Goal: Task Accomplishment & Management: Use online tool/utility

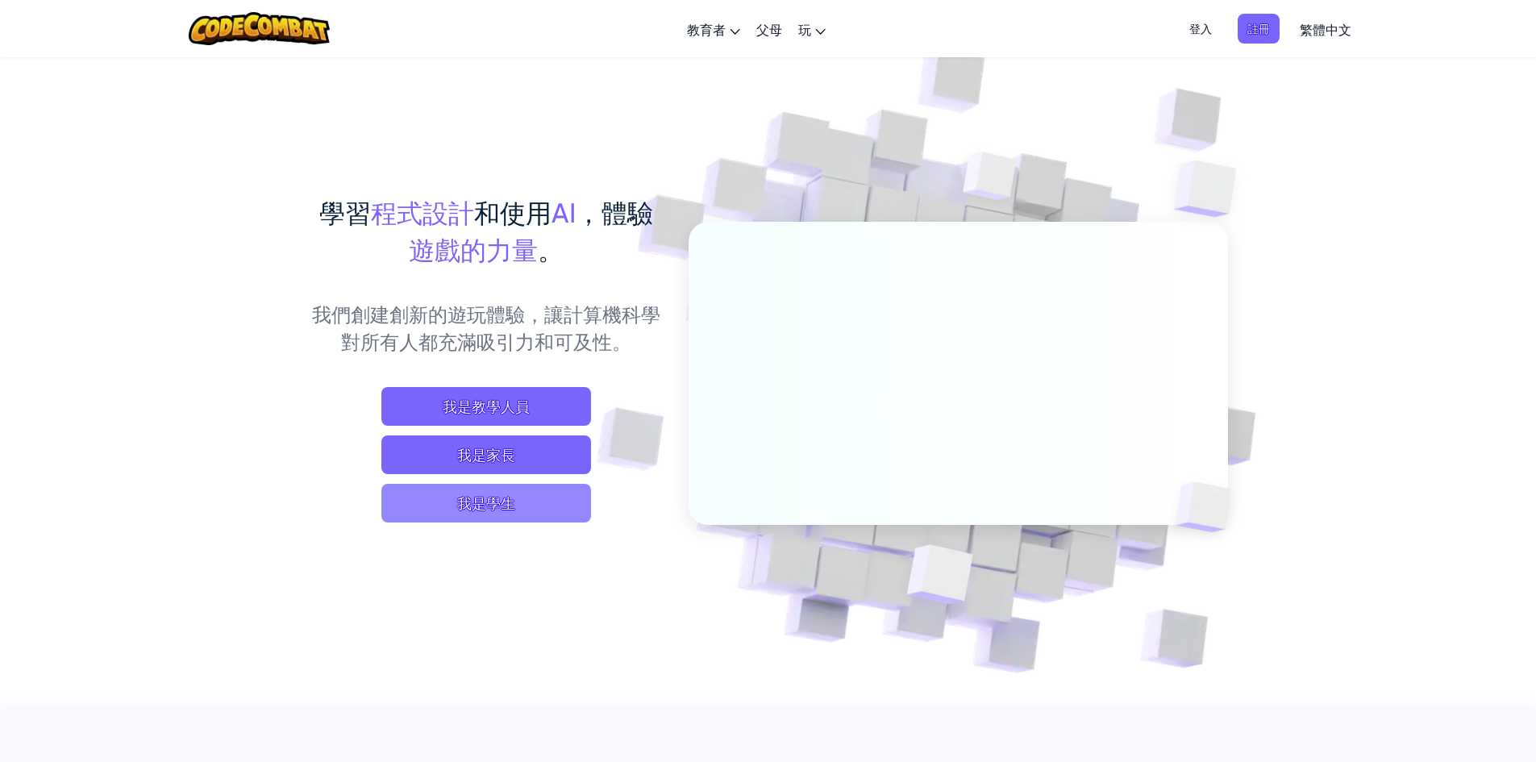
click at [405, 509] on span "我是學生" at bounding box center [486, 503] width 210 height 39
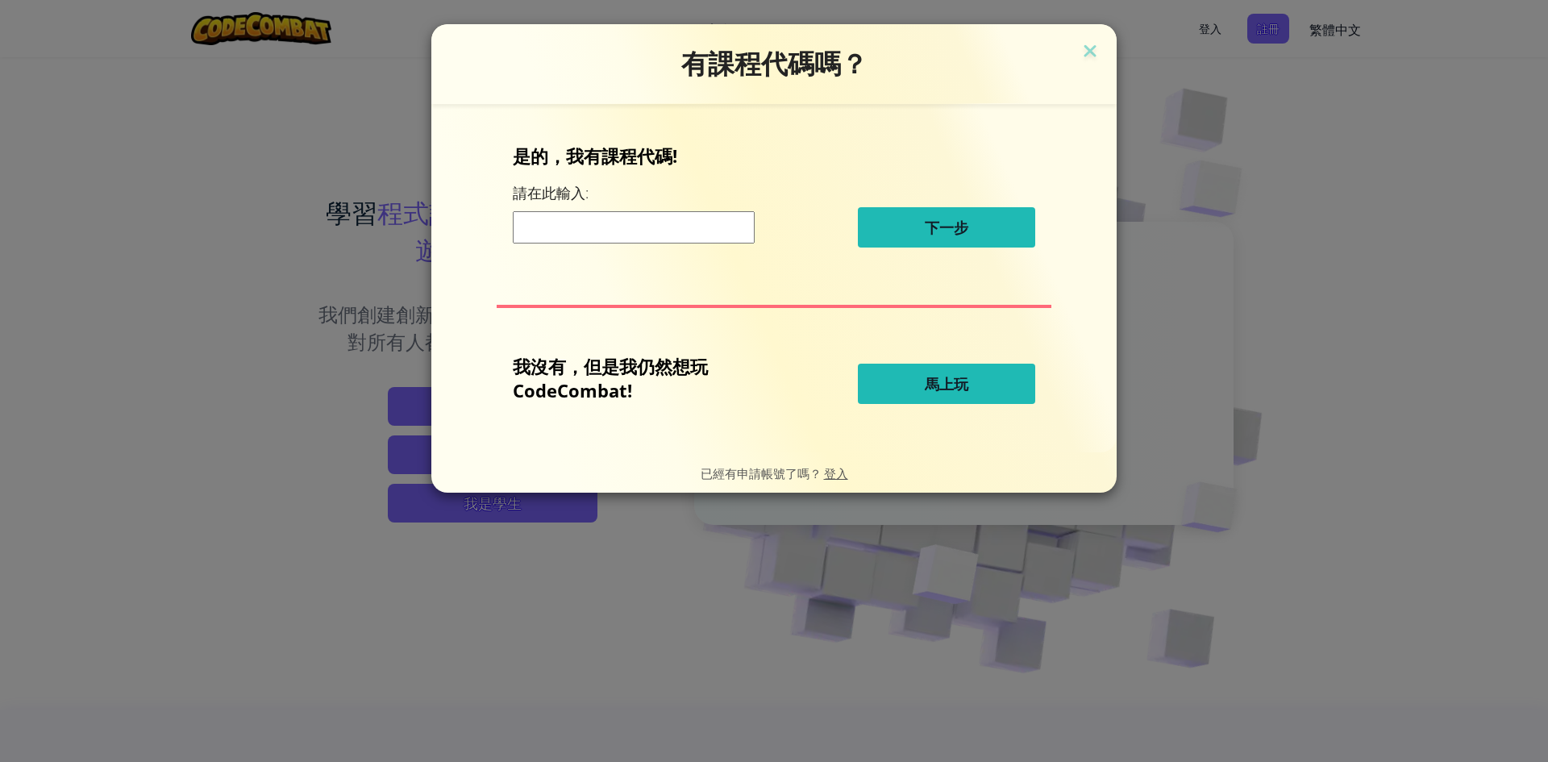
click at [919, 379] on button "馬上玩" at bounding box center [946, 384] width 177 height 40
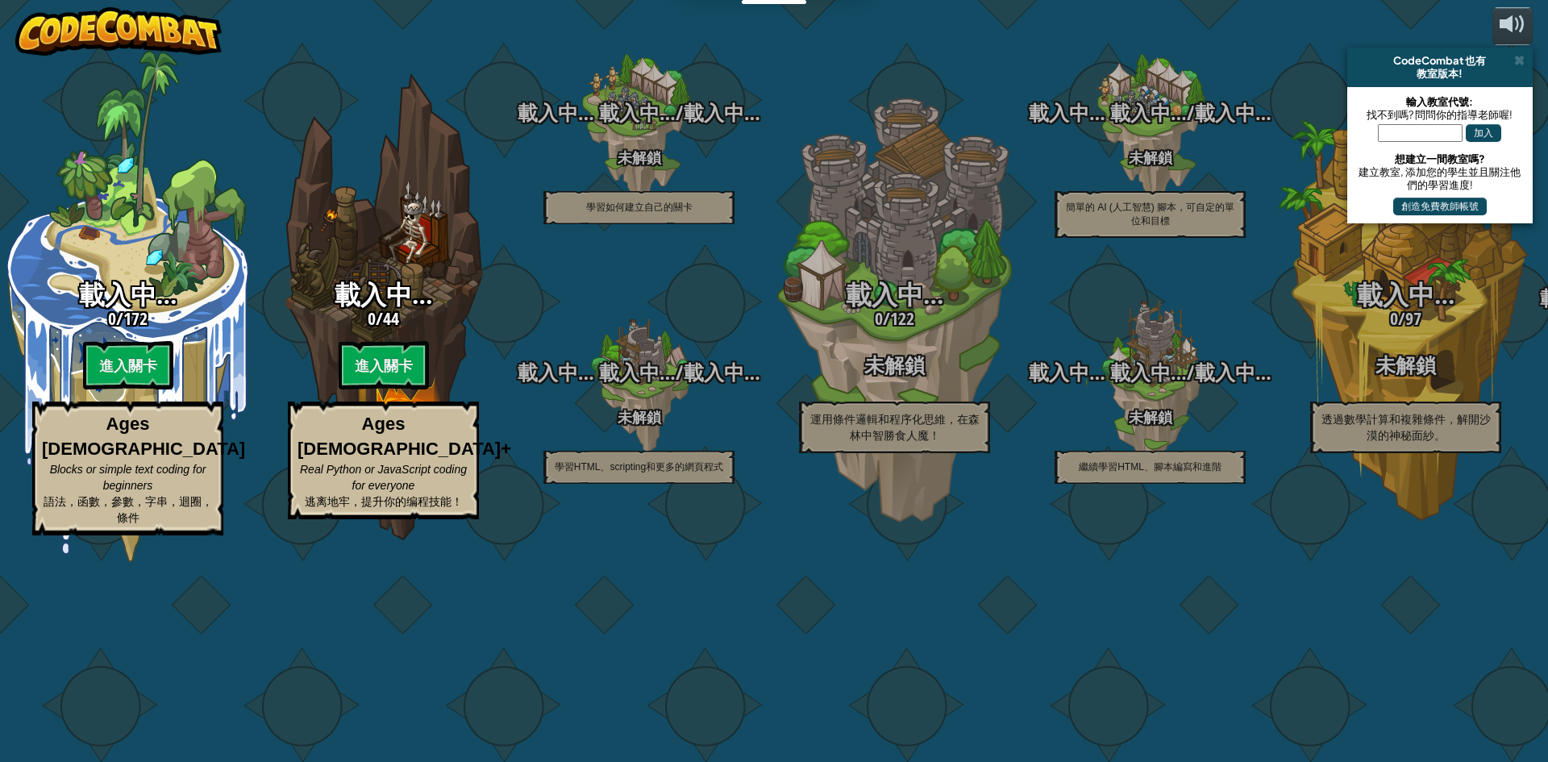
select select "zh-HANT"
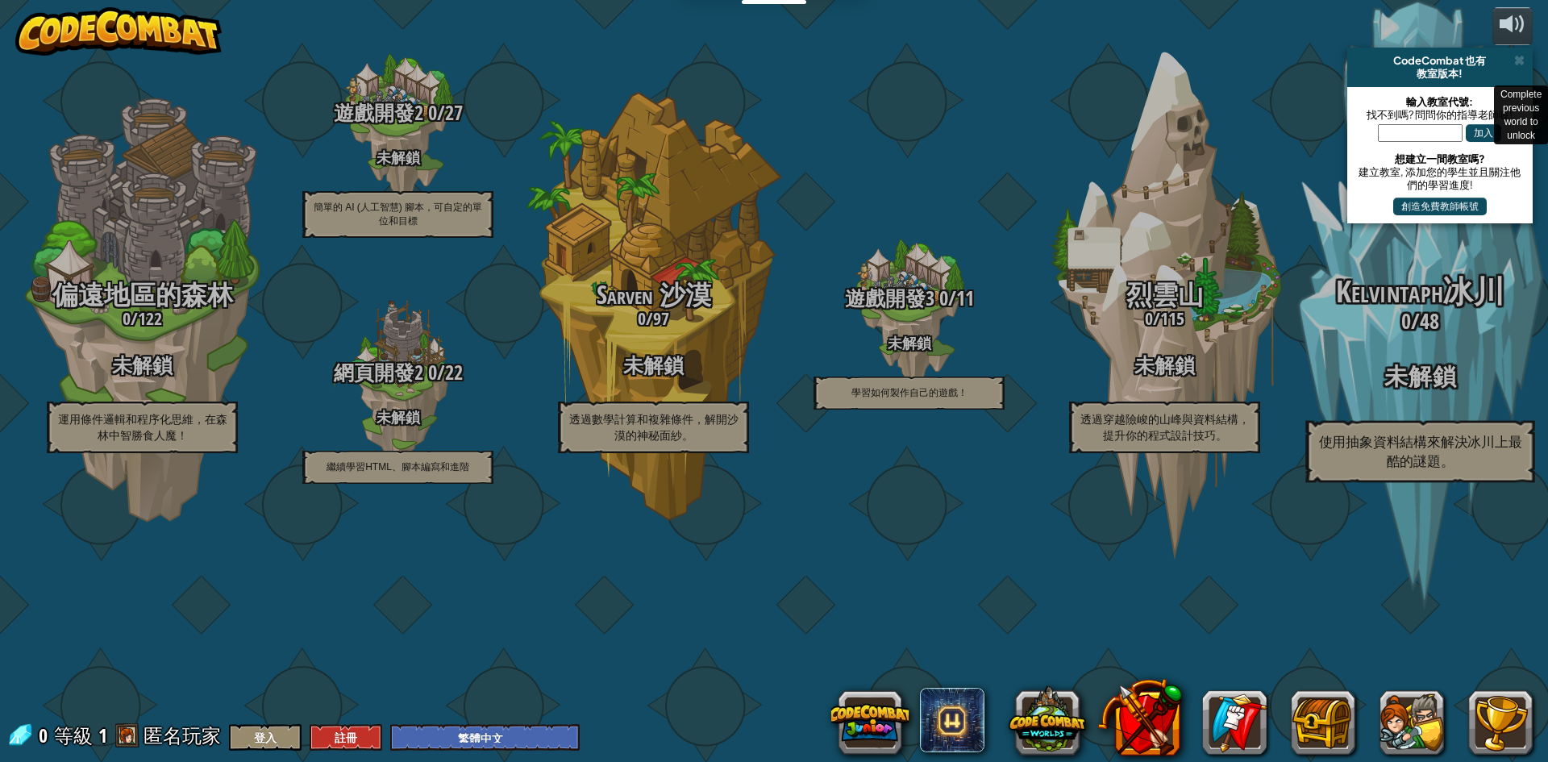
click at [1445, 333] on h3 "0 / 48" at bounding box center [1419, 321] width 306 height 23
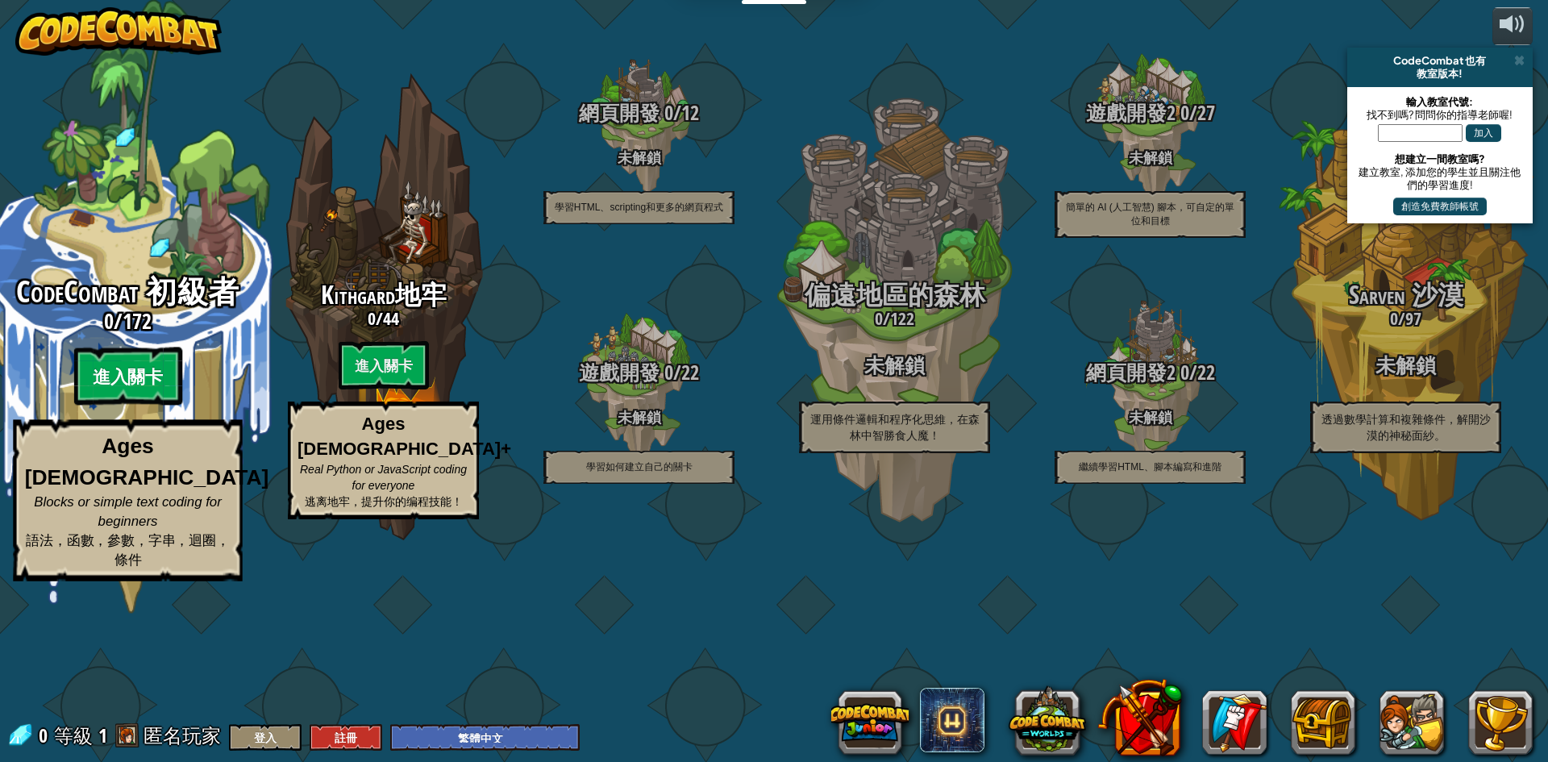
click at [127, 405] on btn "進入關卡" at bounding box center [127, 376] width 108 height 58
select select "zh-HANT"
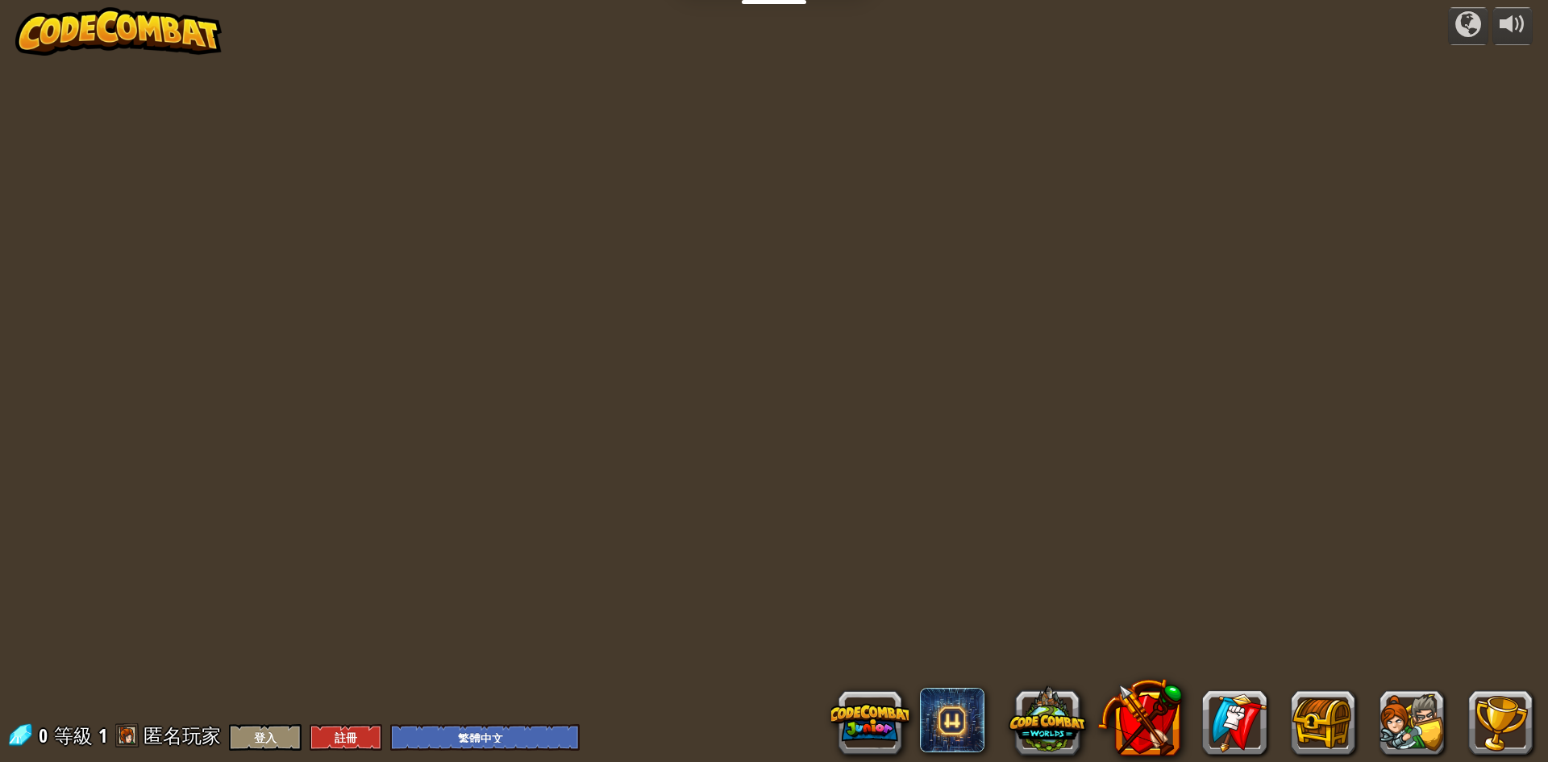
select select "zh-HANT"
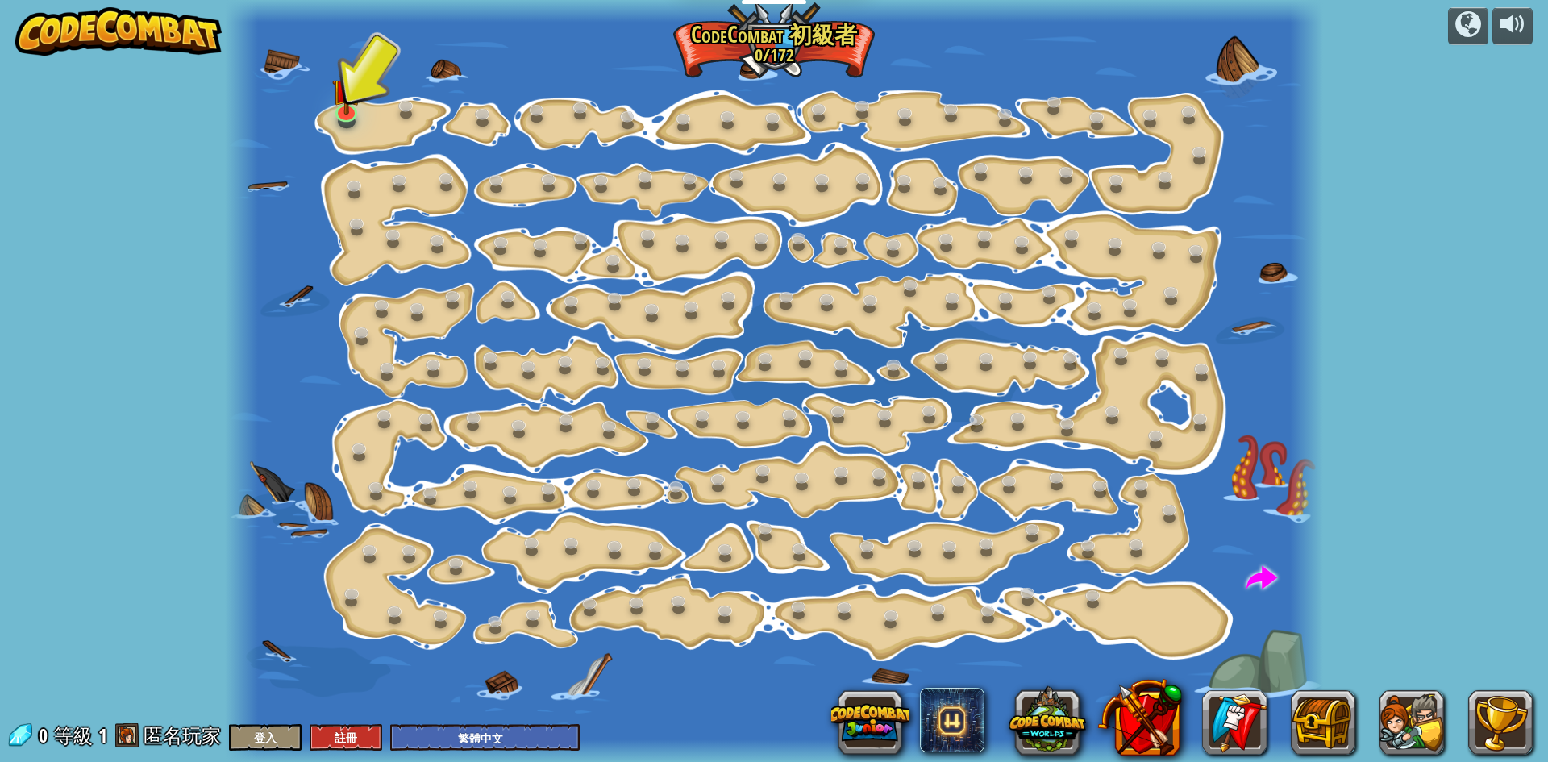
click at [371, 120] on div at bounding box center [774, 381] width 1098 height 762
click at [349, 103] on img at bounding box center [345, 77] width 29 height 67
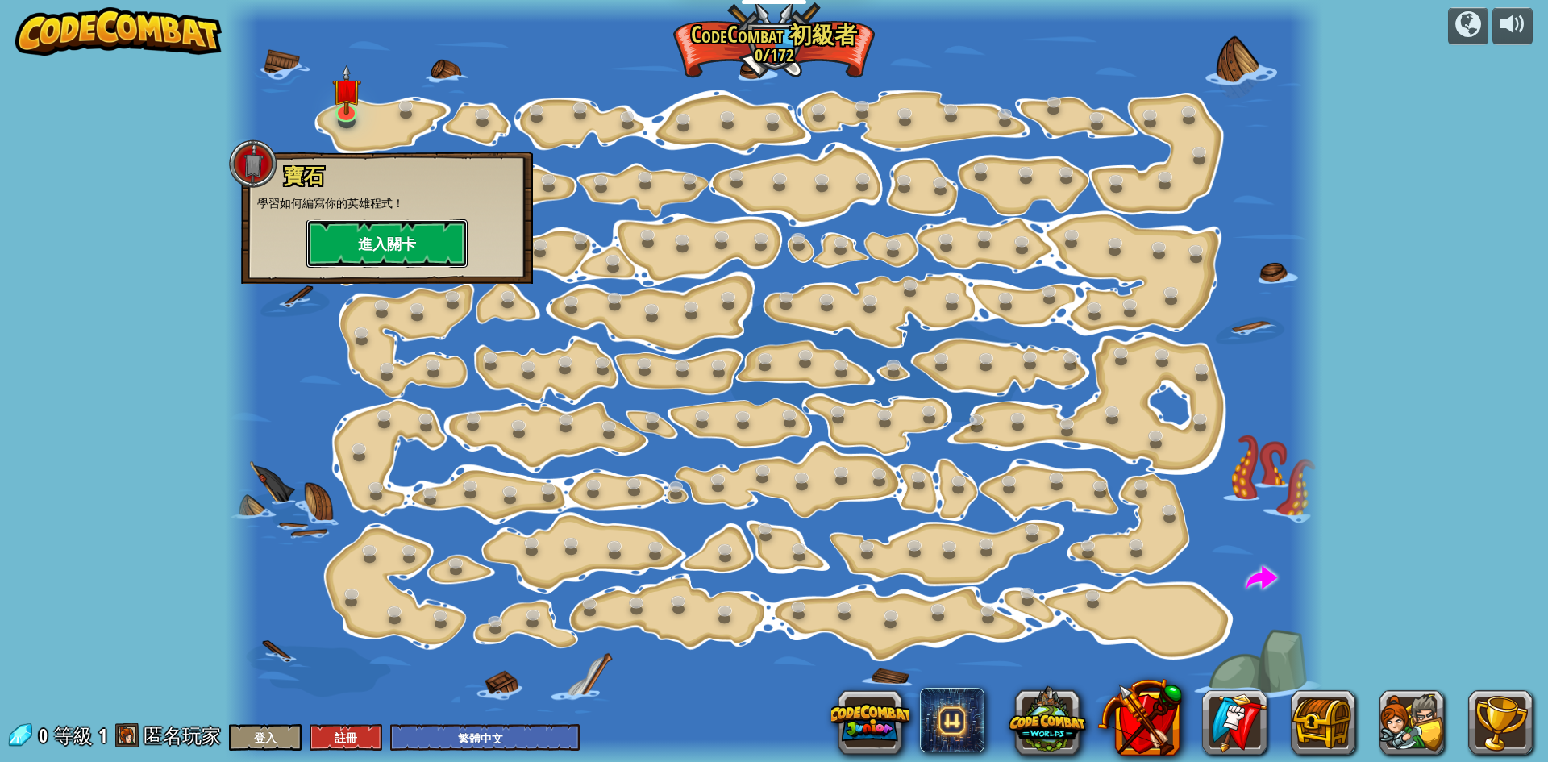
click at [398, 228] on button "進入關卡" at bounding box center [386, 243] width 161 height 48
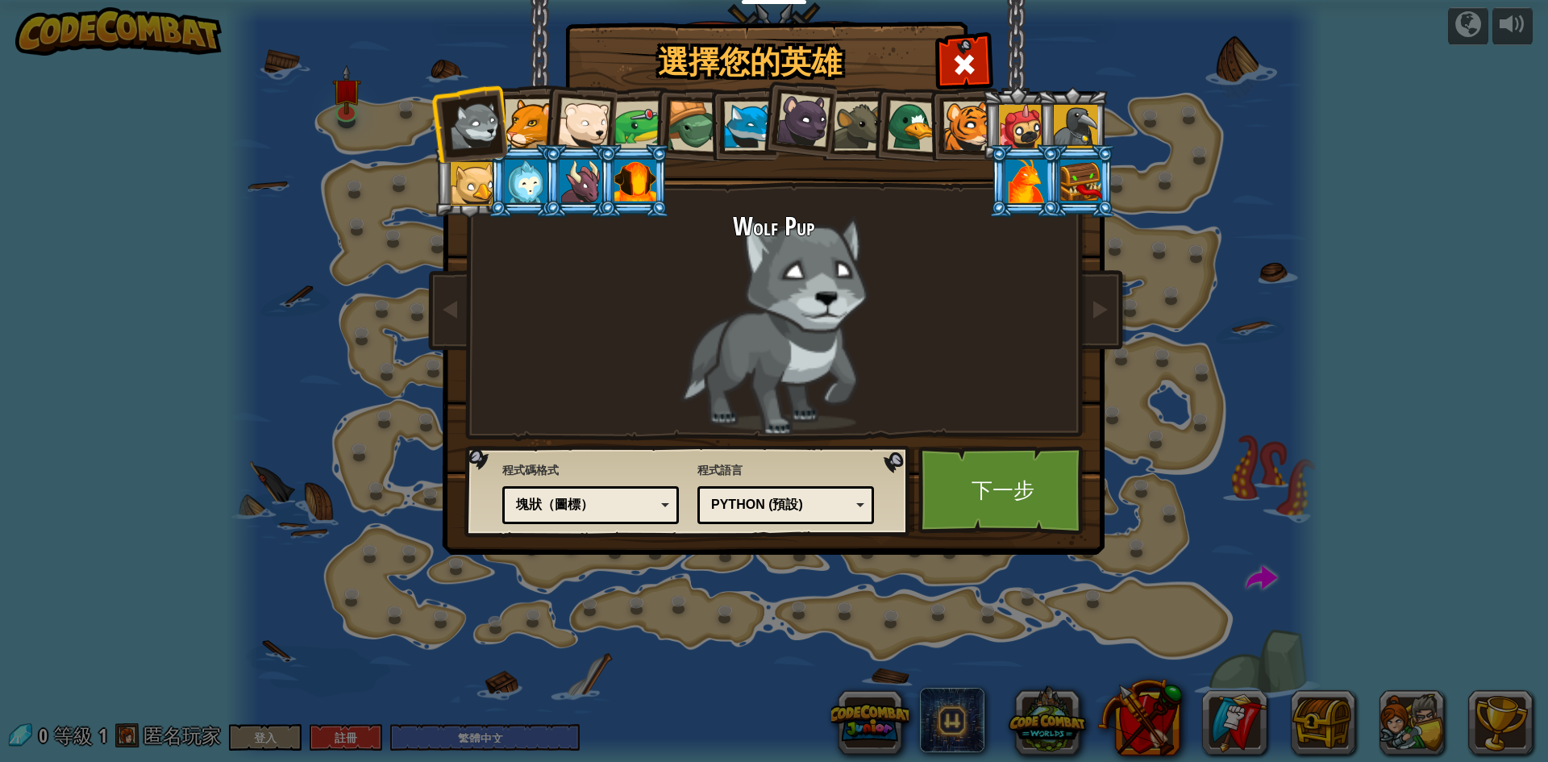
click at [604, 116] on div at bounding box center [583, 124] width 53 height 53
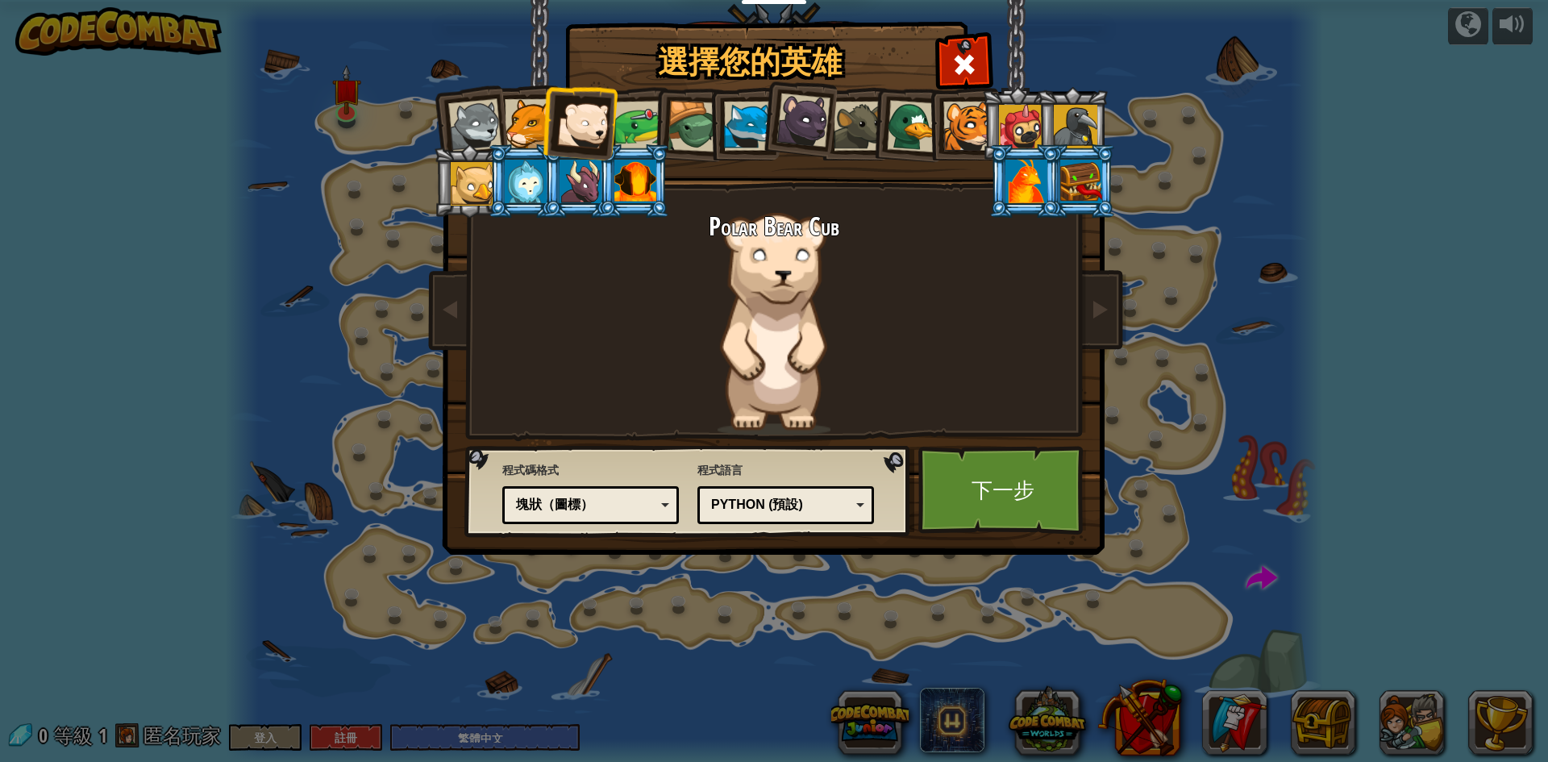
click at [480, 184] on div at bounding box center [473, 184] width 44 height 44
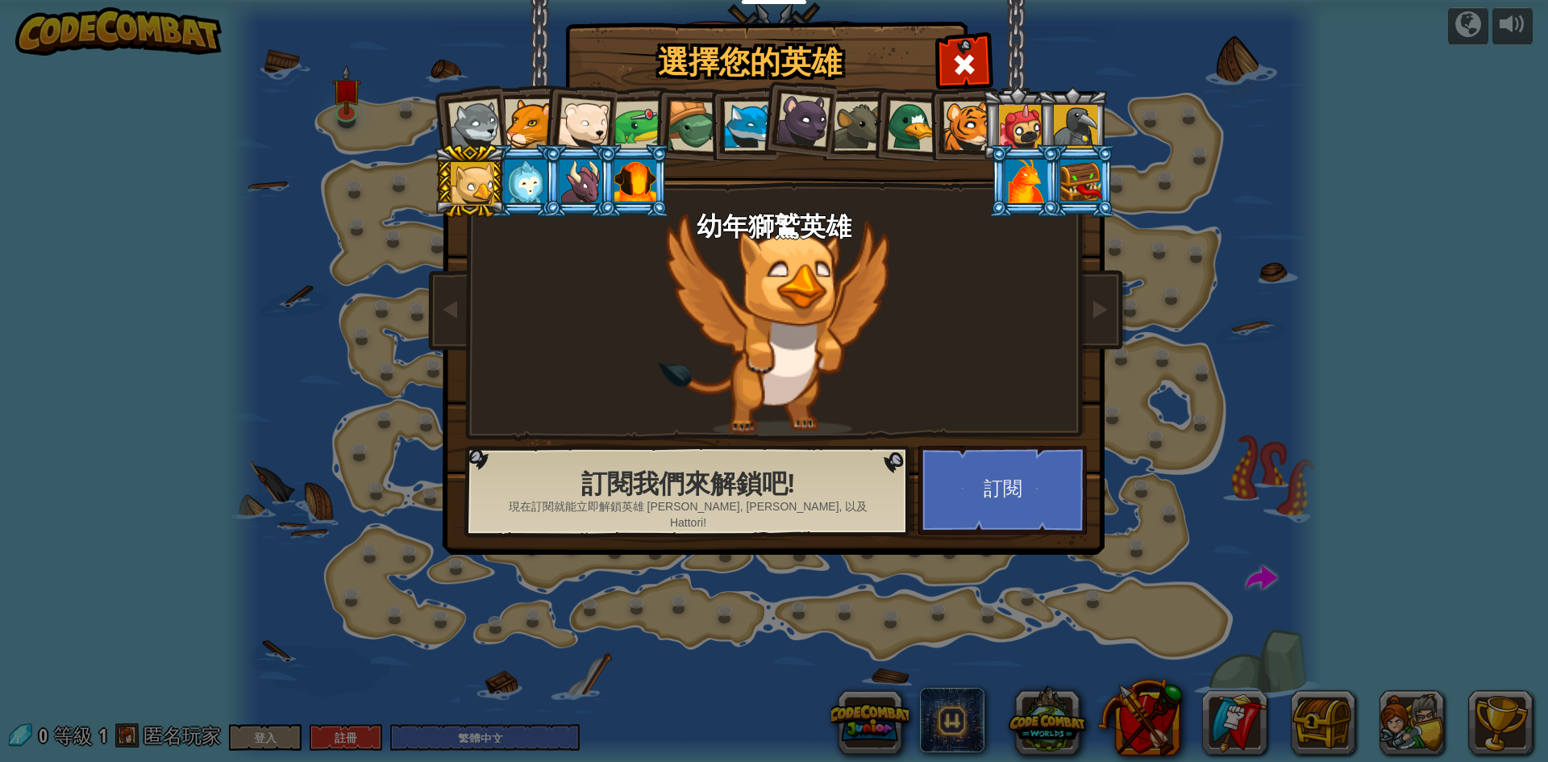
click at [561, 127] on div at bounding box center [583, 124] width 53 height 53
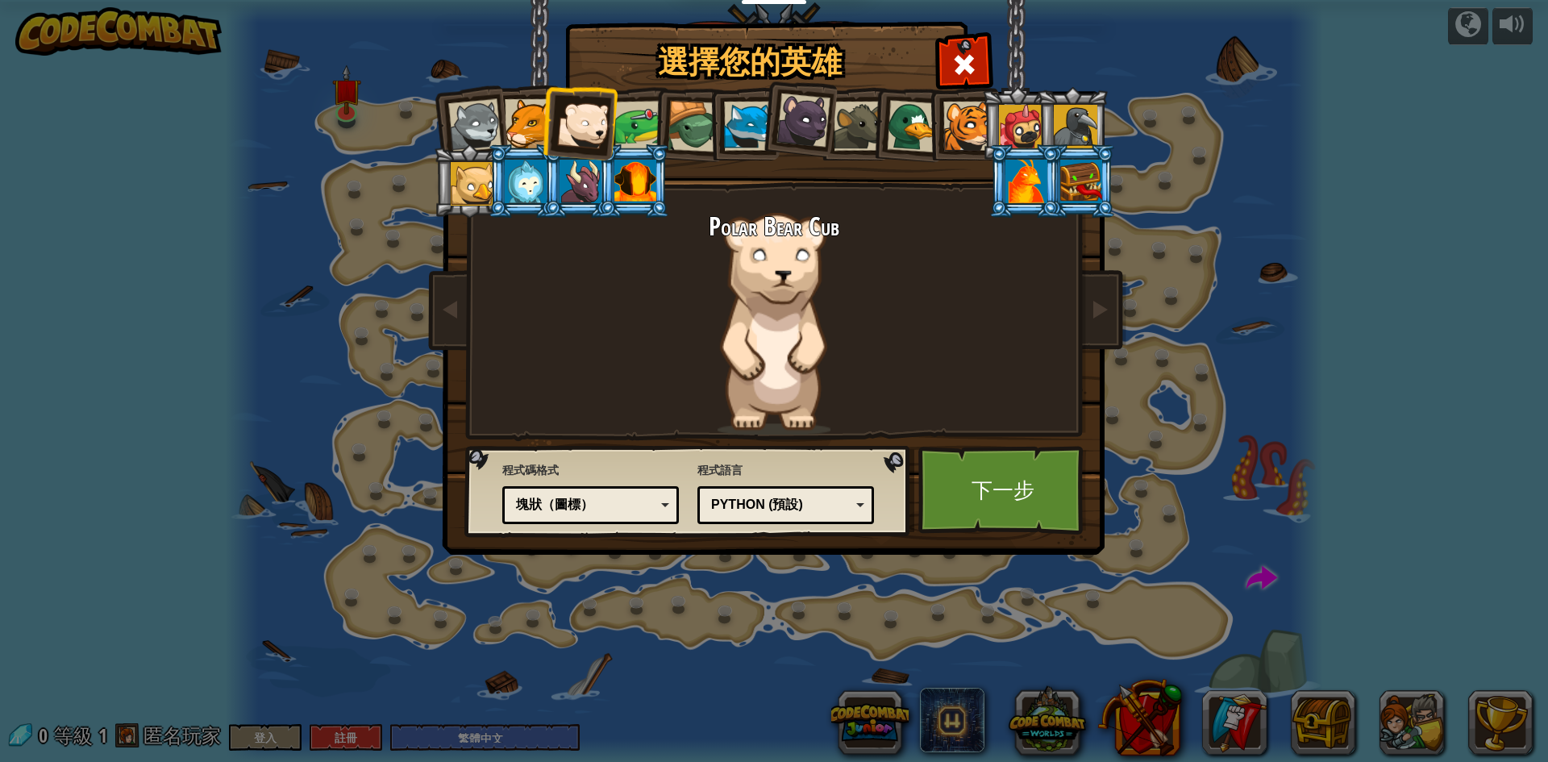
click at [903, 132] on div at bounding box center [913, 126] width 52 height 52
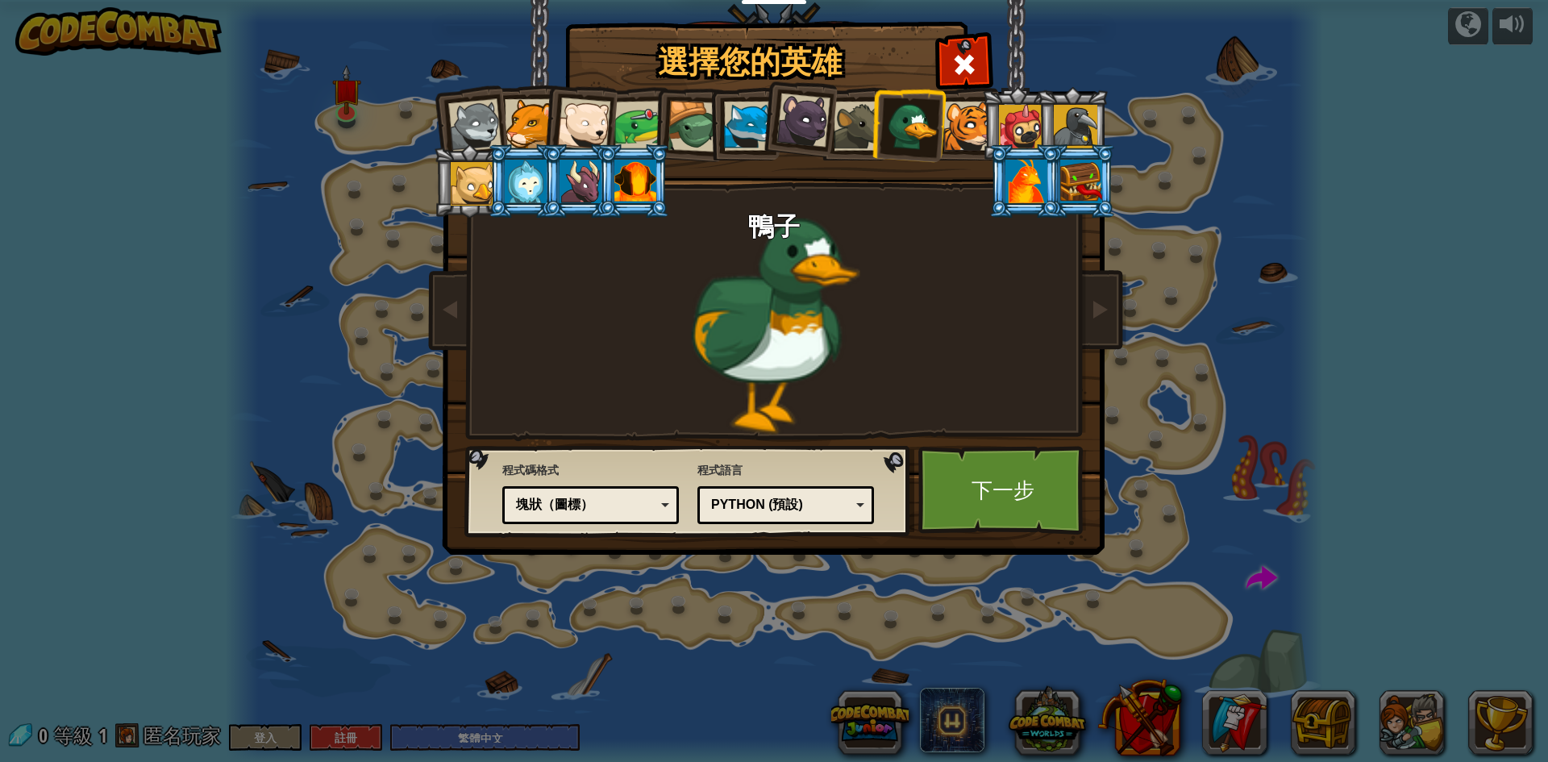
click at [868, 111] on div at bounding box center [858, 126] width 49 height 49
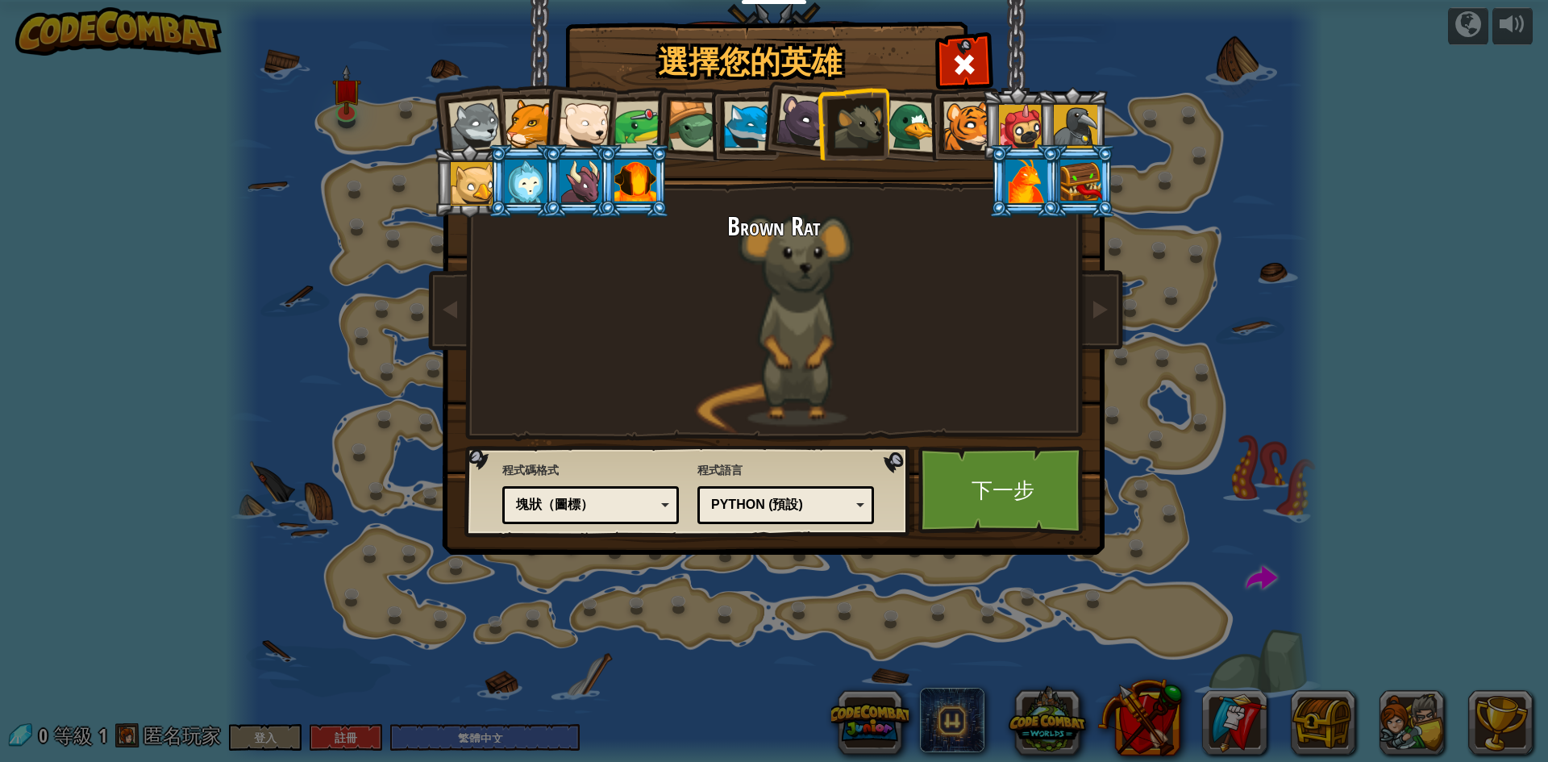
click at [856, 115] on div at bounding box center [858, 126] width 49 height 49
click at [508, 133] on div at bounding box center [529, 123] width 49 height 49
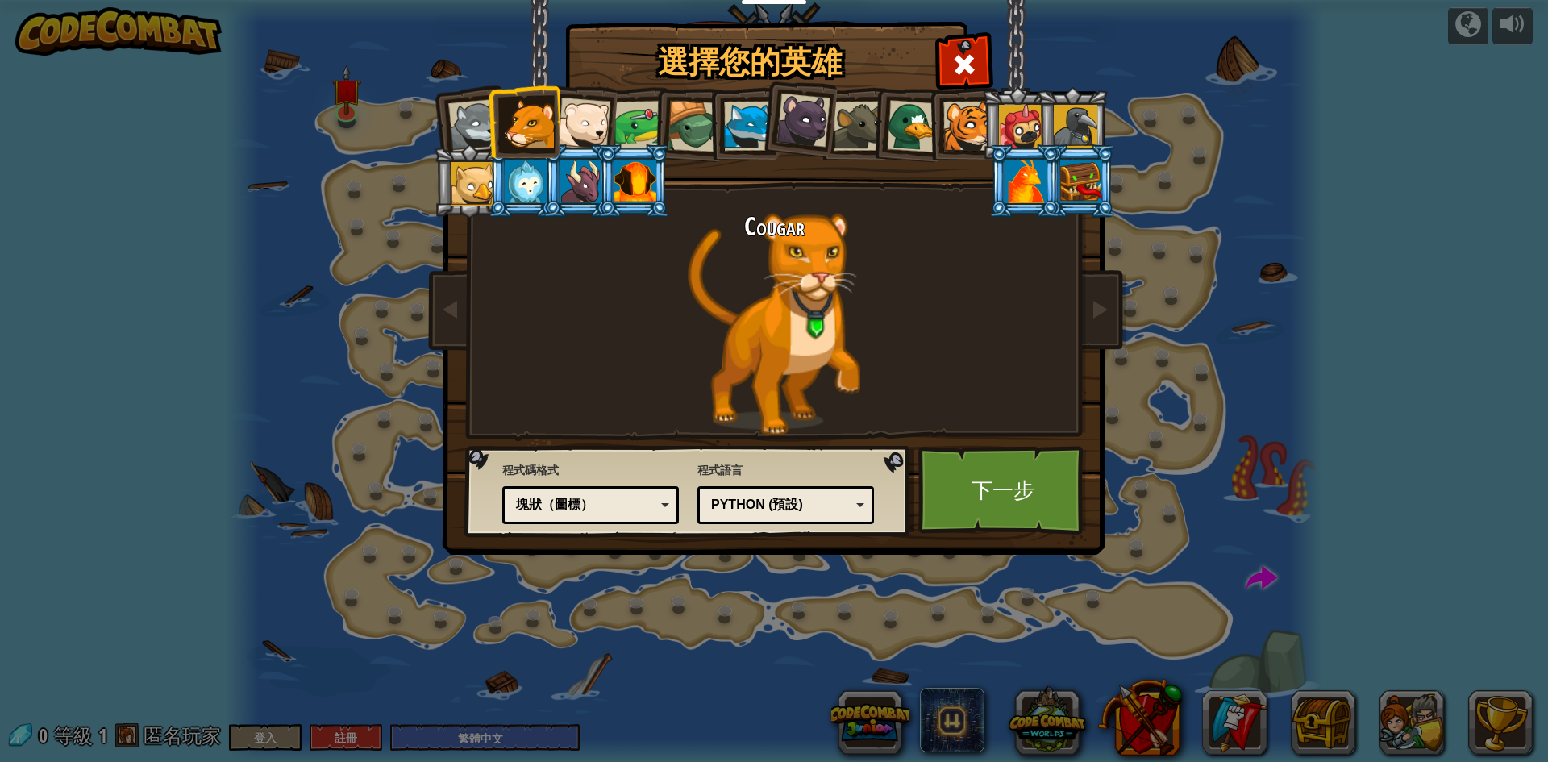
click at [1029, 194] on div at bounding box center [1026, 182] width 42 height 44
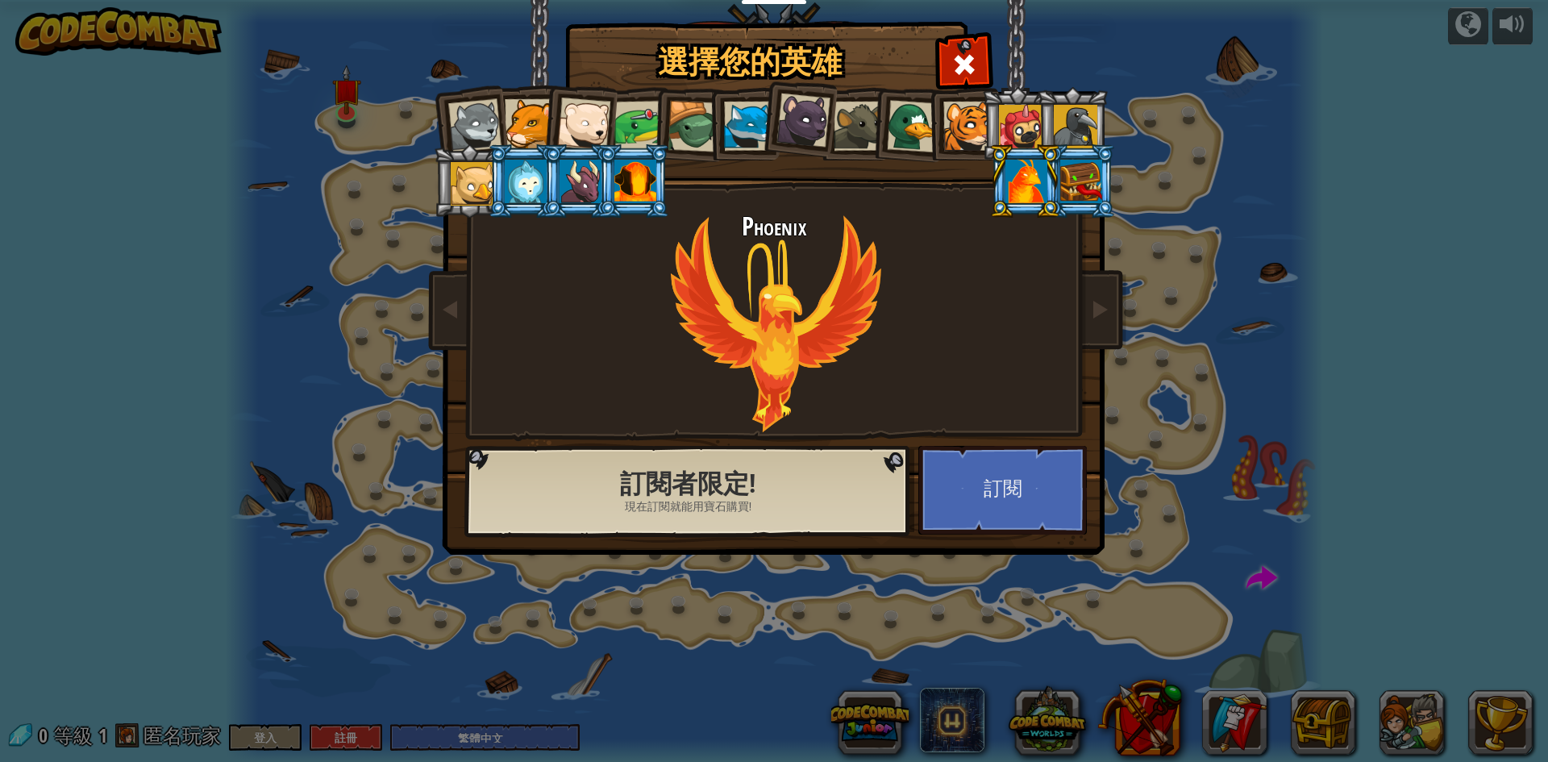
click at [535, 138] on div at bounding box center [529, 123] width 49 height 49
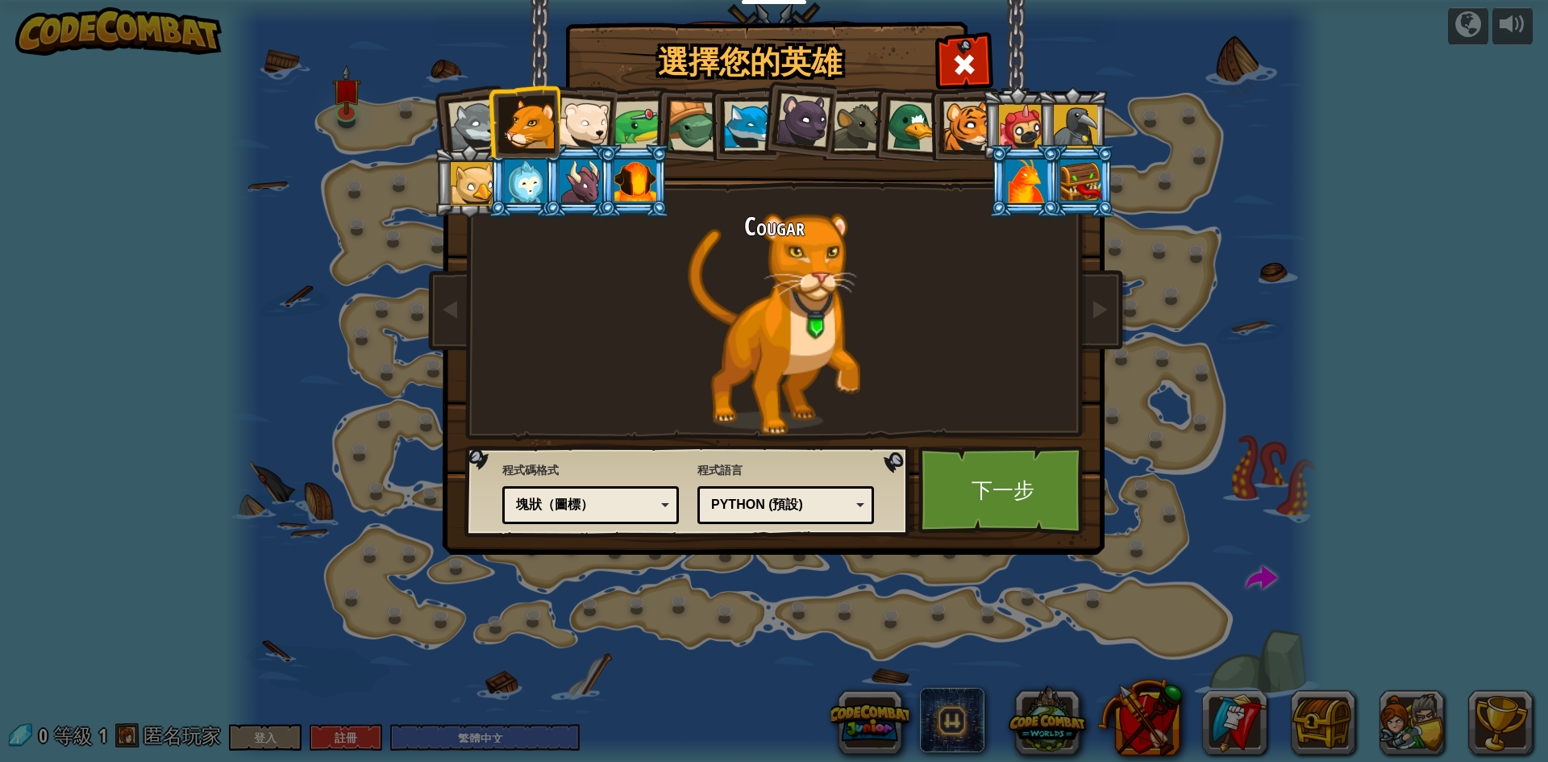
click at [585, 508] on div "塊狀（圖標）" at bounding box center [585, 505] width 139 height 19
click at [1016, 488] on link "下一步" at bounding box center [1002, 490] width 168 height 89
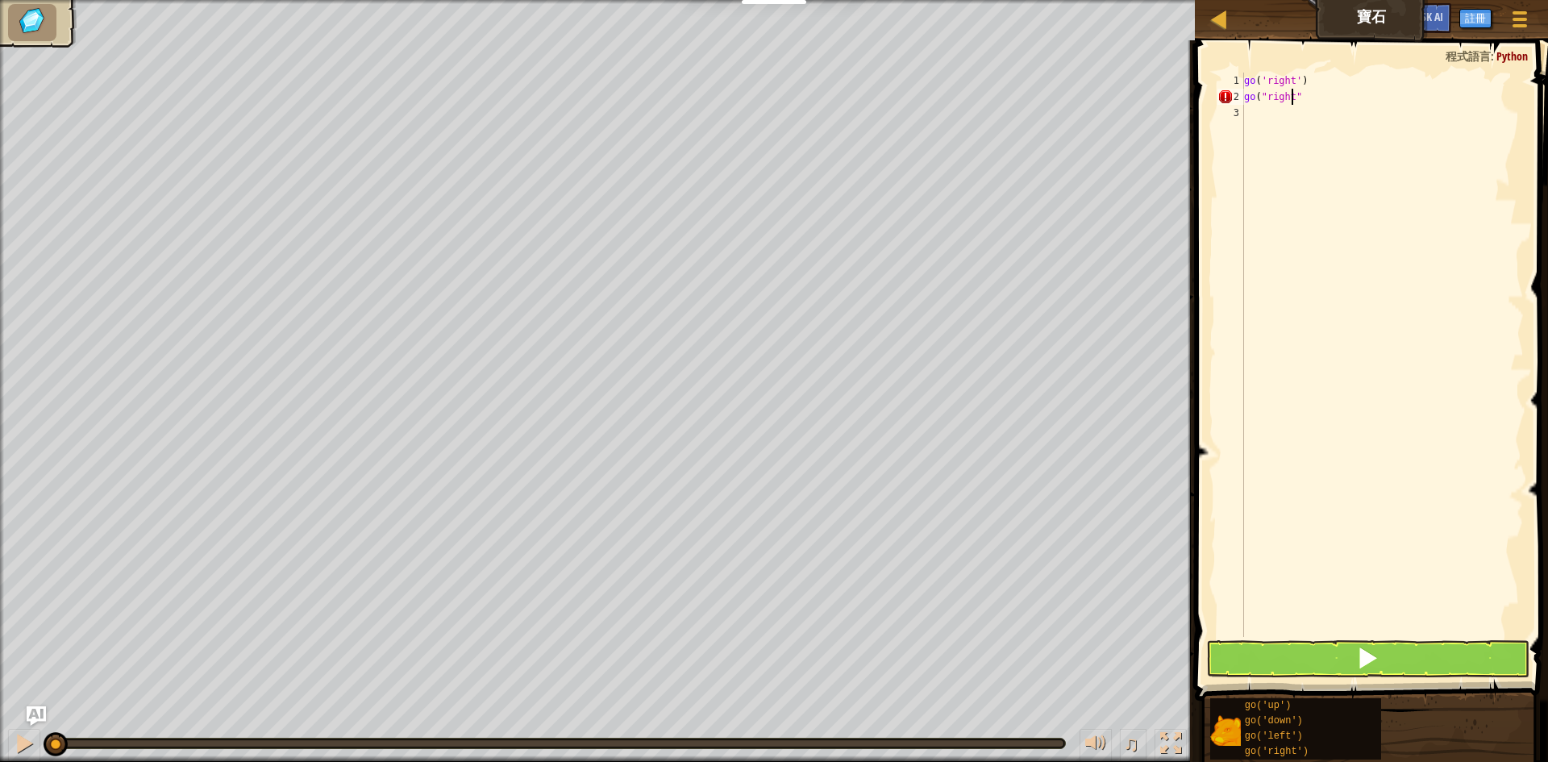
scroll to position [7, 4]
type textarea "go("right")"
click at [1378, 635] on div "go ( 'right' ) go ( "right" )" at bounding box center [1382, 371] width 283 height 597
click at [1378, 660] on span at bounding box center [1367, 658] width 23 height 23
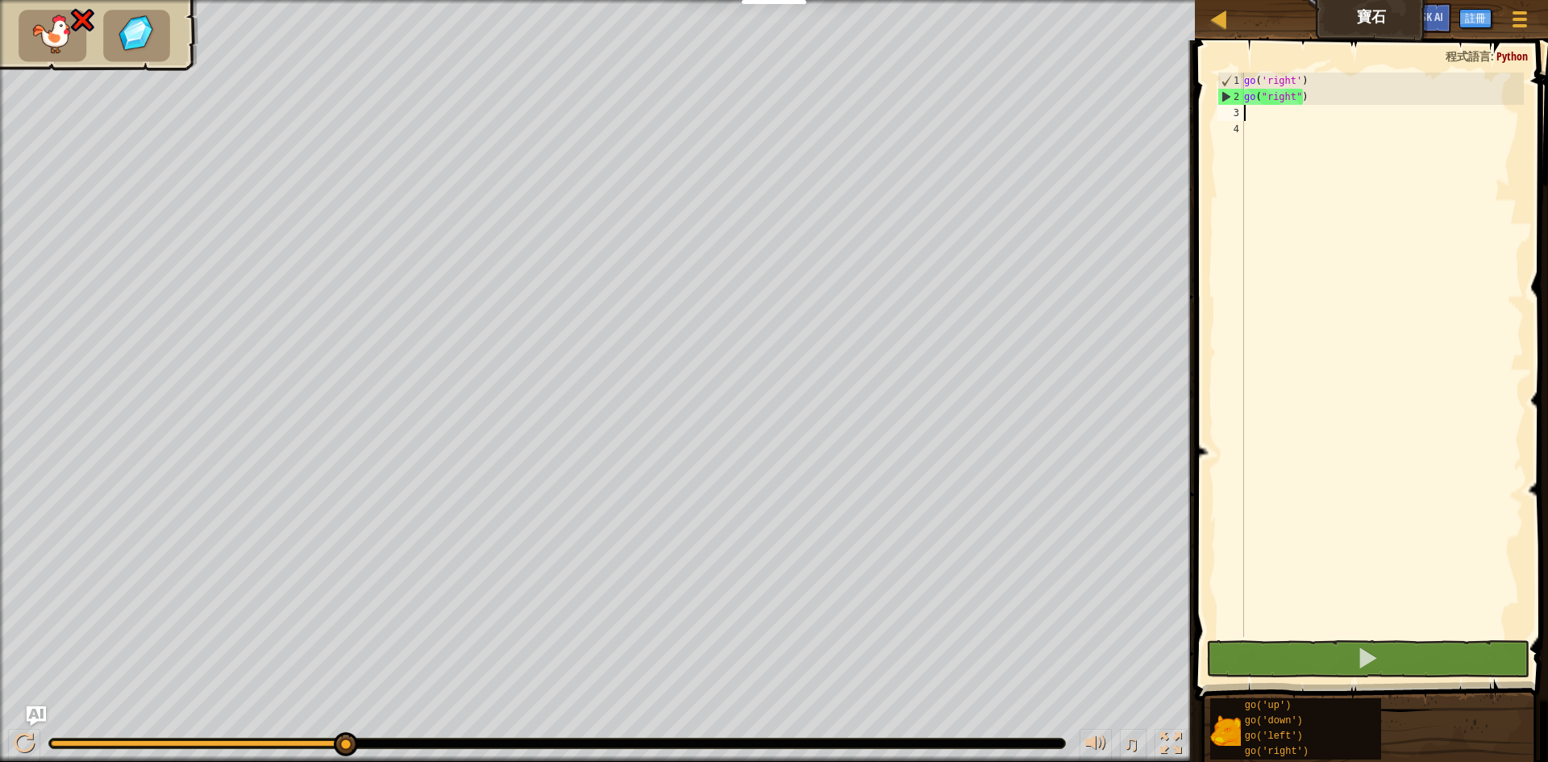
click at [1263, 119] on div "go ( 'right' ) go ( "right" )" at bounding box center [1382, 371] width 283 height 597
click at [63, 22] on ul at bounding box center [68, 22] width 120 height 37
click at [35, 21] on img at bounding box center [32, 21] width 34 height 28
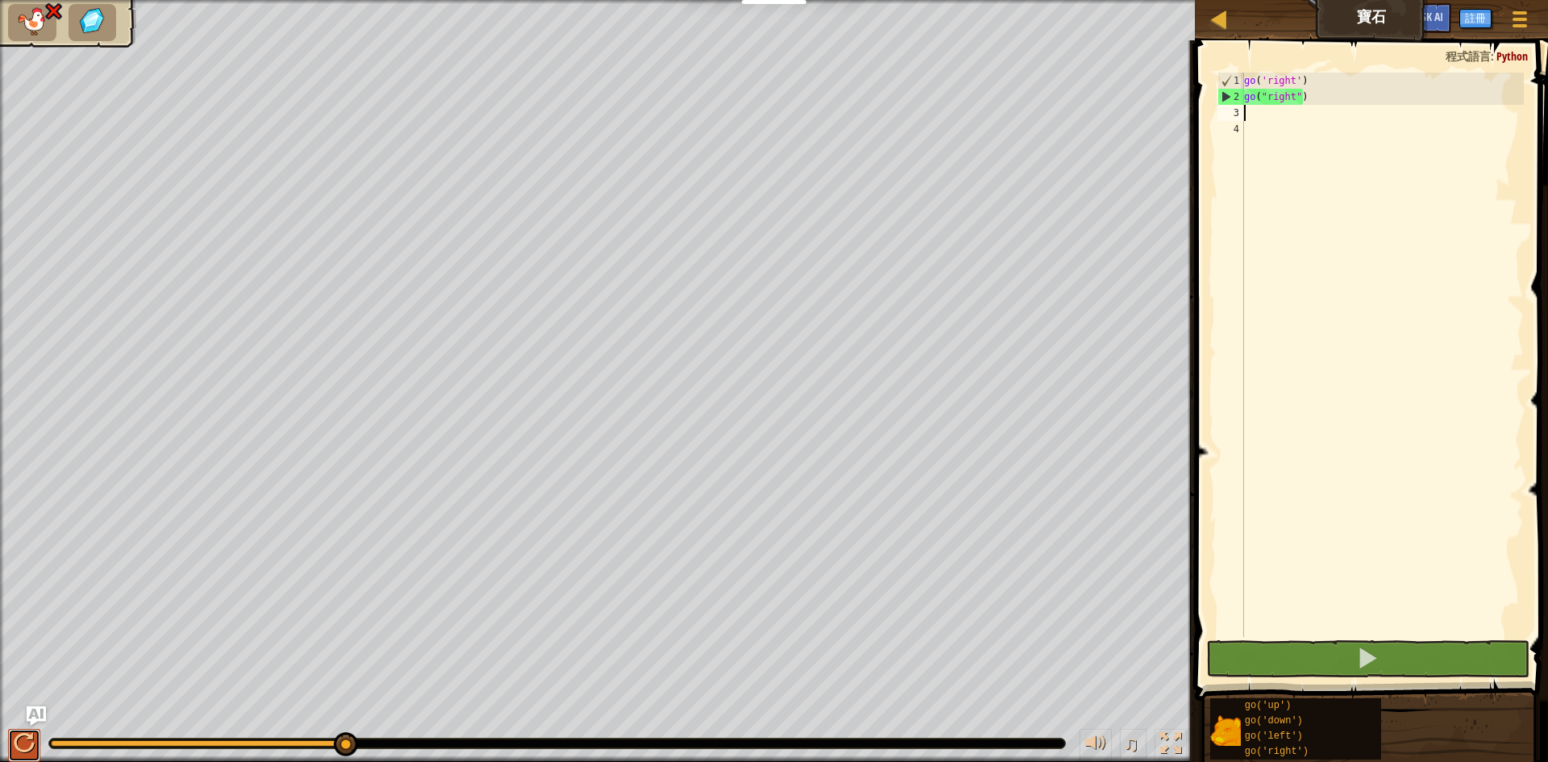
click at [19, 730] on button at bounding box center [24, 745] width 32 height 33
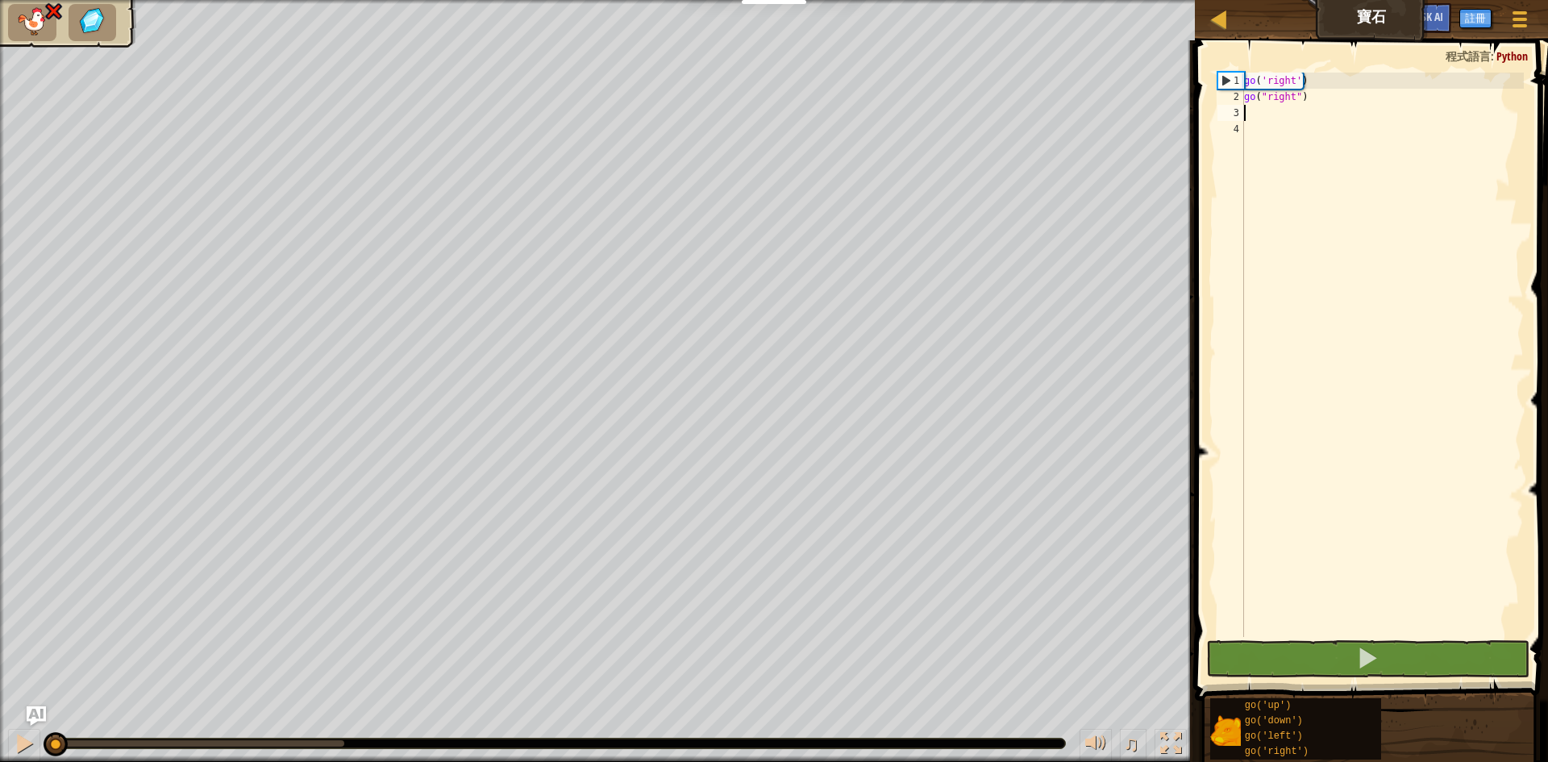
drag, startPoint x: 165, startPoint y: 741, endPoint x: 14, endPoint y: 763, distance: 153.2
click at [14, 0] on html "教育者 創建免費帳號 學校和地區解決方案 教師工具包預覽 標準對齊 效能研究 成功故事 專業發展 編程一小時 贈款與資金資源 請求演示或報價 父母 玩 Cod…" at bounding box center [774, 0] width 1548 height 0
click at [1230, 81] on div "1" at bounding box center [1231, 81] width 26 height 16
type textarea "go('right')"
click at [1270, 119] on div "go ( 'right' ) go ( "right" )" at bounding box center [1382, 371] width 283 height 597
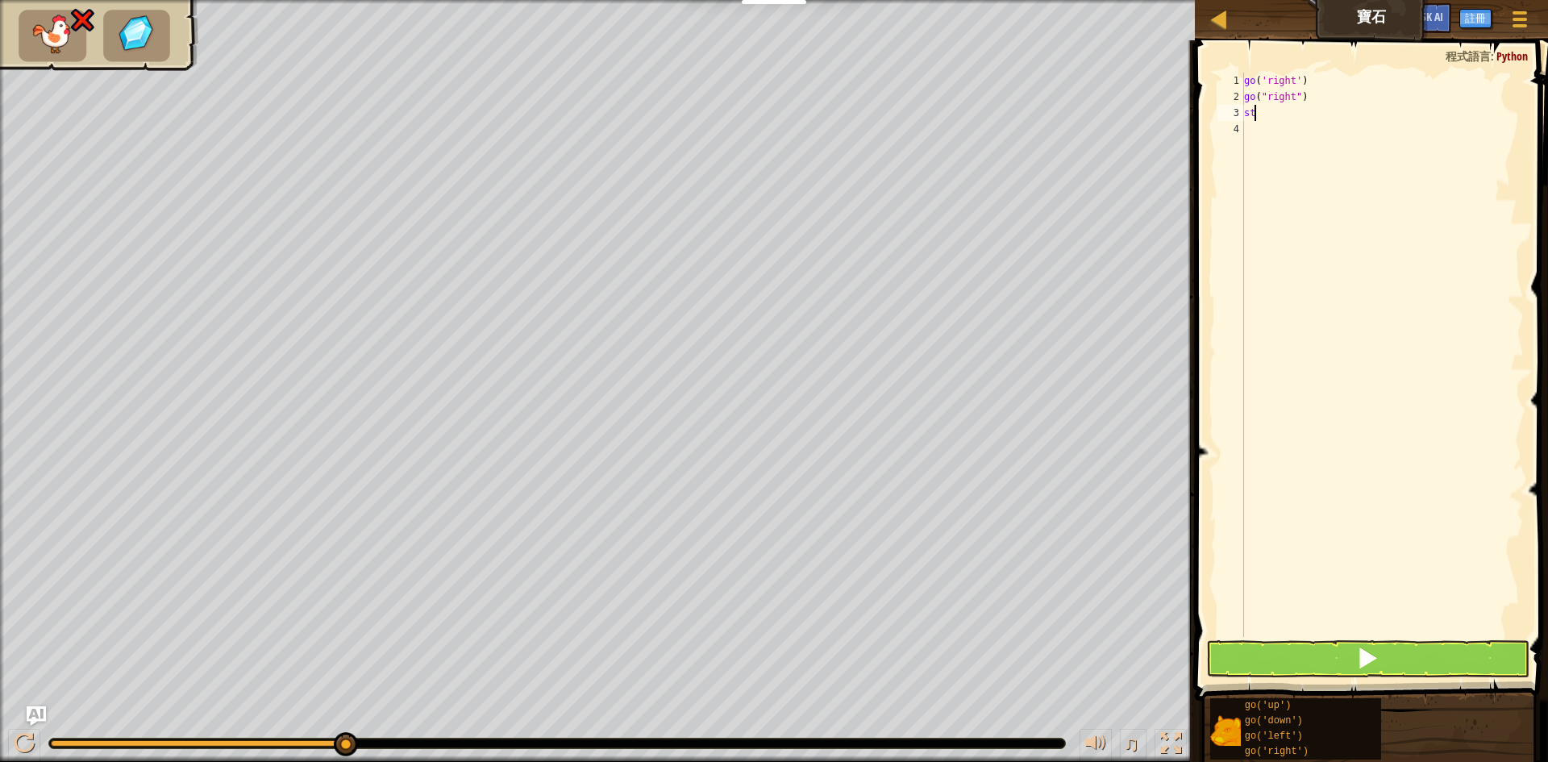
scroll to position [7, 1]
click at [1422, 670] on button at bounding box center [1367, 658] width 323 height 37
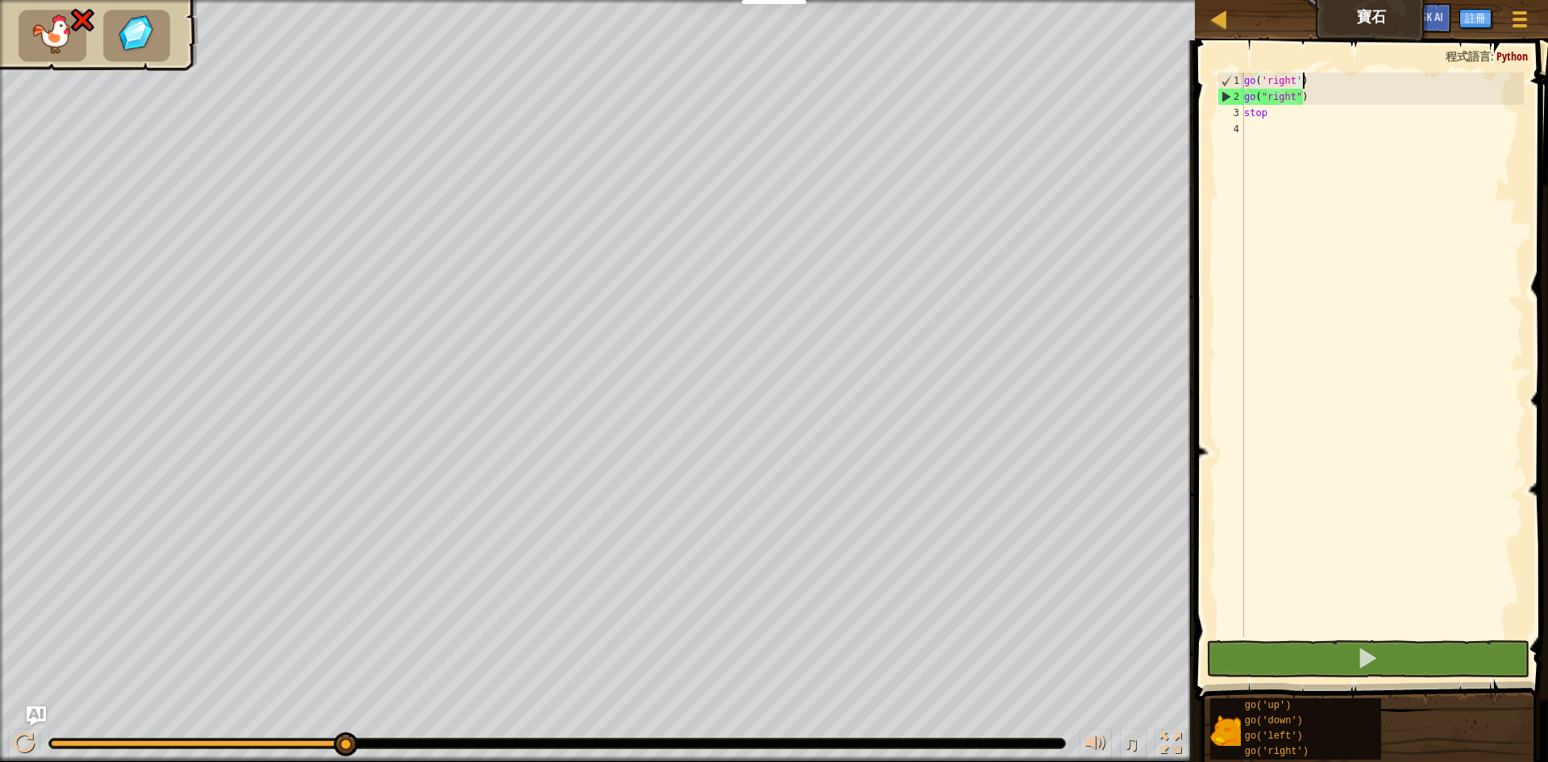
click at [1314, 88] on div "go ( 'right' ) go ( "right" ) stop" at bounding box center [1382, 371] width 283 height 597
click at [1315, 102] on div "go ( 'right' ) go ( "right" ) stop" at bounding box center [1382, 371] width 283 height 597
drag, startPoint x: 1312, startPoint y: 102, endPoint x: 1237, endPoint y: 110, distance: 75.4
click at [1237, 110] on div "go("right") 1 2 3 4 go ( 'right' ) go ( "right" ) stop הההההההההההההההההההההההה…" at bounding box center [1369, 355] width 310 height 564
click at [1223, 92] on div "2" at bounding box center [1231, 97] width 26 height 16
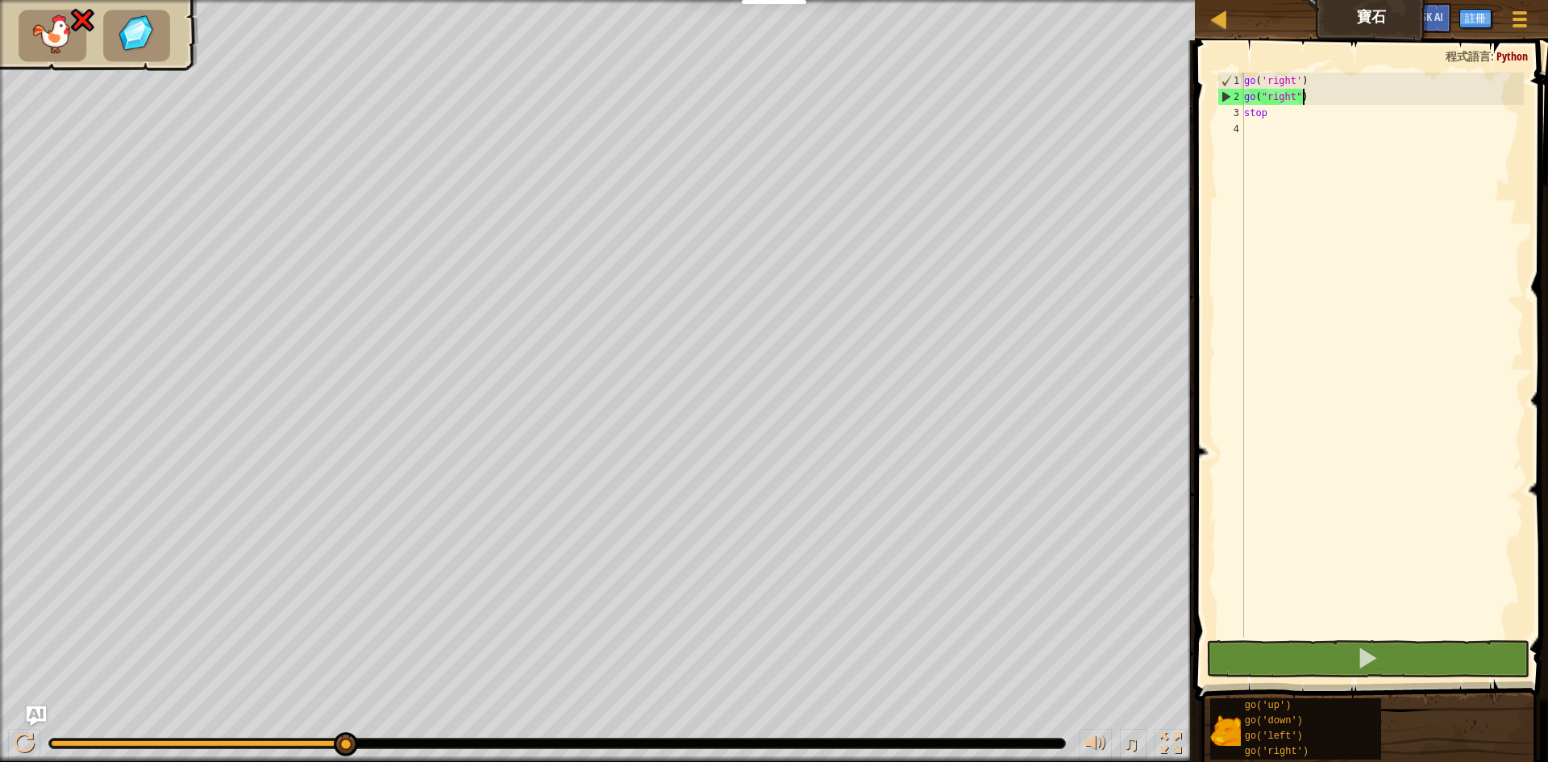
click at [1327, 102] on div "go ( 'right' ) go ( "right" ) stop" at bounding box center [1382, 371] width 283 height 597
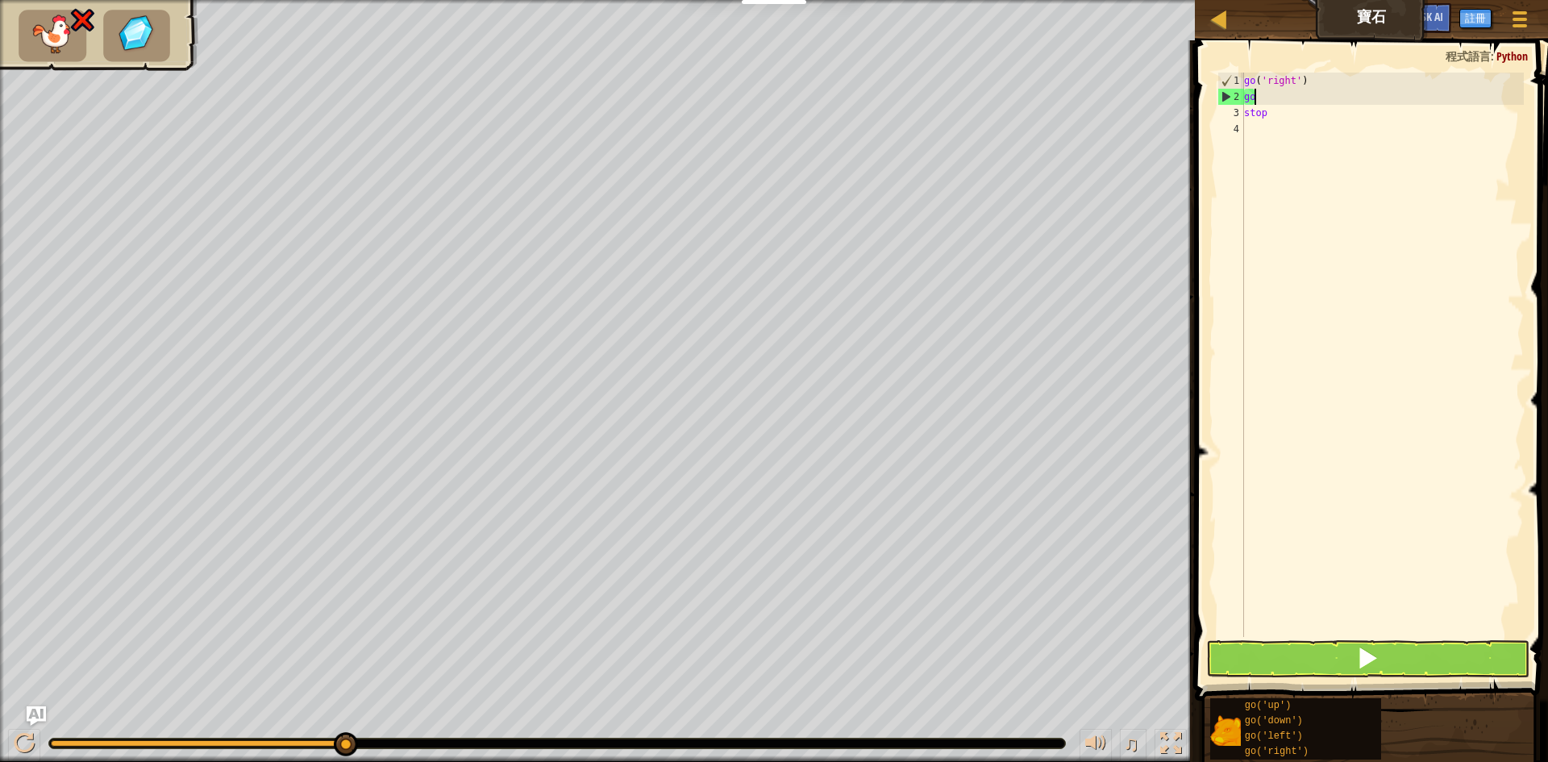
scroll to position [7, 0]
type textarea "g"
click at [1245, 110] on div "go ( 'right' ) stop" at bounding box center [1382, 371] width 283 height 597
type textarea "stop"
click at [1370, 662] on span at bounding box center [1367, 658] width 23 height 23
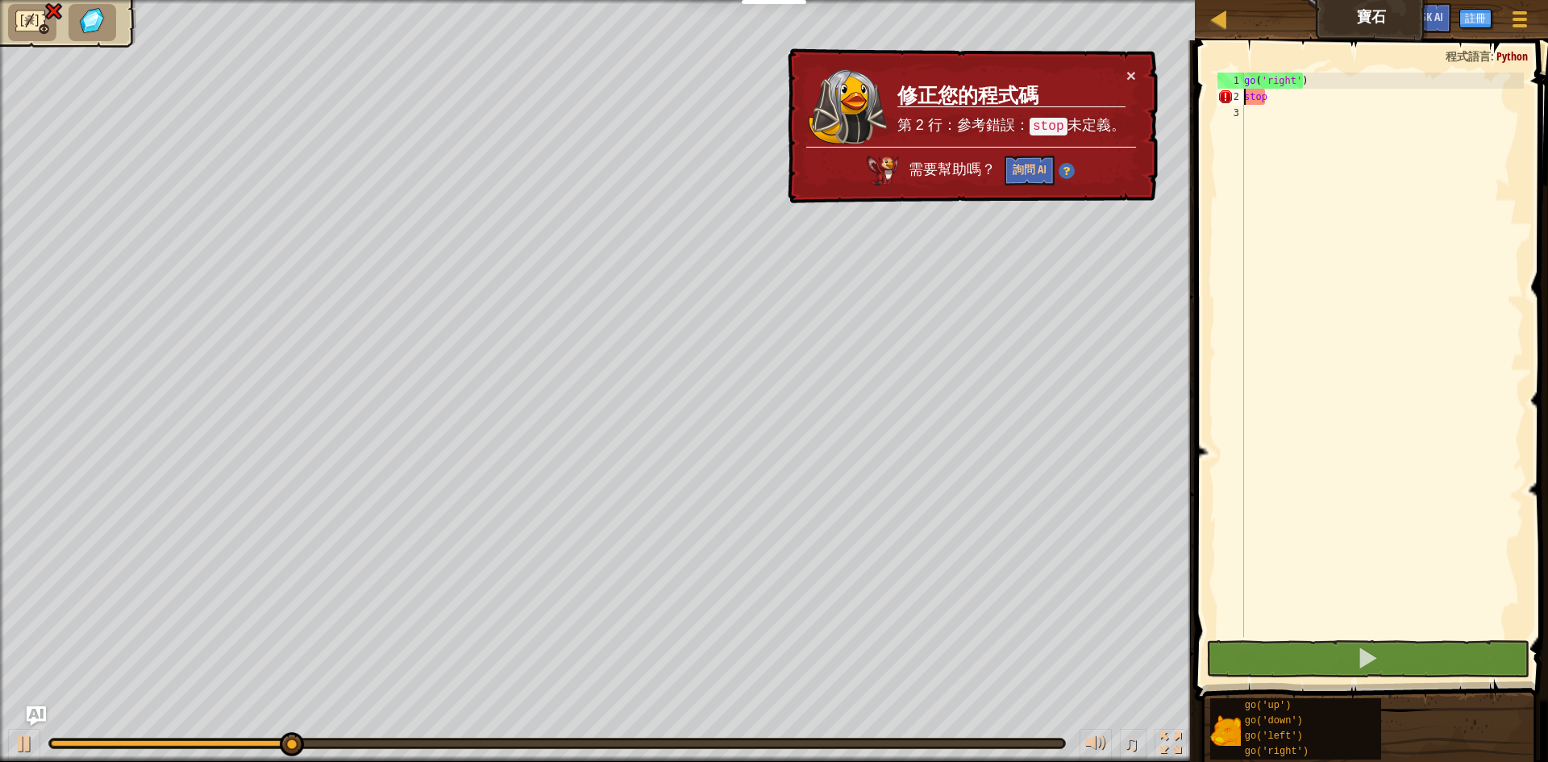
click at [1389, 107] on div "go ( 'right' ) stop" at bounding box center [1382, 371] width 283 height 597
click at [1359, 104] on div "go ( 'right' ) stop" at bounding box center [1382, 371] width 283 height 597
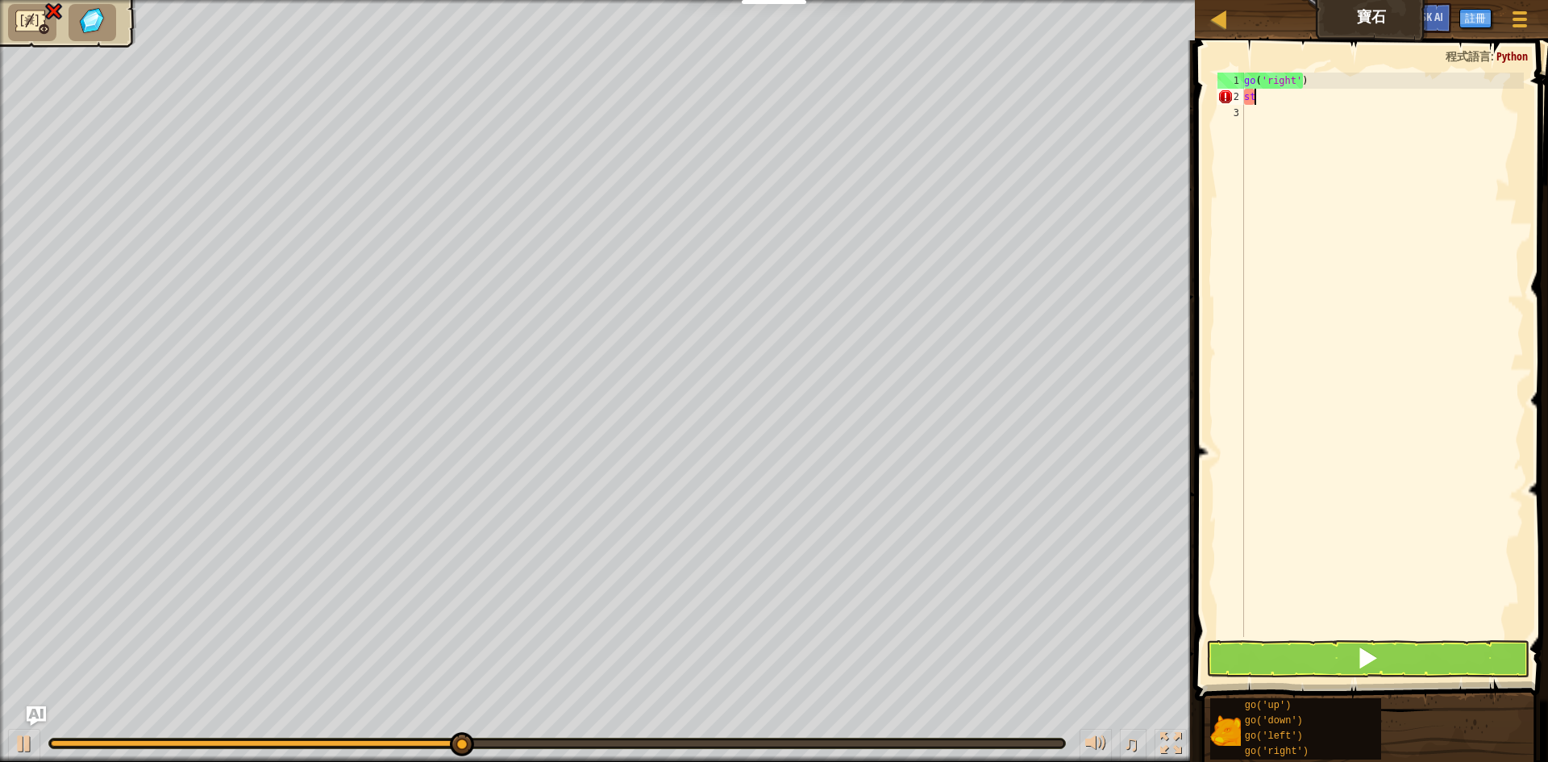
type textarea "s"
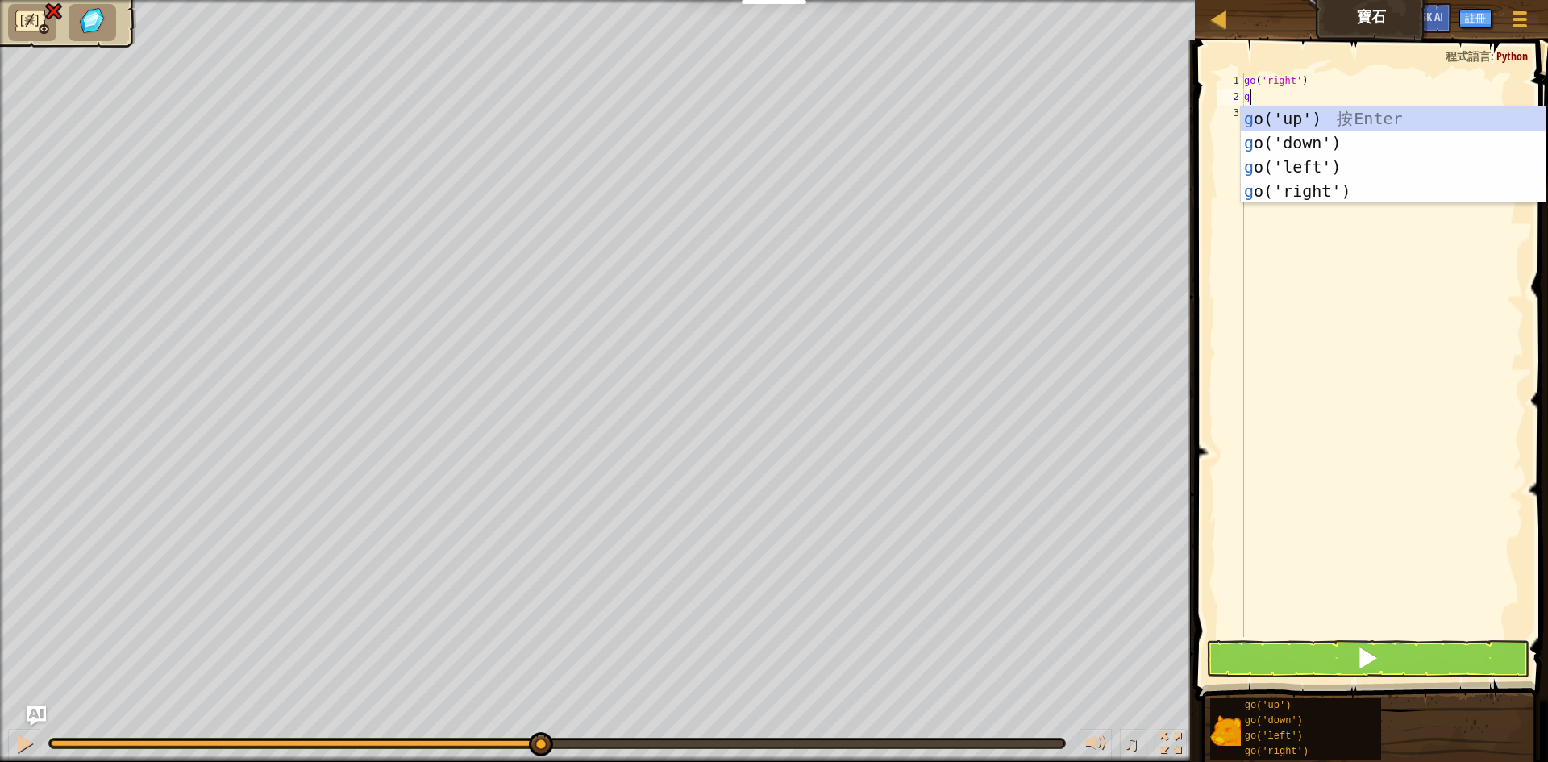
type textarea "go"
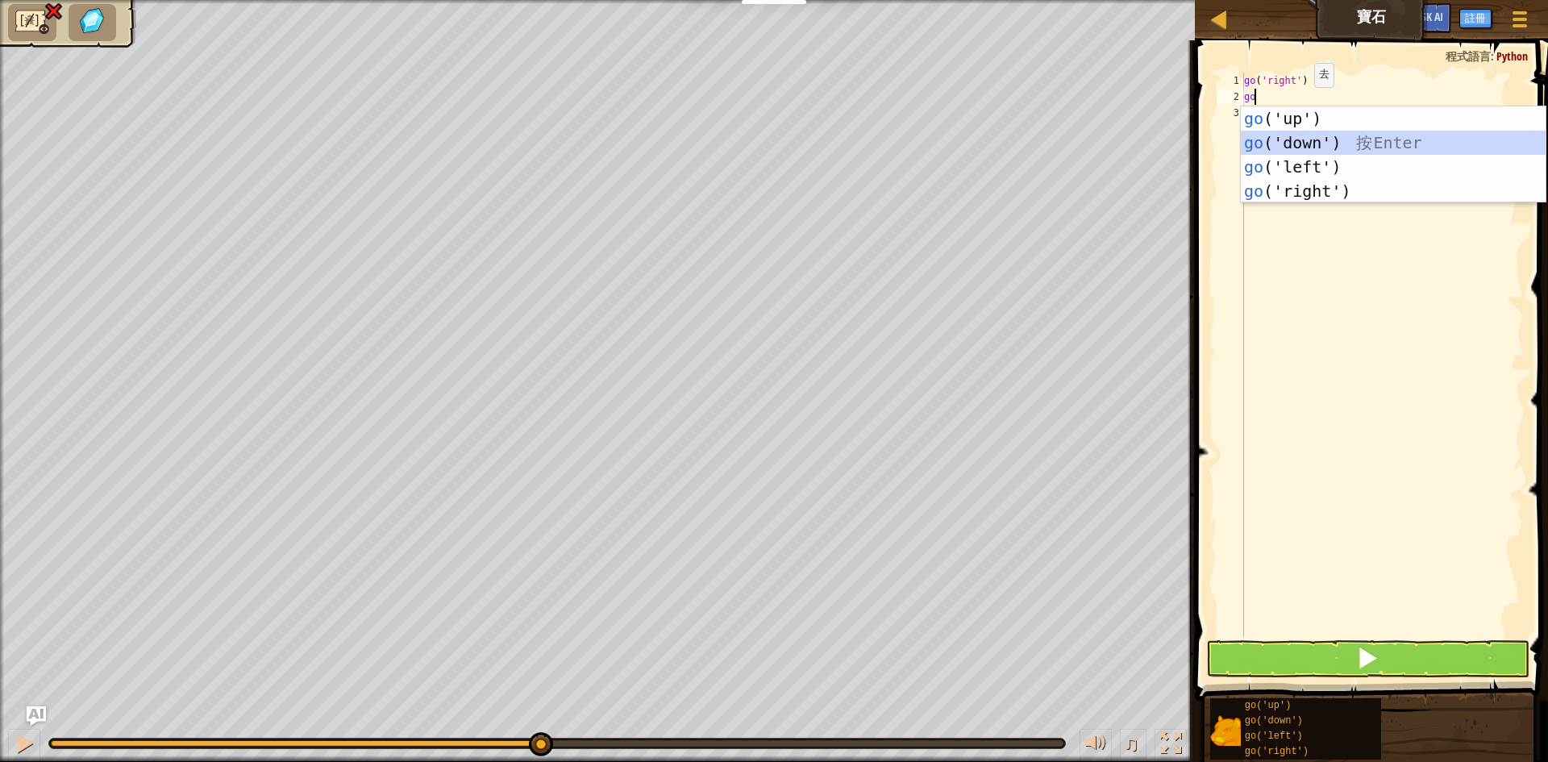
click at [1302, 147] on div "go ('up') 按 Enter go ('down') 按 Enter go ('left') 按 Enter go ('right') 按 Enter" at bounding box center [1393, 178] width 305 height 145
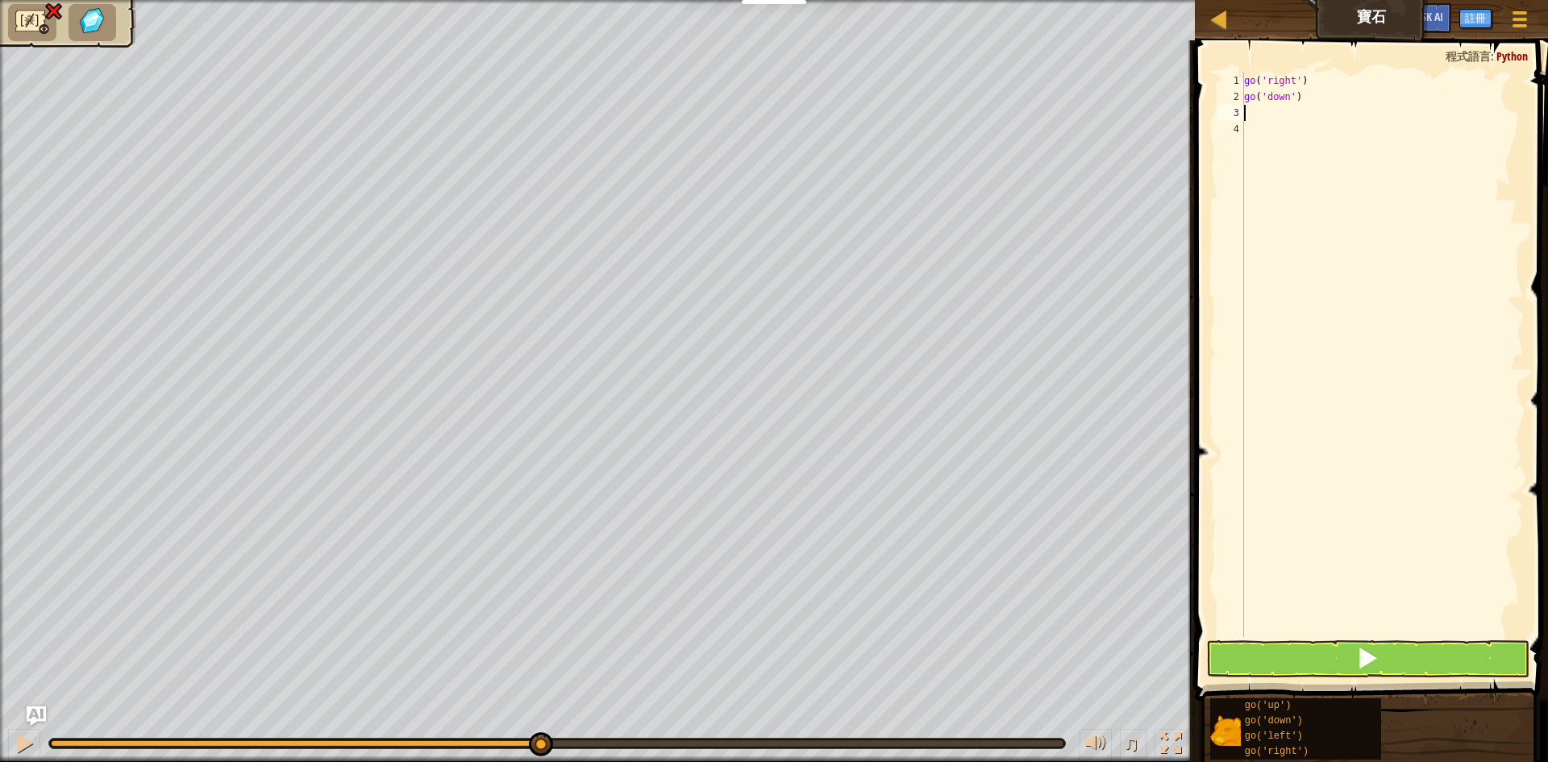
type textarea "go"
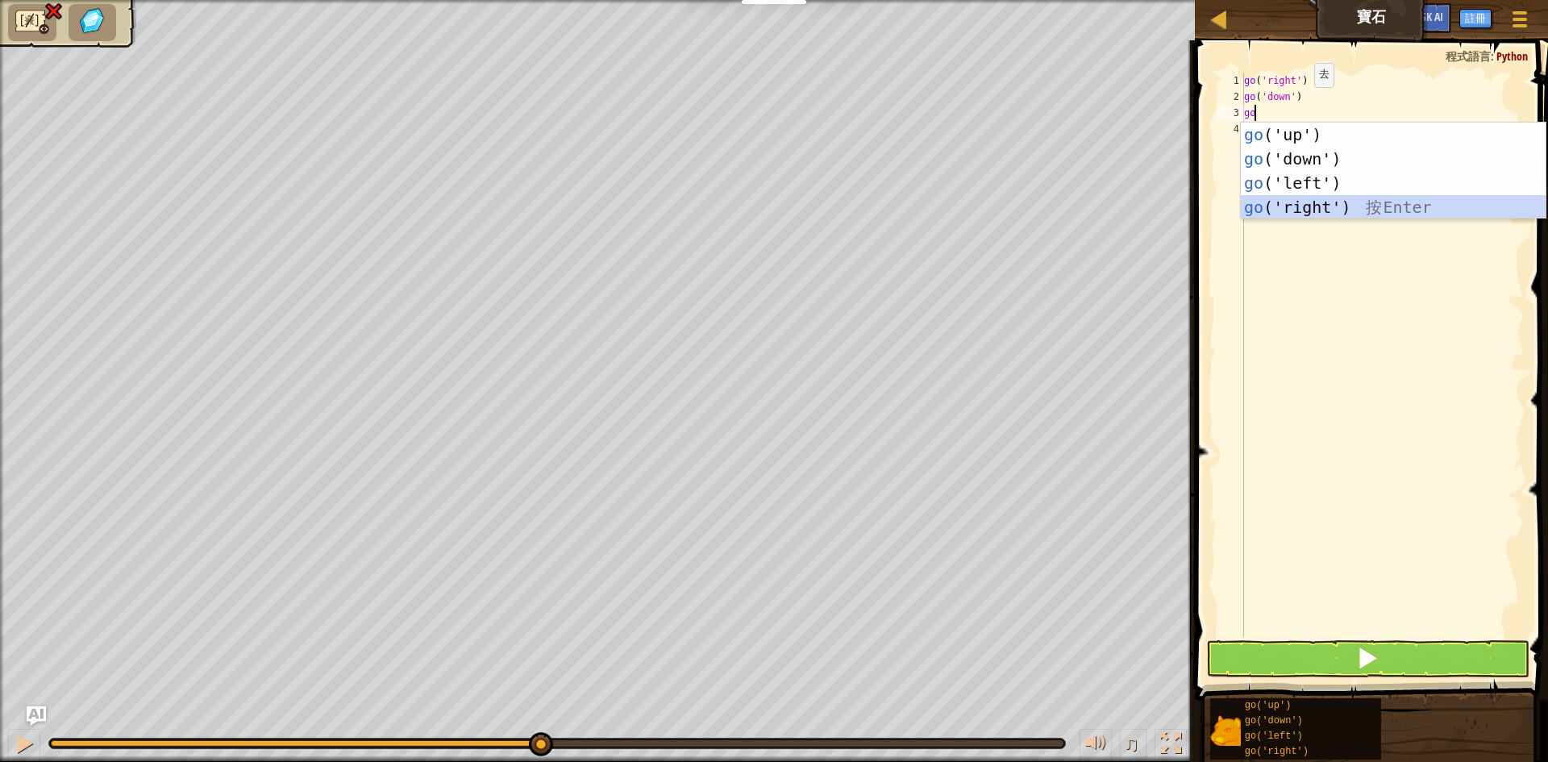
click at [1321, 201] on div "go ('up') 按 Enter go ('down') 按 Enter go ('left') 按 Enter go ('right') 按 Enter" at bounding box center [1393, 195] width 305 height 145
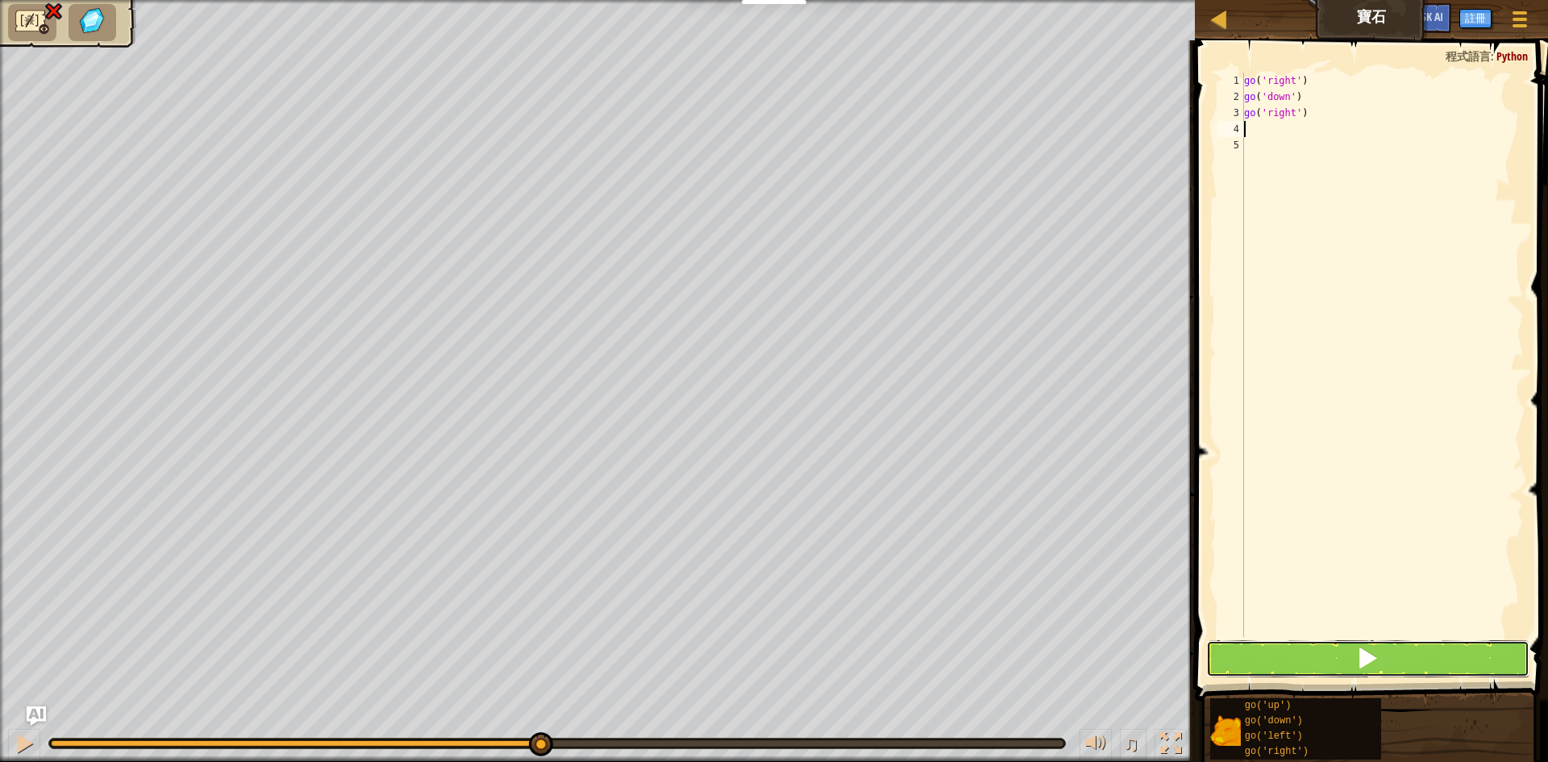
click at [1391, 661] on button at bounding box center [1367, 658] width 323 height 37
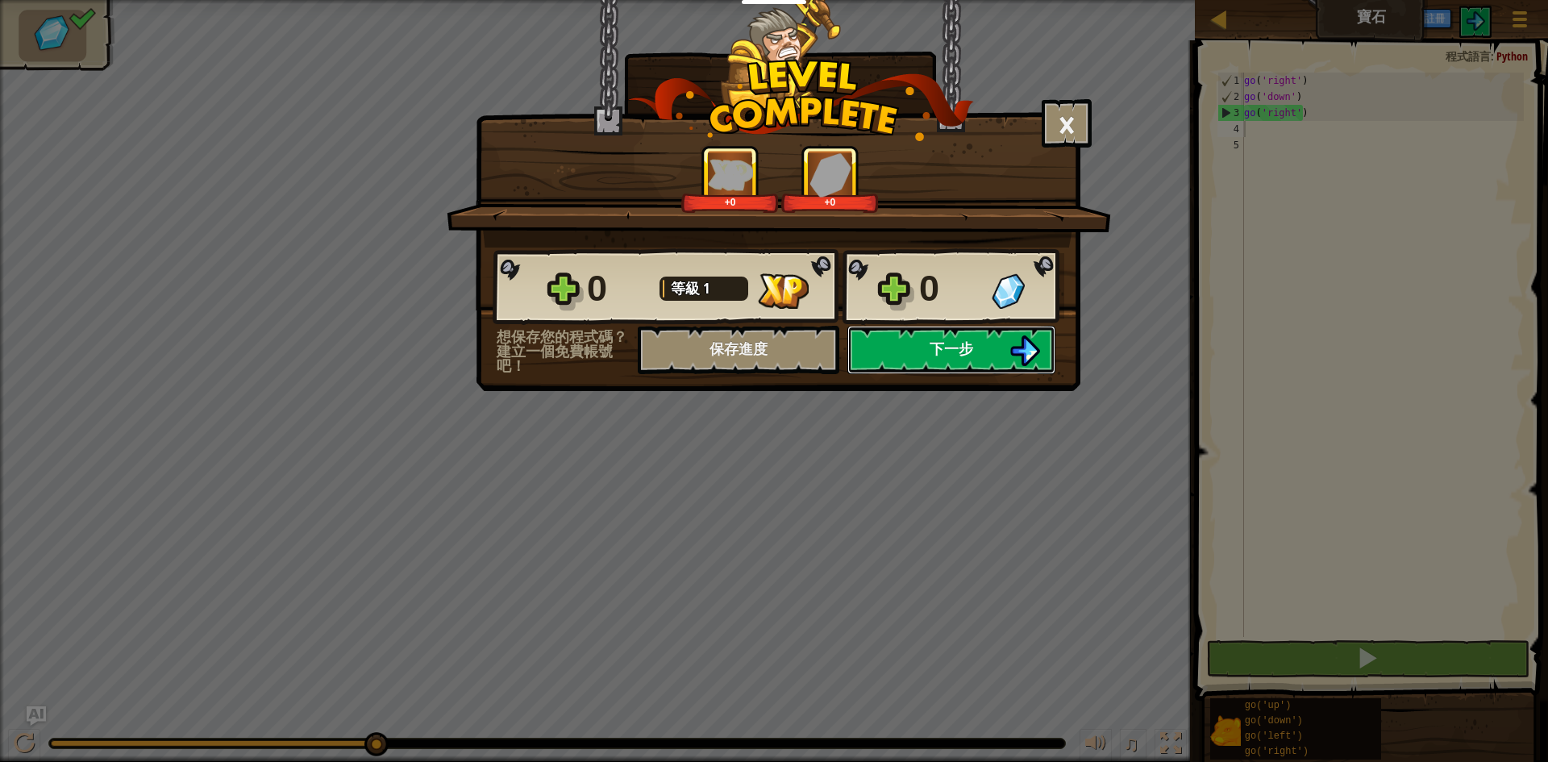
click at [929, 355] on span "下一步" at bounding box center [951, 349] width 44 height 20
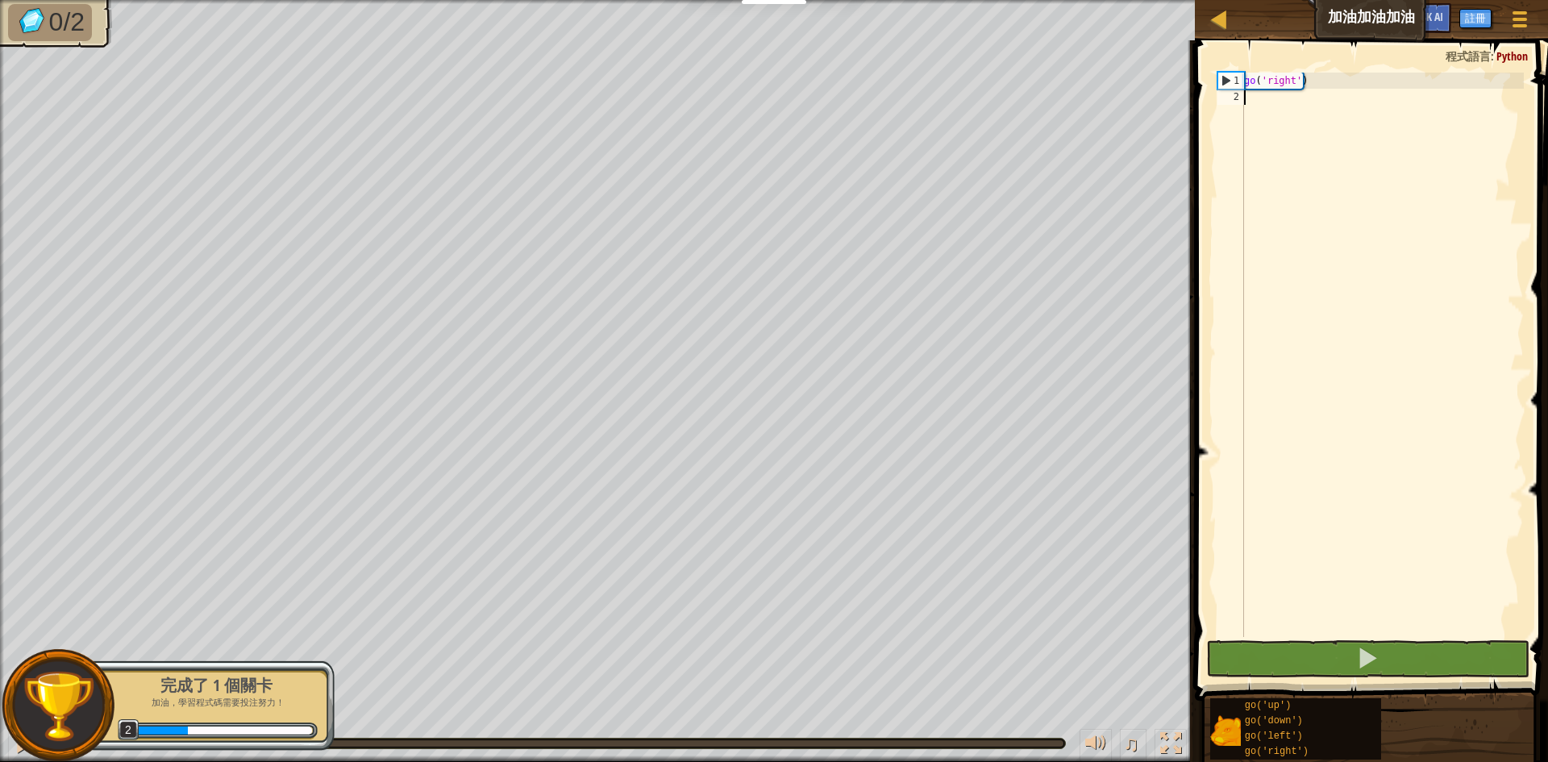
scroll to position [7, 0]
type textarea "go"
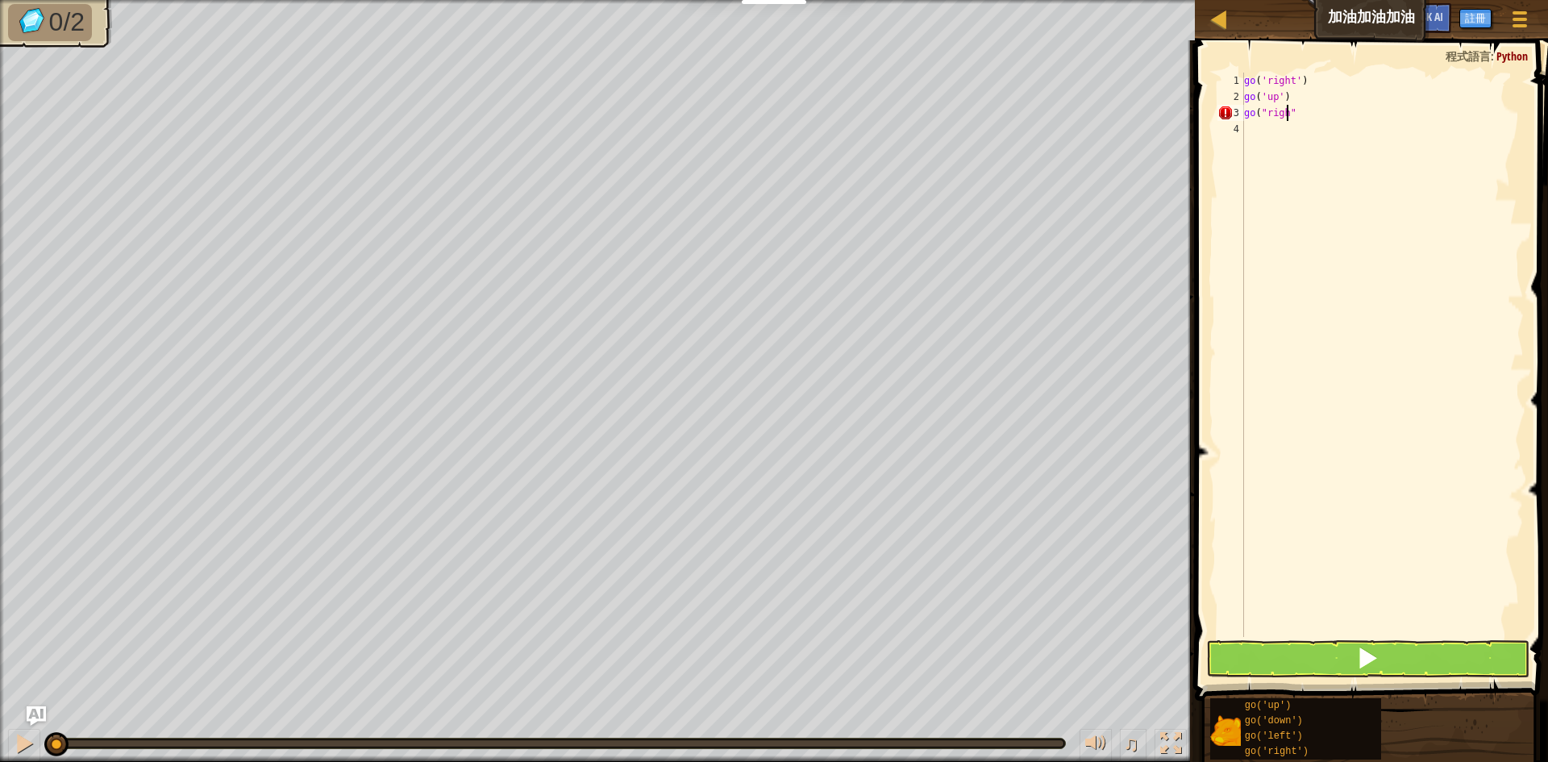
scroll to position [7, 4]
type textarea "go("right")"
click at [1378, 657] on span at bounding box center [1367, 658] width 23 height 23
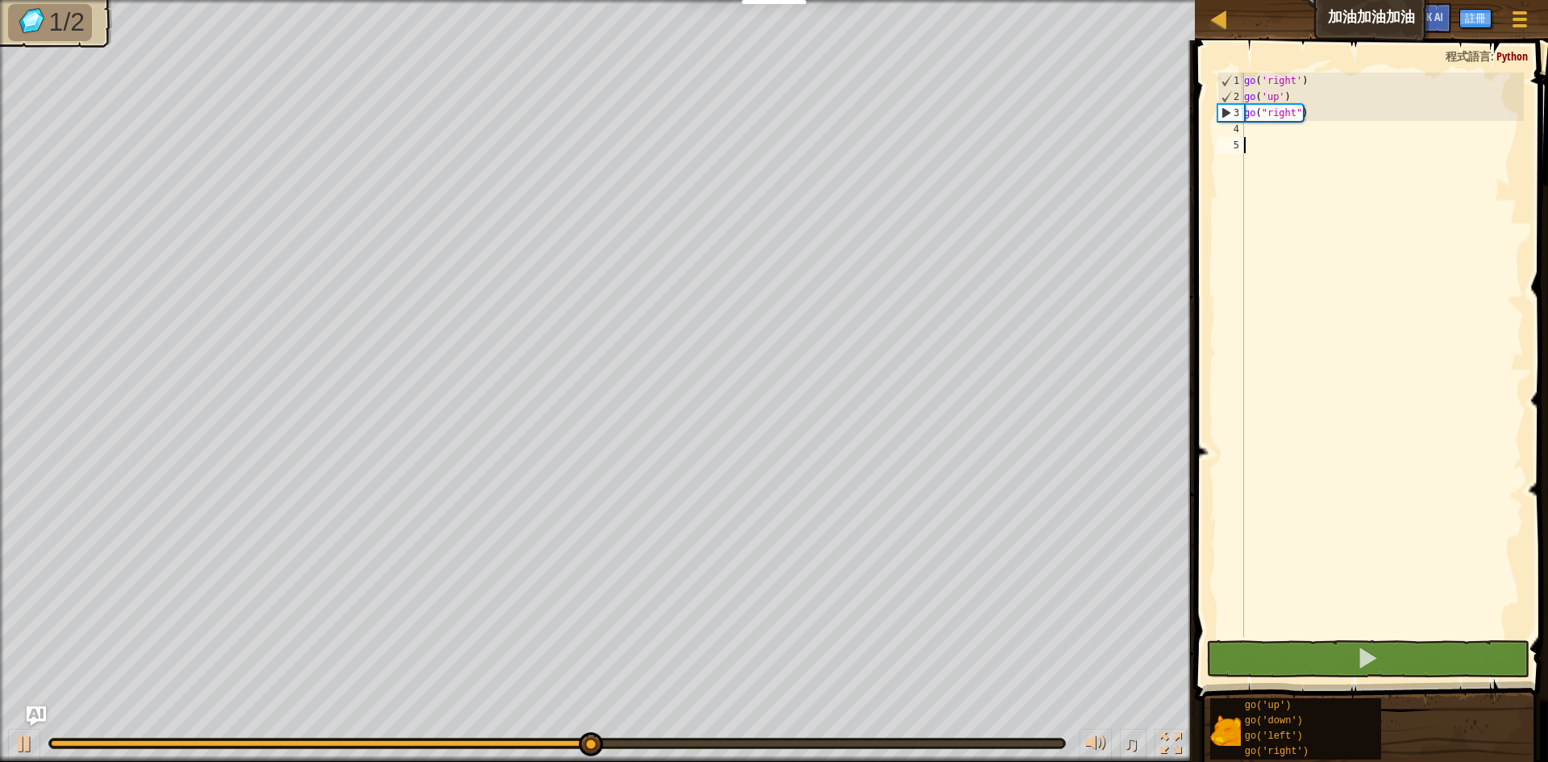
click at [1437, 138] on div "go ( 'right' ) go ( 'up' ) go ( "right" )" at bounding box center [1382, 371] width 283 height 597
click at [1305, 134] on div "go ( 'right' ) go ( 'up' ) go ( "right" )" at bounding box center [1382, 371] width 283 height 597
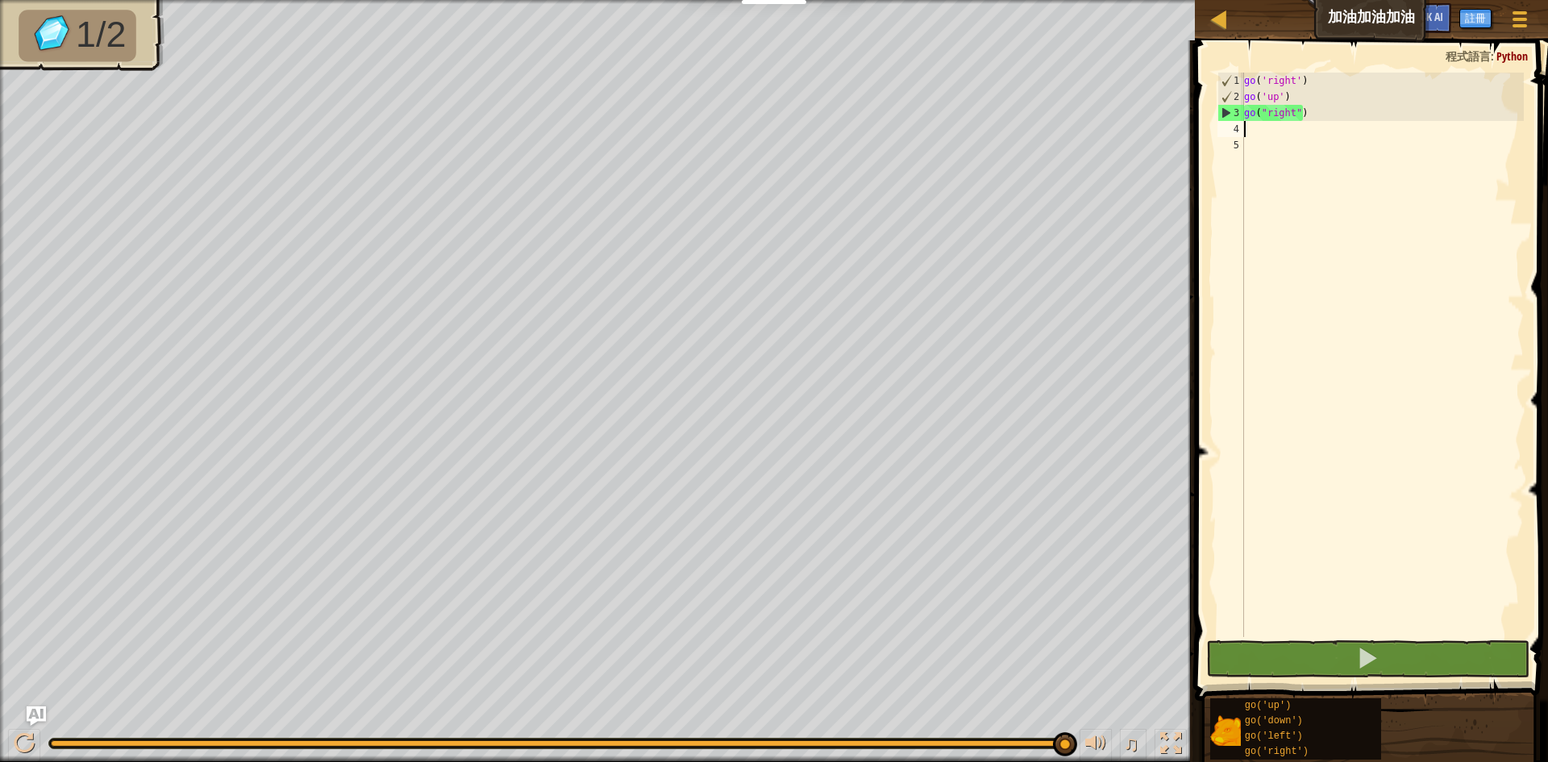
type textarea "go("right")"
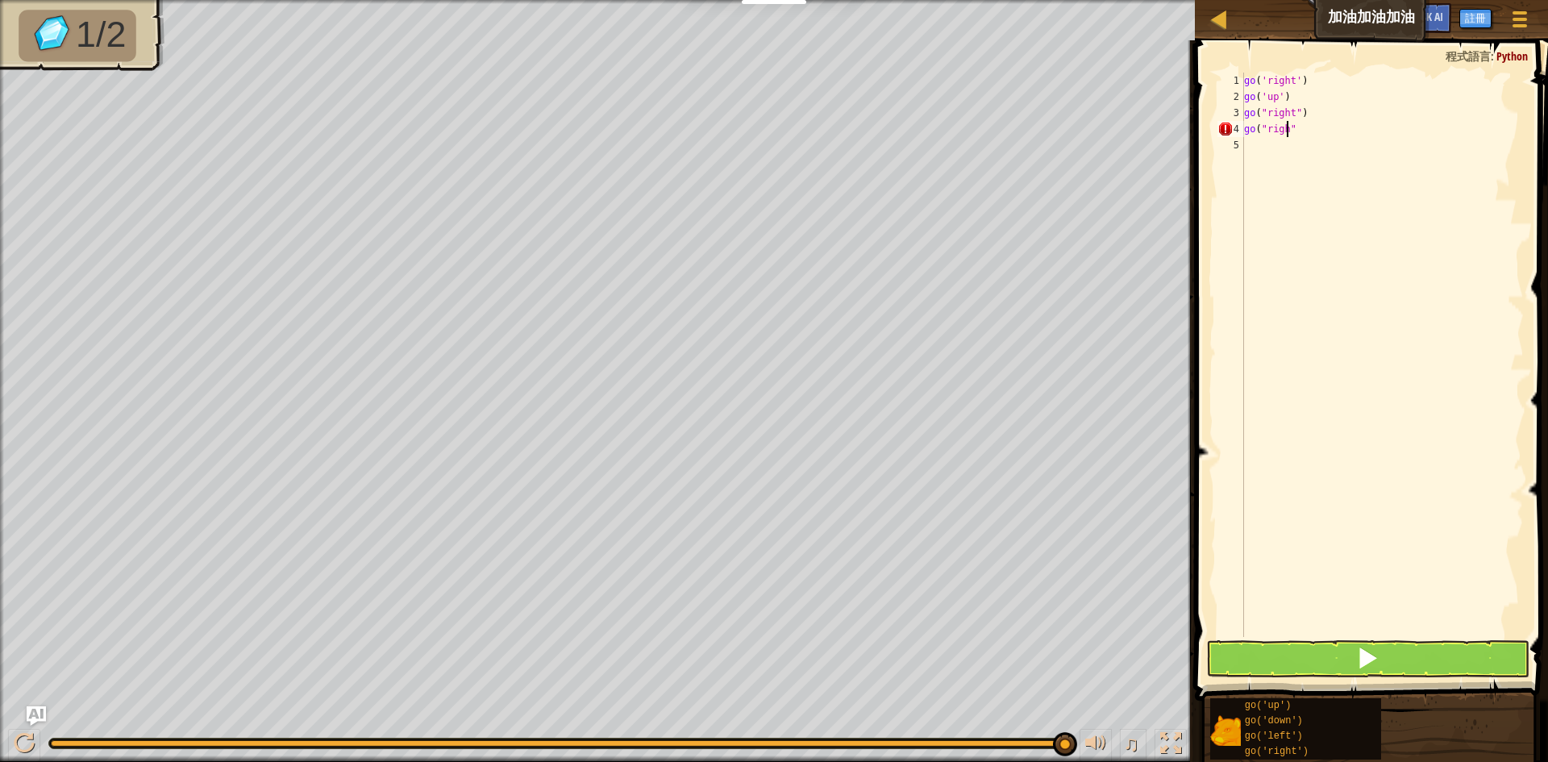
scroll to position [7, 4]
type textarea "go("right")"
click at [1358, 651] on span at bounding box center [1367, 658] width 23 height 23
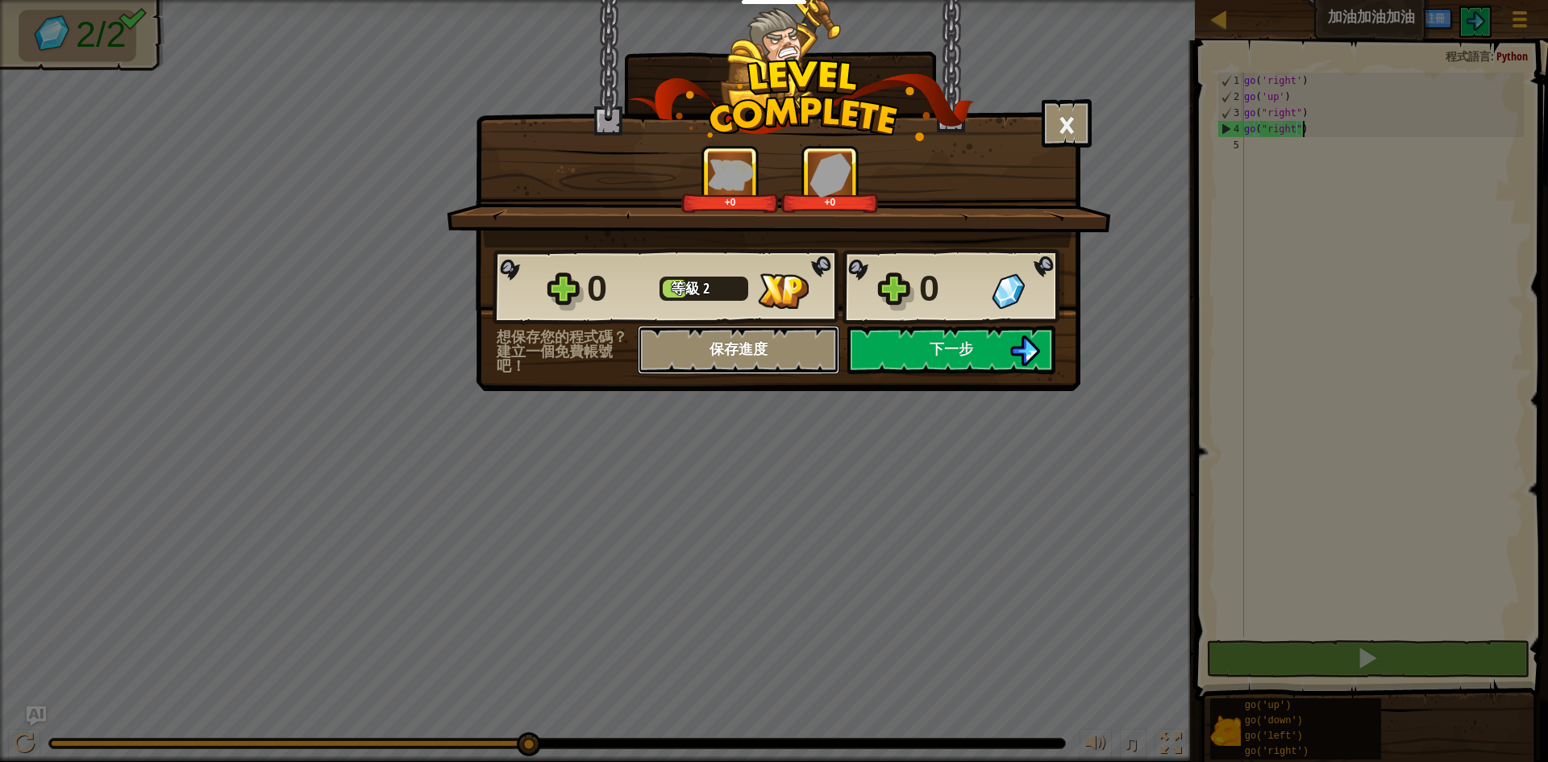
click at [732, 360] on button "保存進度" at bounding box center [739, 350] width 202 height 48
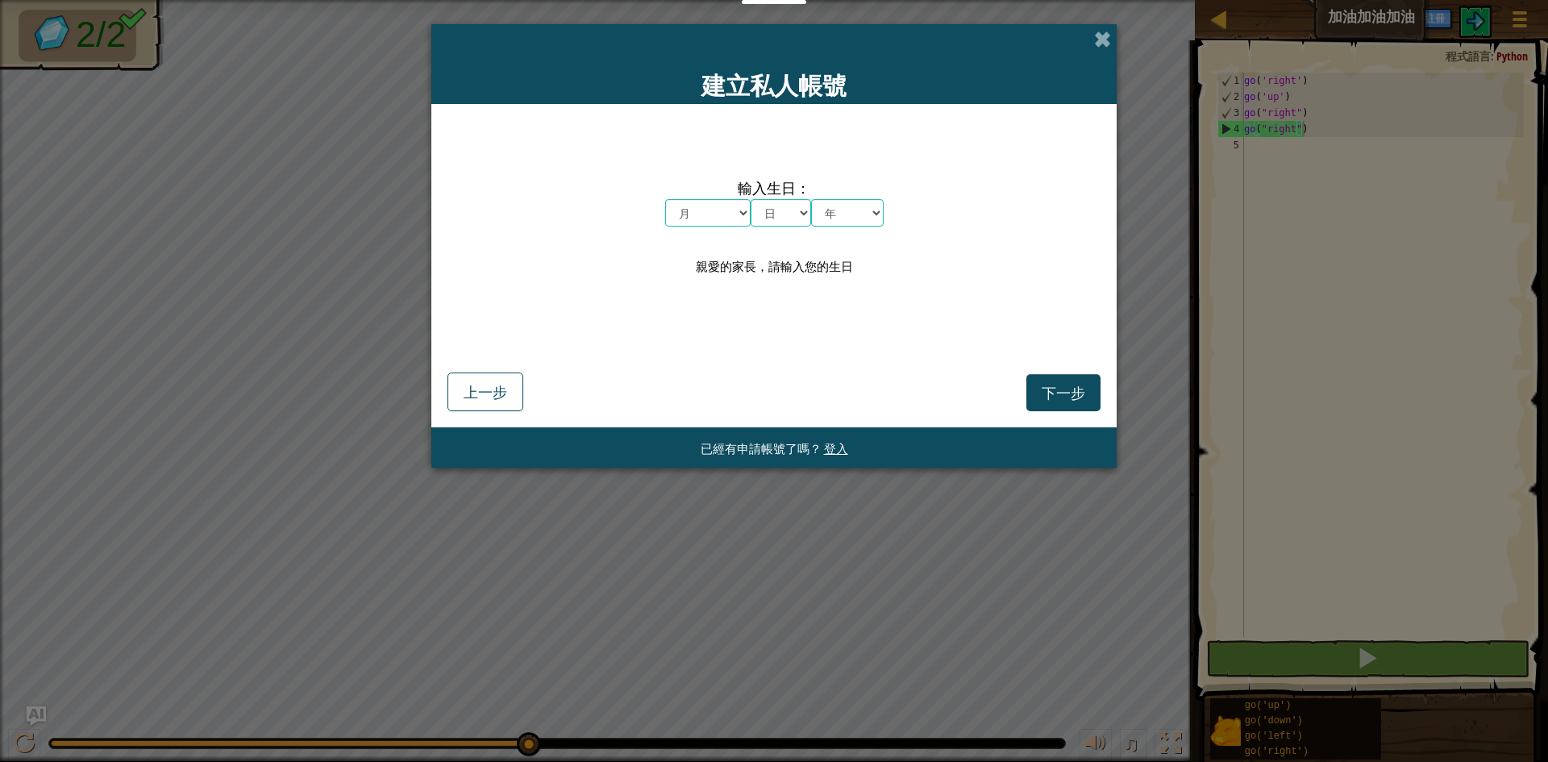
click at [1093, 31] on div "建立私人帳號" at bounding box center [773, 64] width 685 height 80
click at [1104, 37] on span at bounding box center [1102, 39] width 17 height 17
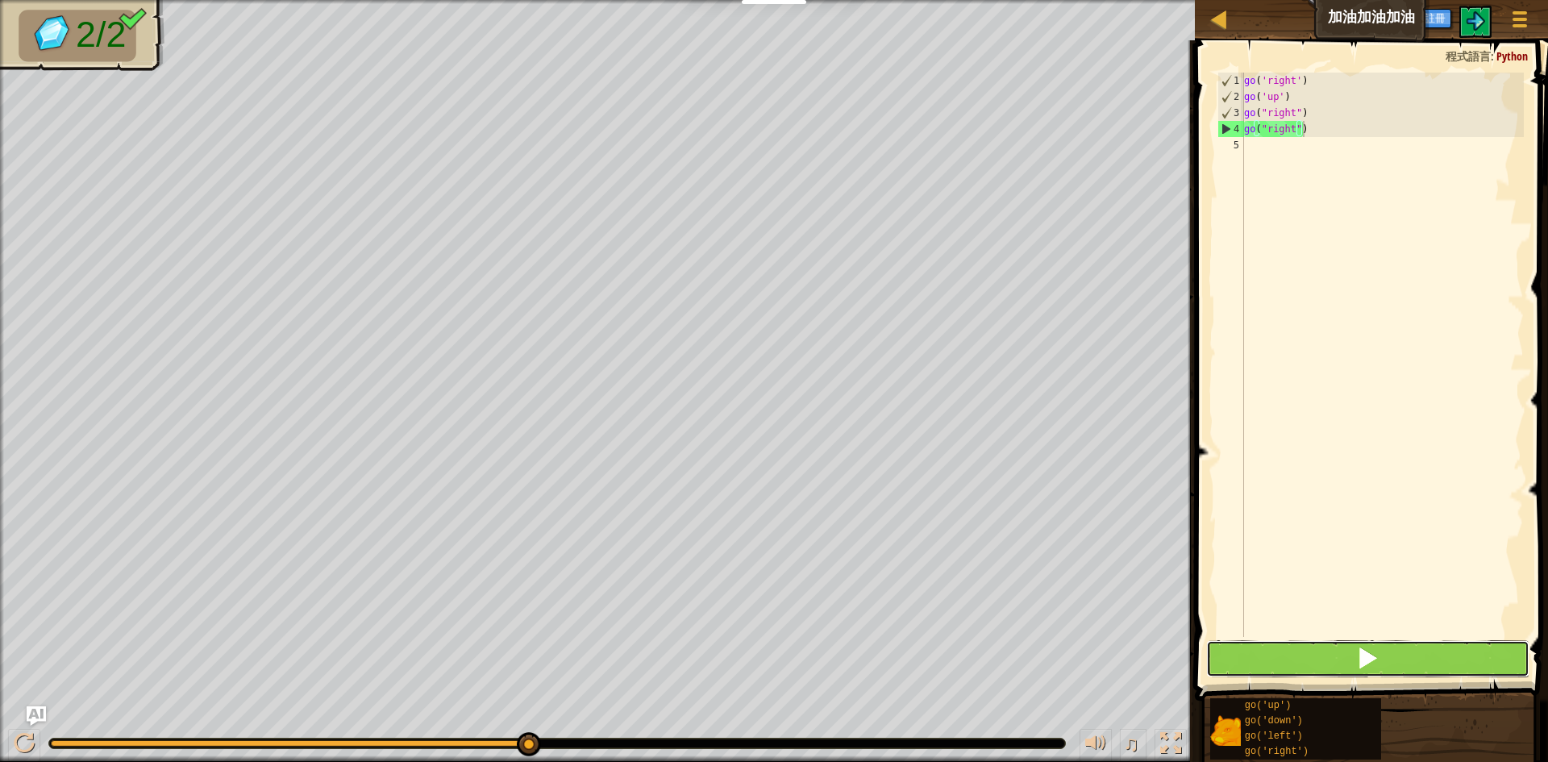
click at [1307, 654] on button at bounding box center [1367, 658] width 323 height 37
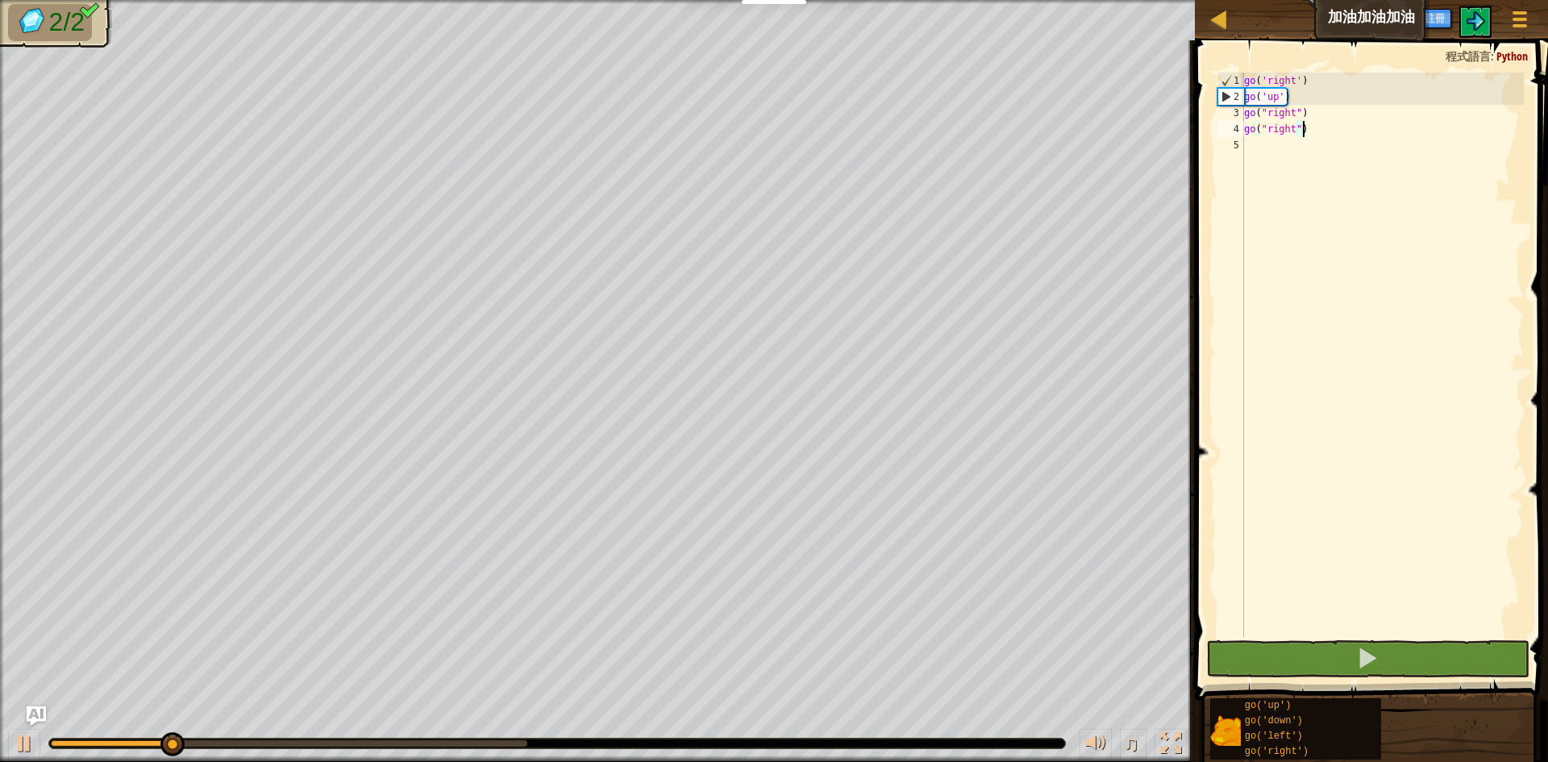
click at [83, 17] on img at bounding box center [89, 10] width 21 height 17
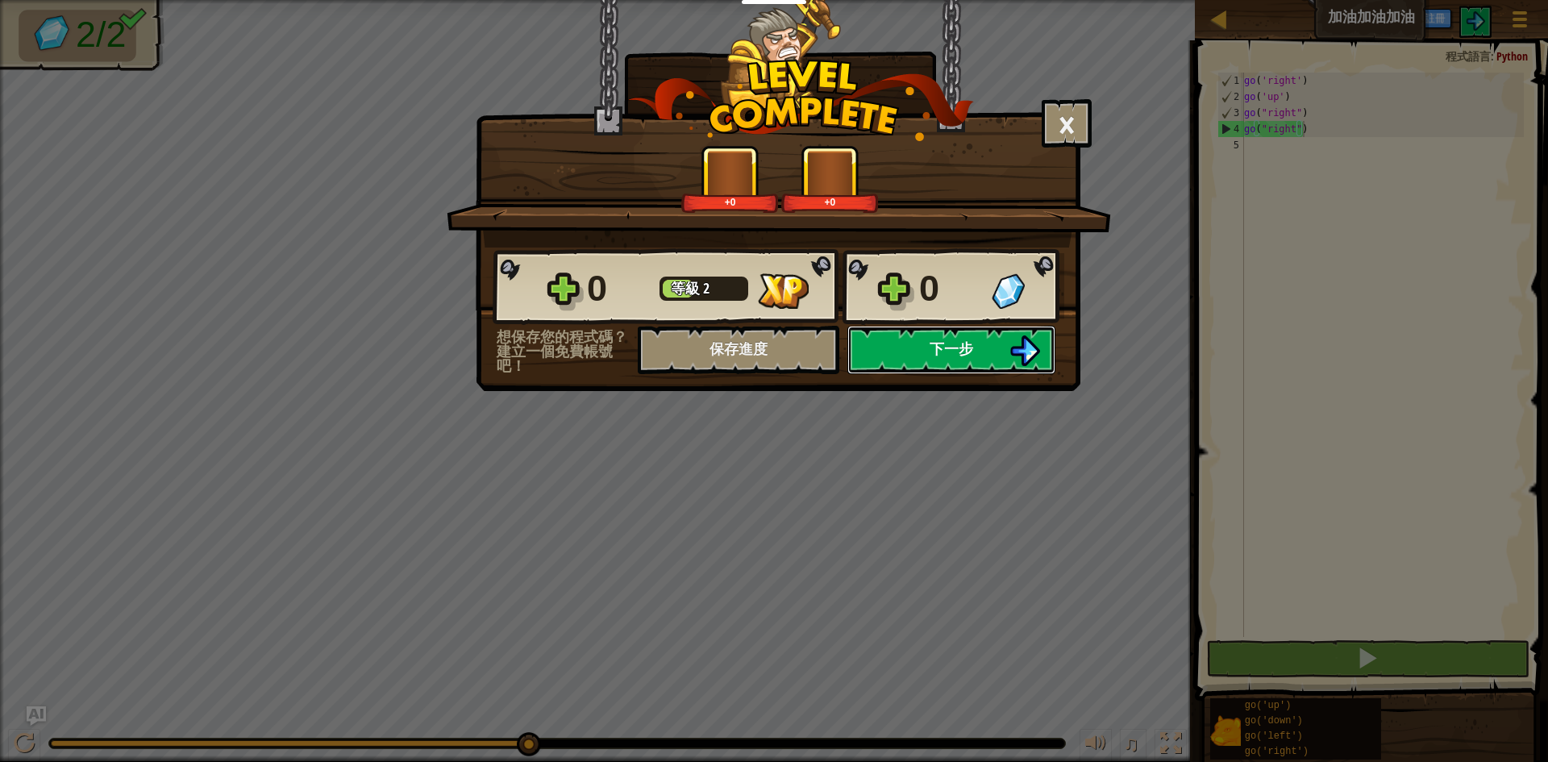
click at [1000, 368] on button "下一步" at bounding box center [951, 350] width 208 height 48
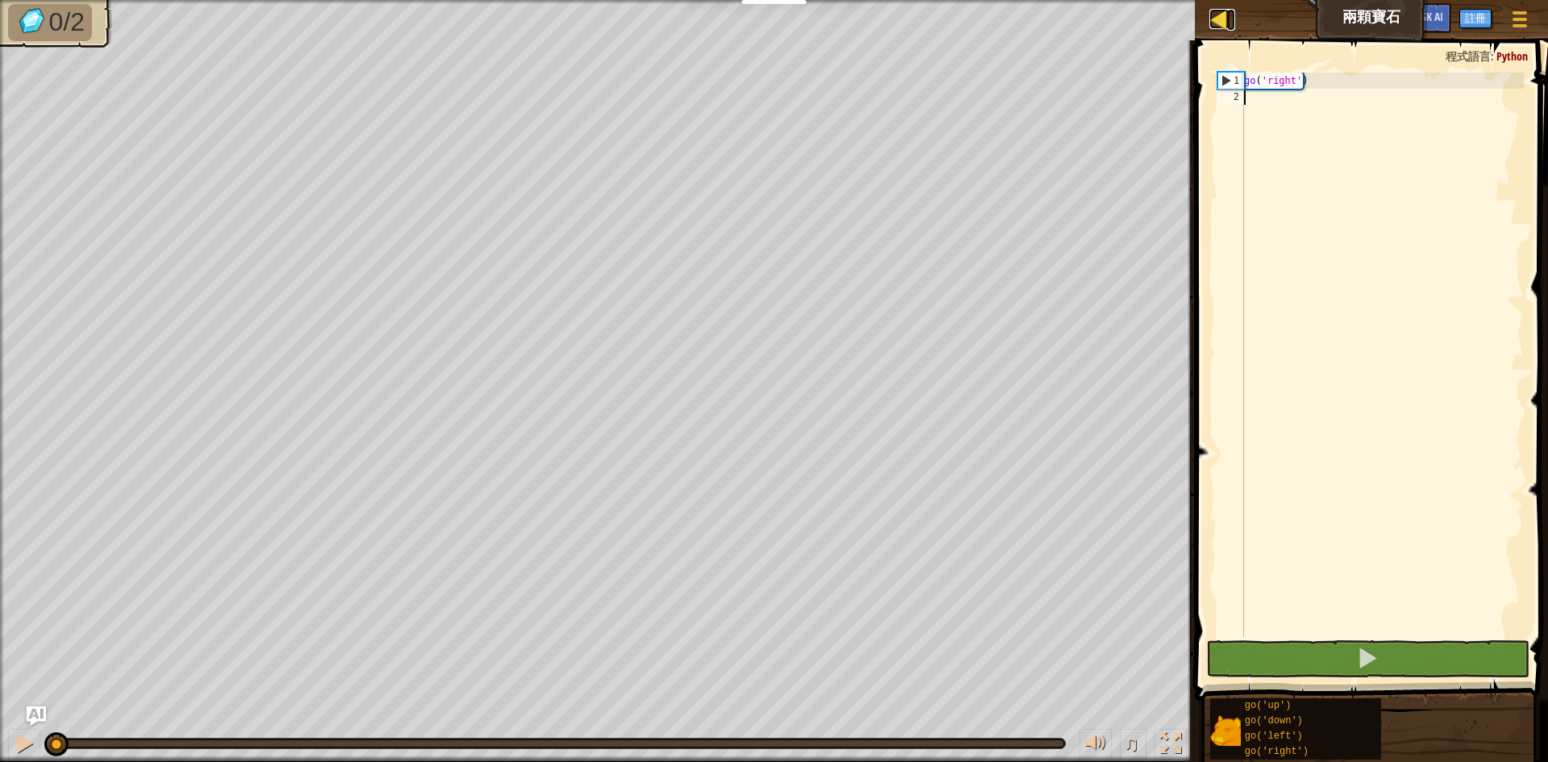
click at [1231, 11] on link "地圖" at bounding box center [1231, 20] width 8 height 22
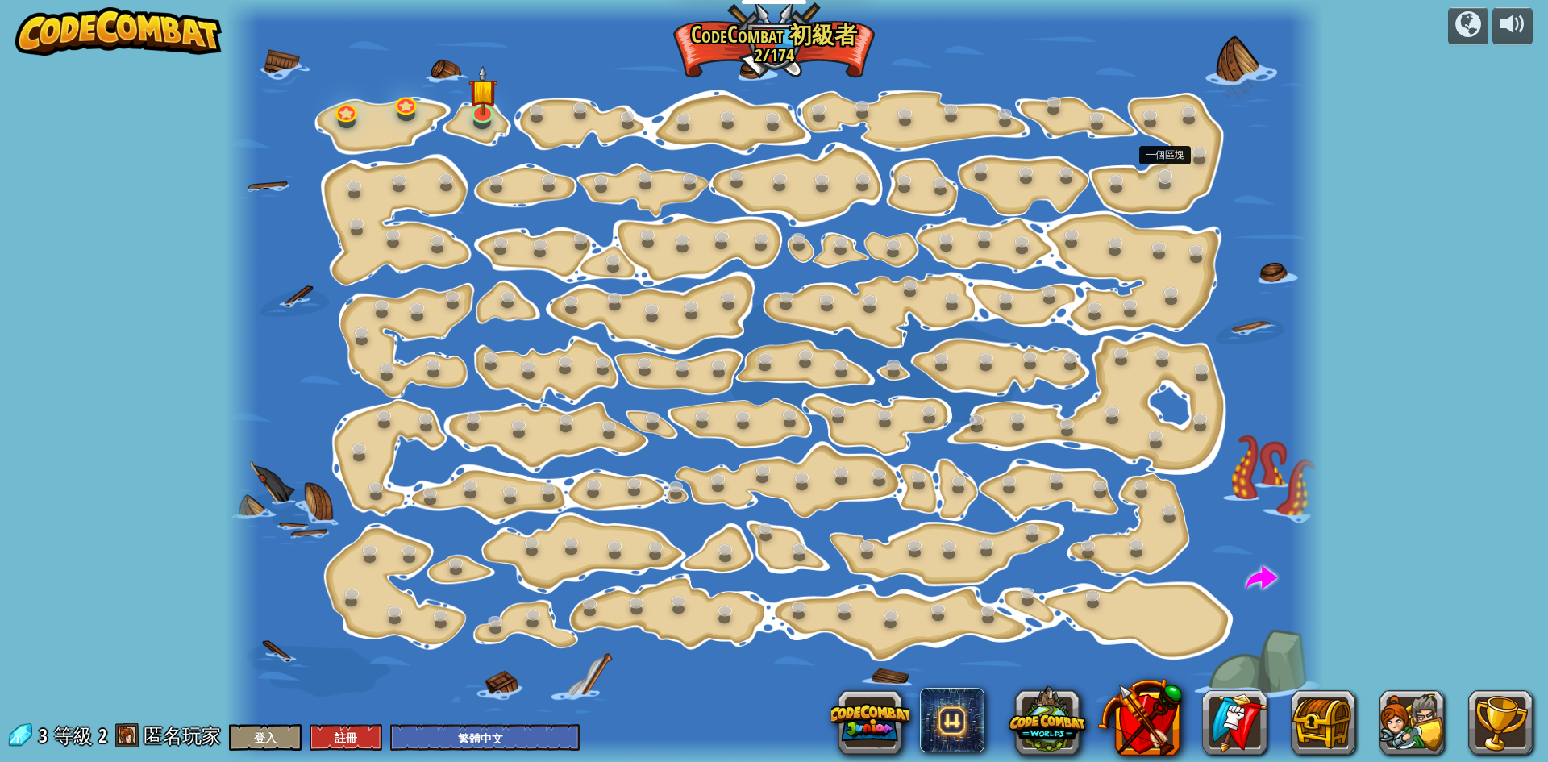
select select "zh-HANT"
drag, startPoint x: 1284, startPoint y: 581, endPoint x: 1214, endPoint y: 535, distance: 83.8
click at [1181, 524] on div at bounding box center [774, 381] width 1098 height 762
click at [1272, 568] on span at bounding box center [1261, 578] width 31 height 31
select select "zh-HANT"
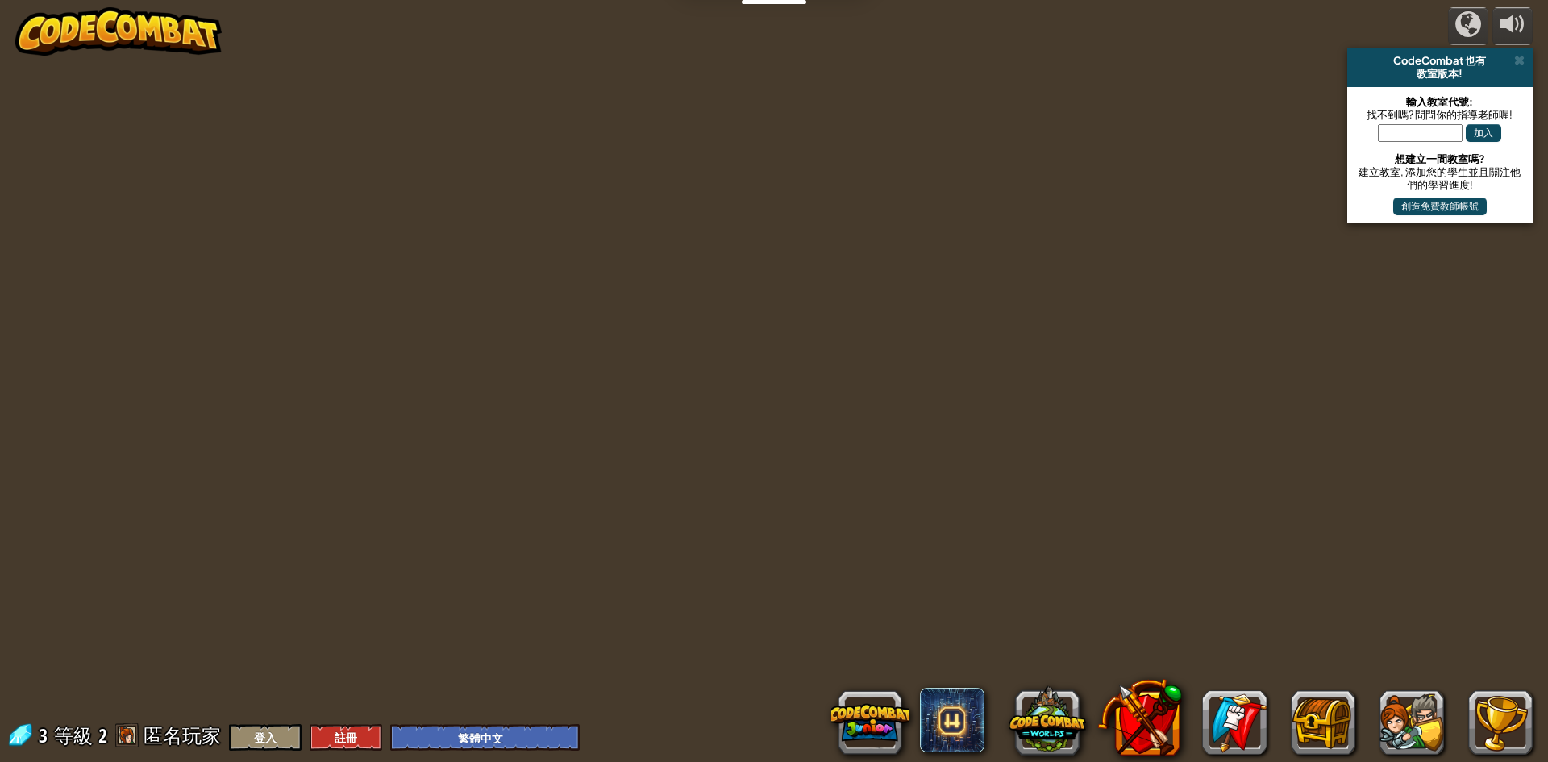
select select "zh-HANT"
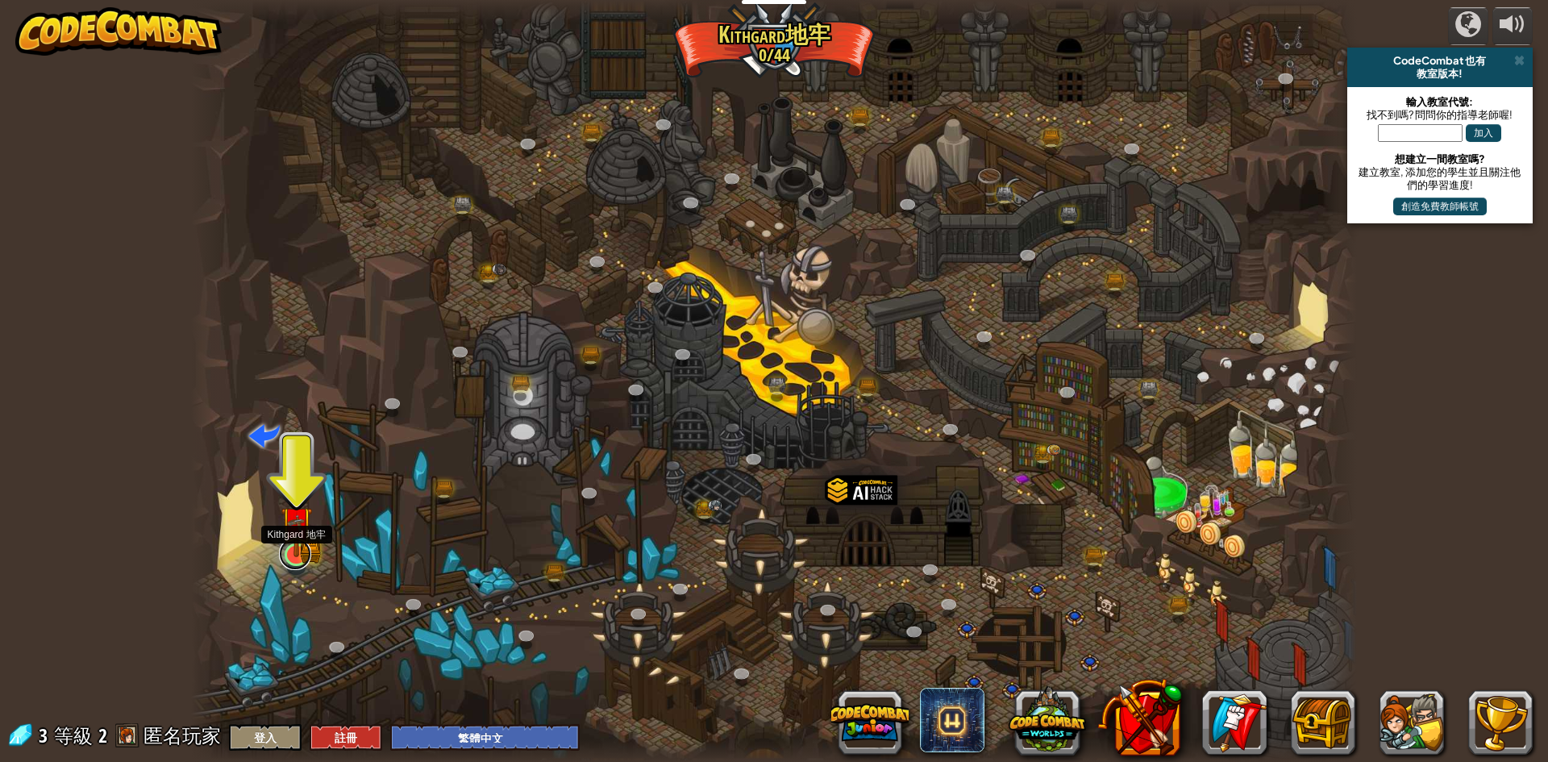
click at [293, 559] on link at bounding box center [295, 554] width 32 height 32
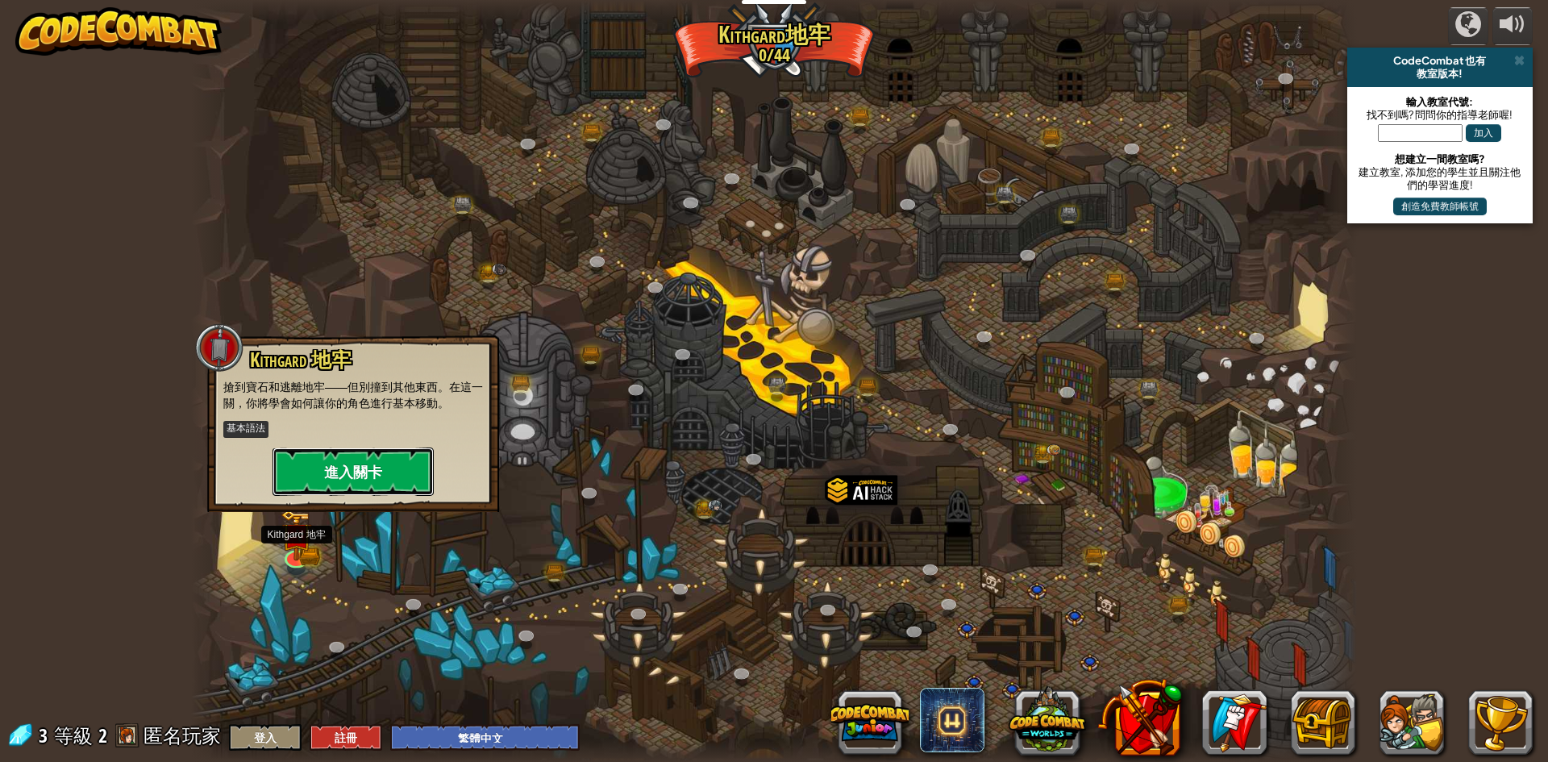
click at [357, 458] on button "進入關卡" at bounding box center [352, 471] width 161 height 48
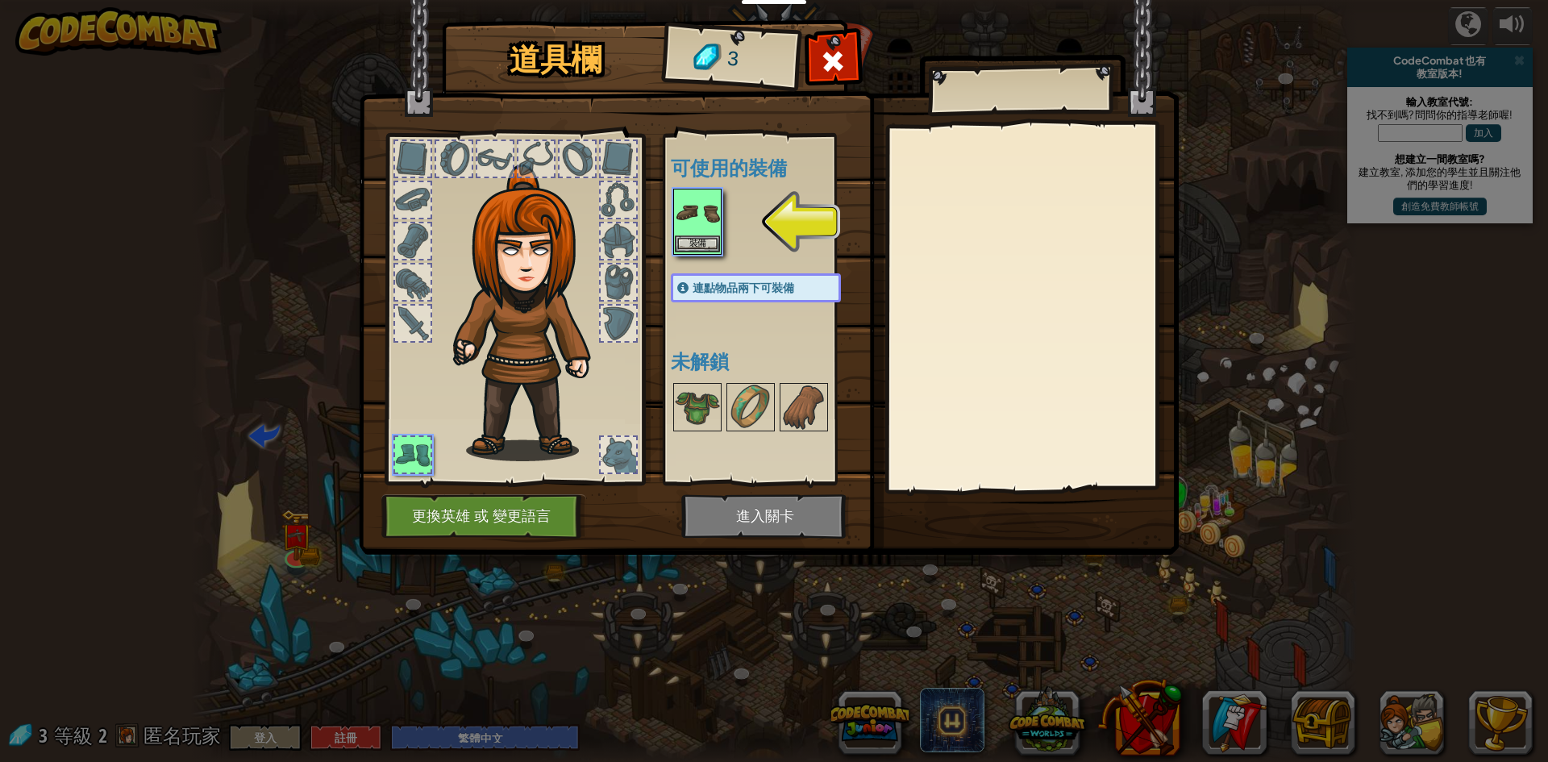
click at [701, 211] on img at bounding box center [697, 212] width 45 height 45
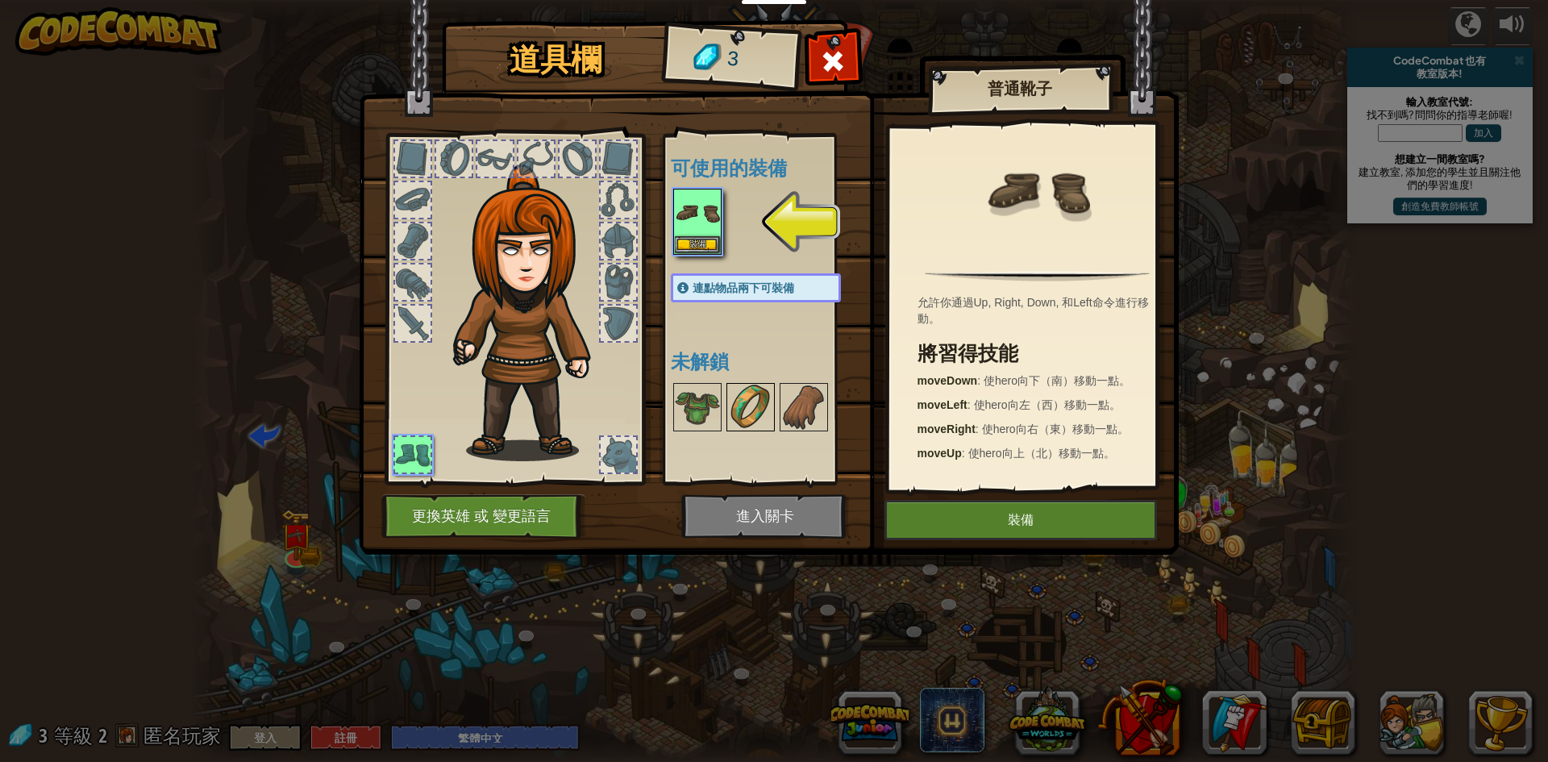
click at [774, 401] on div at bounding box center [750, 407] width 48 height 48
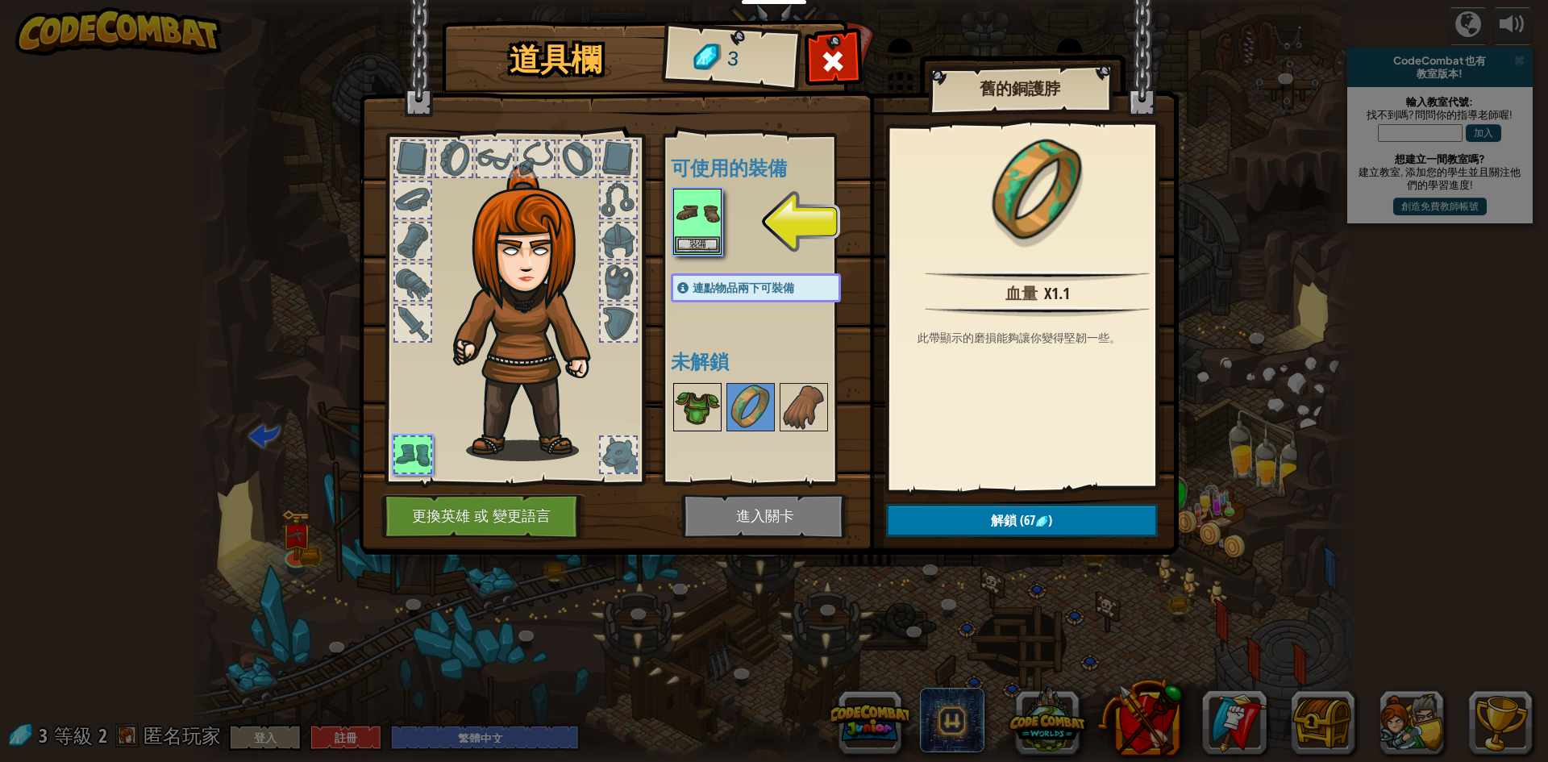
click at [702, 404] on img at bounding box center [697, 407] width 45 height 45
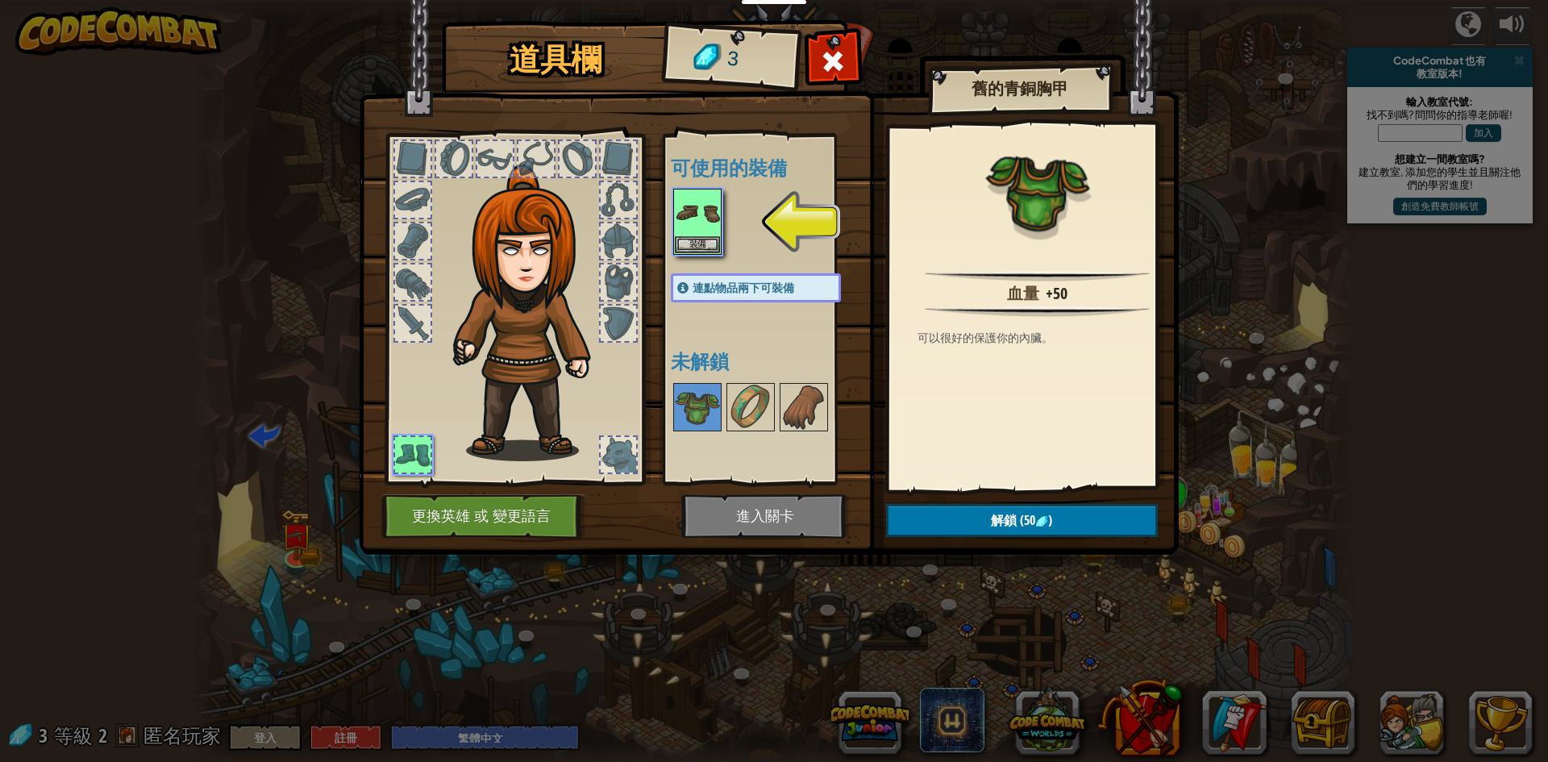
click at [717, 502] on img at bounding box center [769, 261] width 820 height 585
click at [739, 511] on img at bounding box center [769, 261] width 820 height 585
click at [415, 525] on button "更換英雄 或 變更語言" at bounding box center [483, 516] width 205 height 44
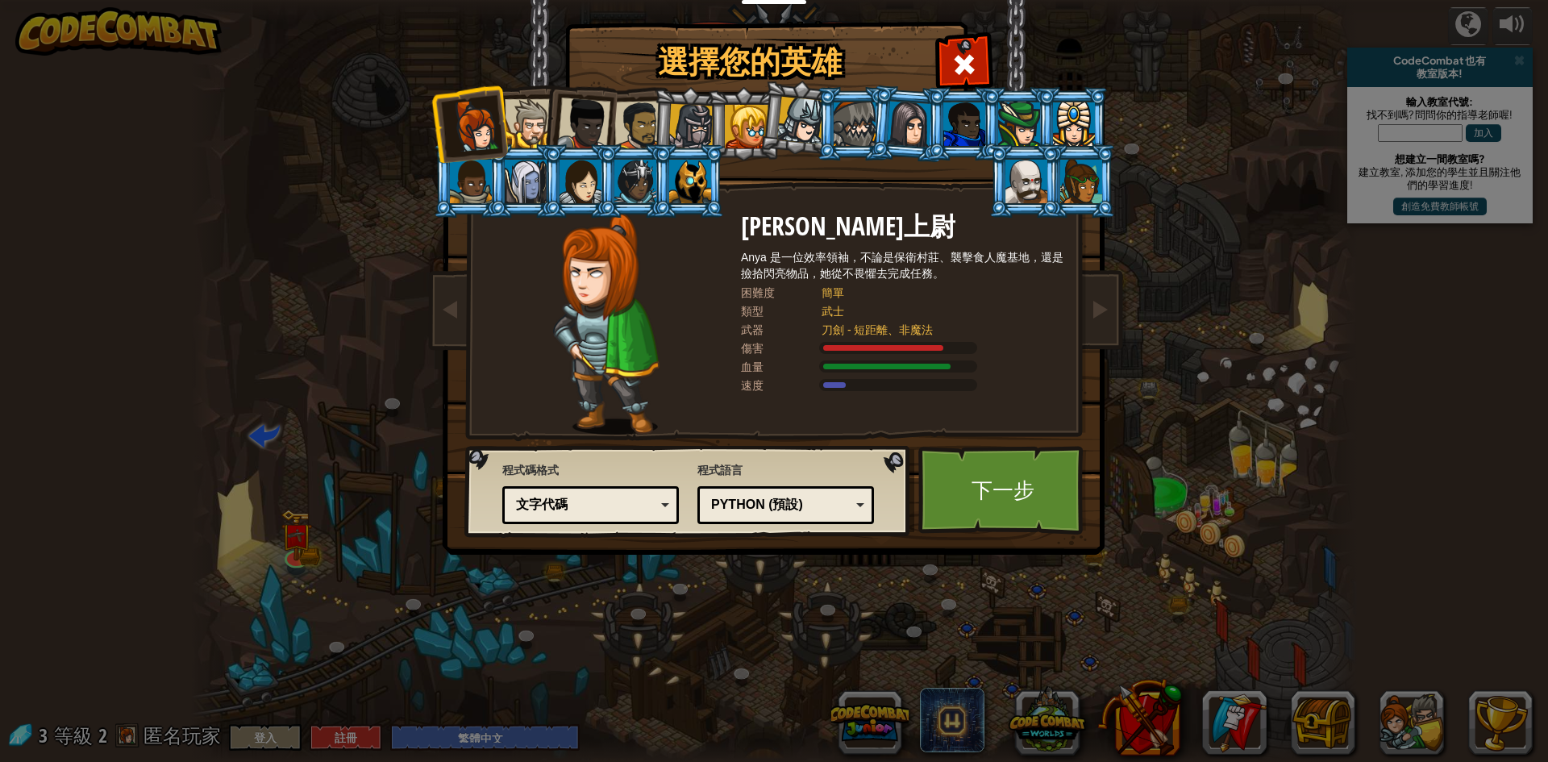
click at [758, 127] on div at bounding box center [747, 127] width 44 height 44
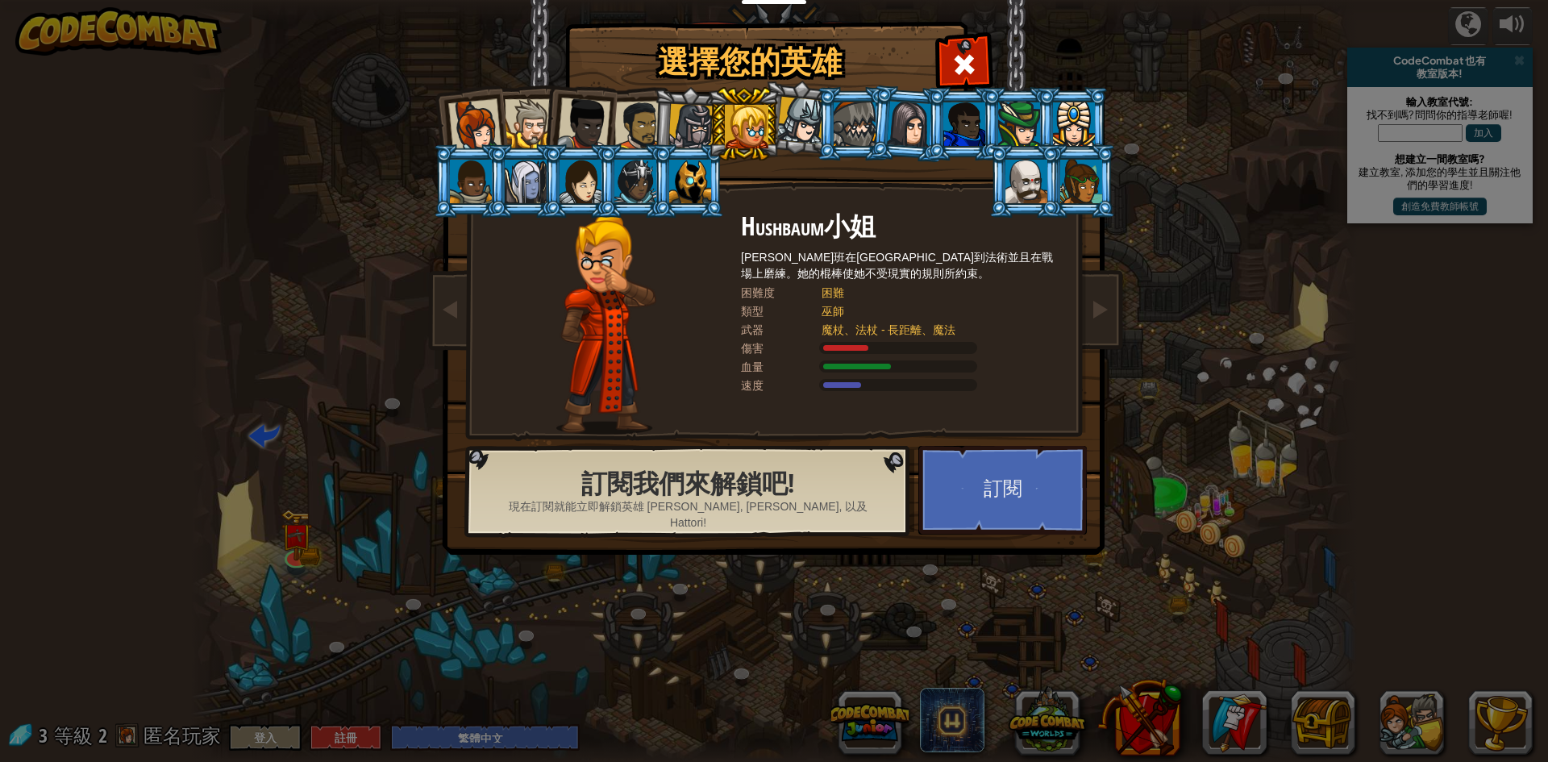
click at [788, 132] on div at bounding box center [801, 121] width 48 height 48
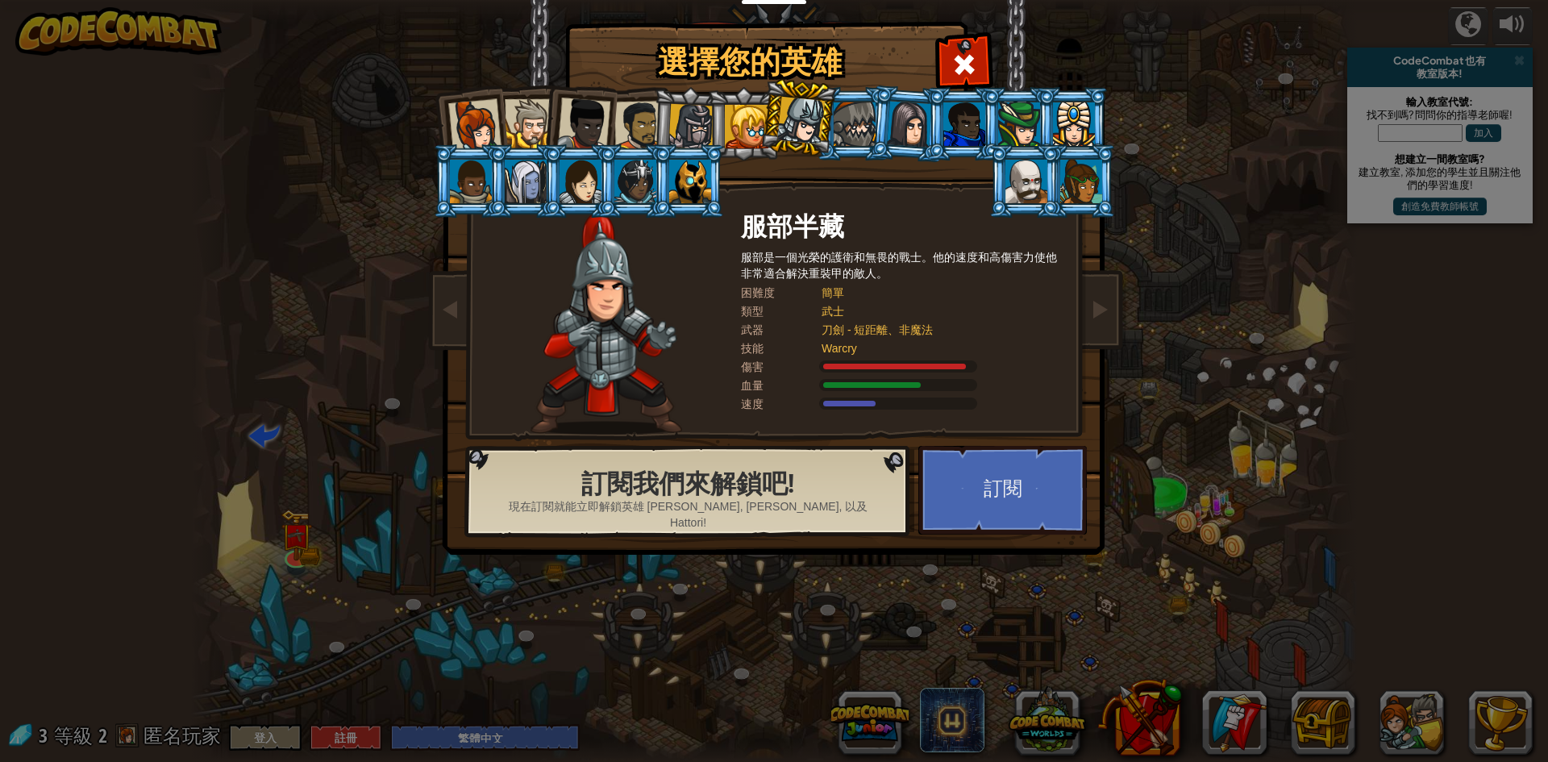
click at [670, 145] on li at bounding box center [688, 180] width 73 height 73
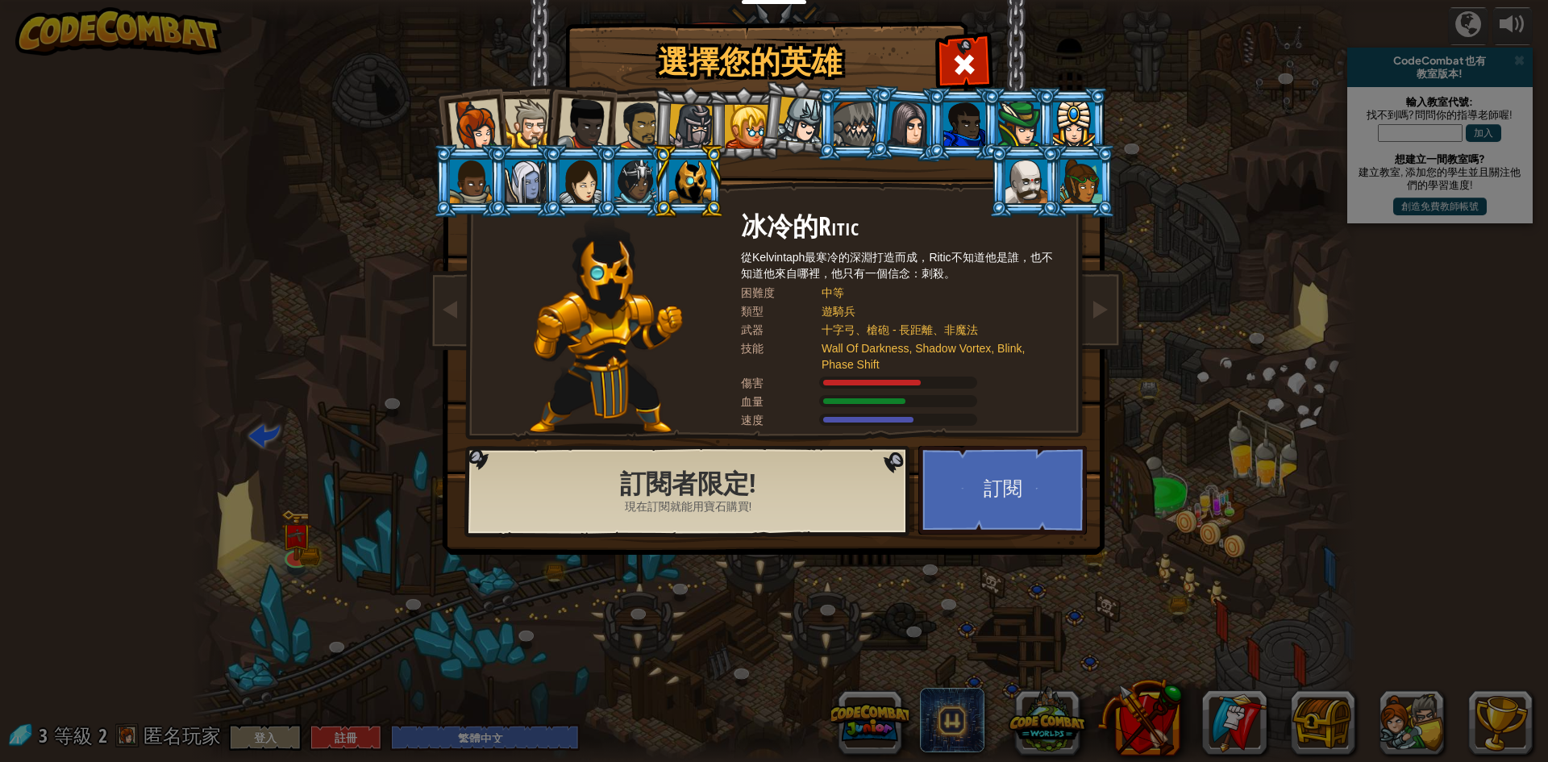
click at [617, 110] on div at bounding box center [639, 126] width 50 height 50
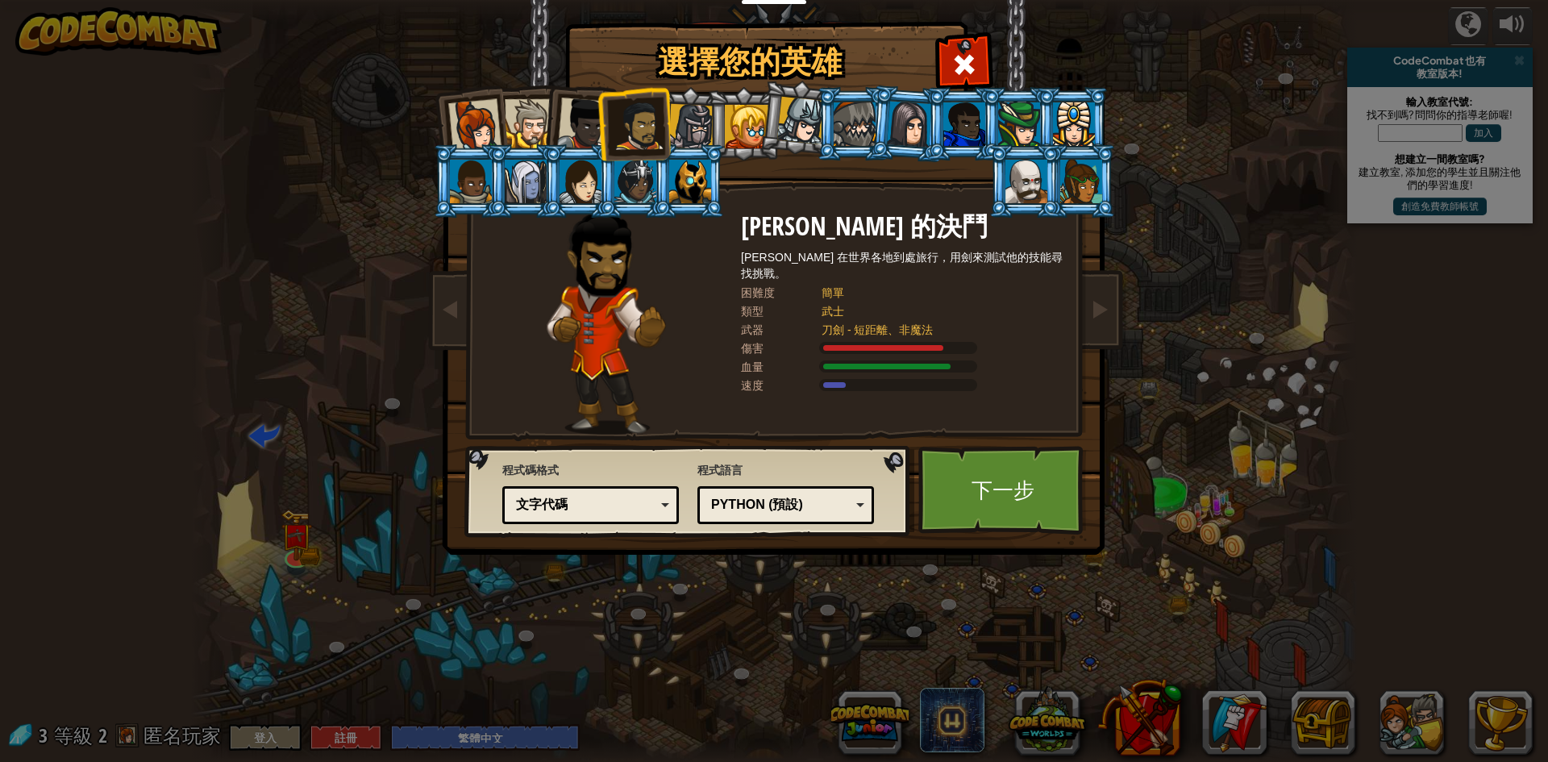
click at [685, 112] on div at bounding box center [691, 127] width 46 height 46
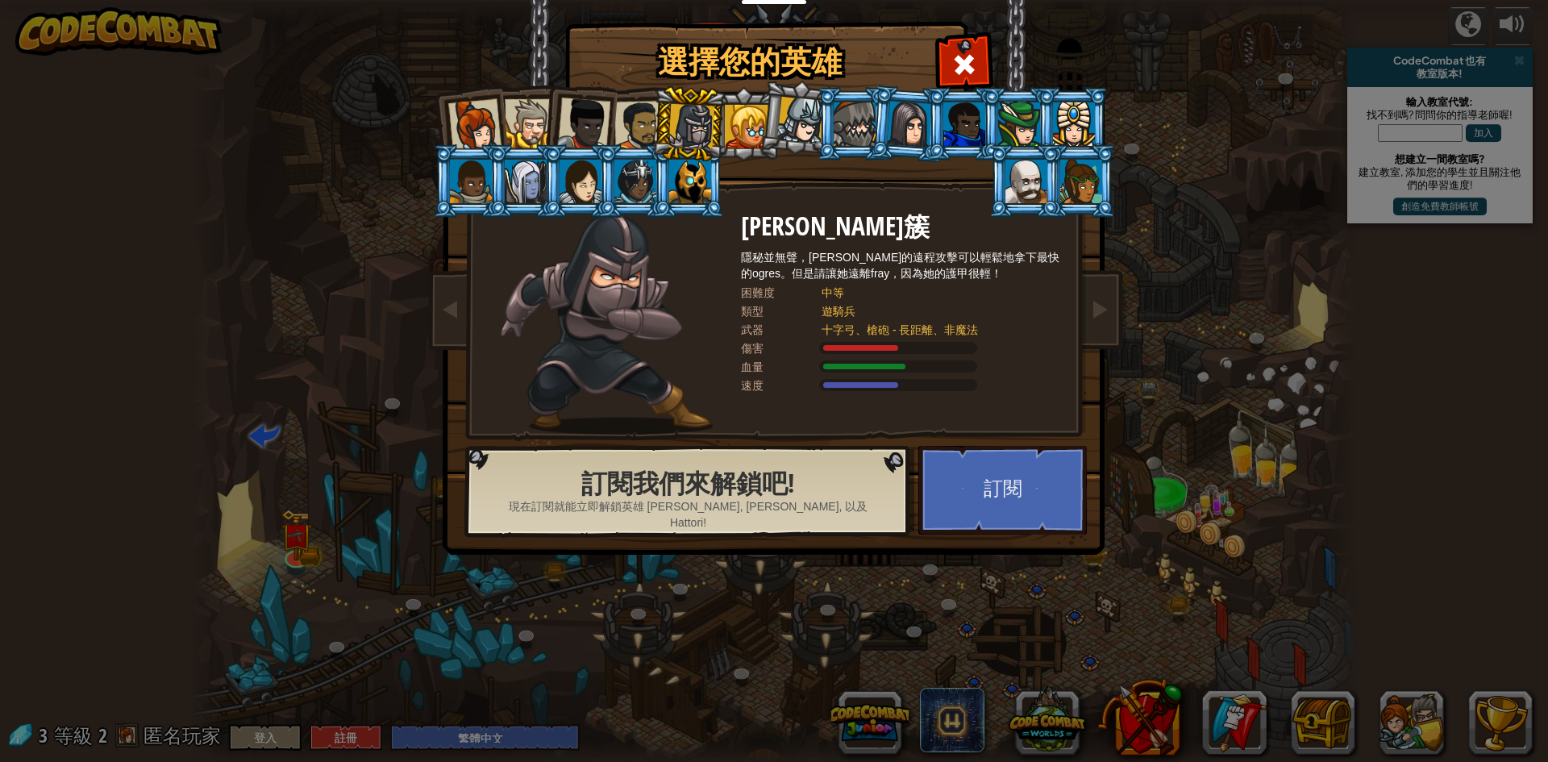
click at [622, 131] on div at bounding box center [639, 126] width 50 height 50
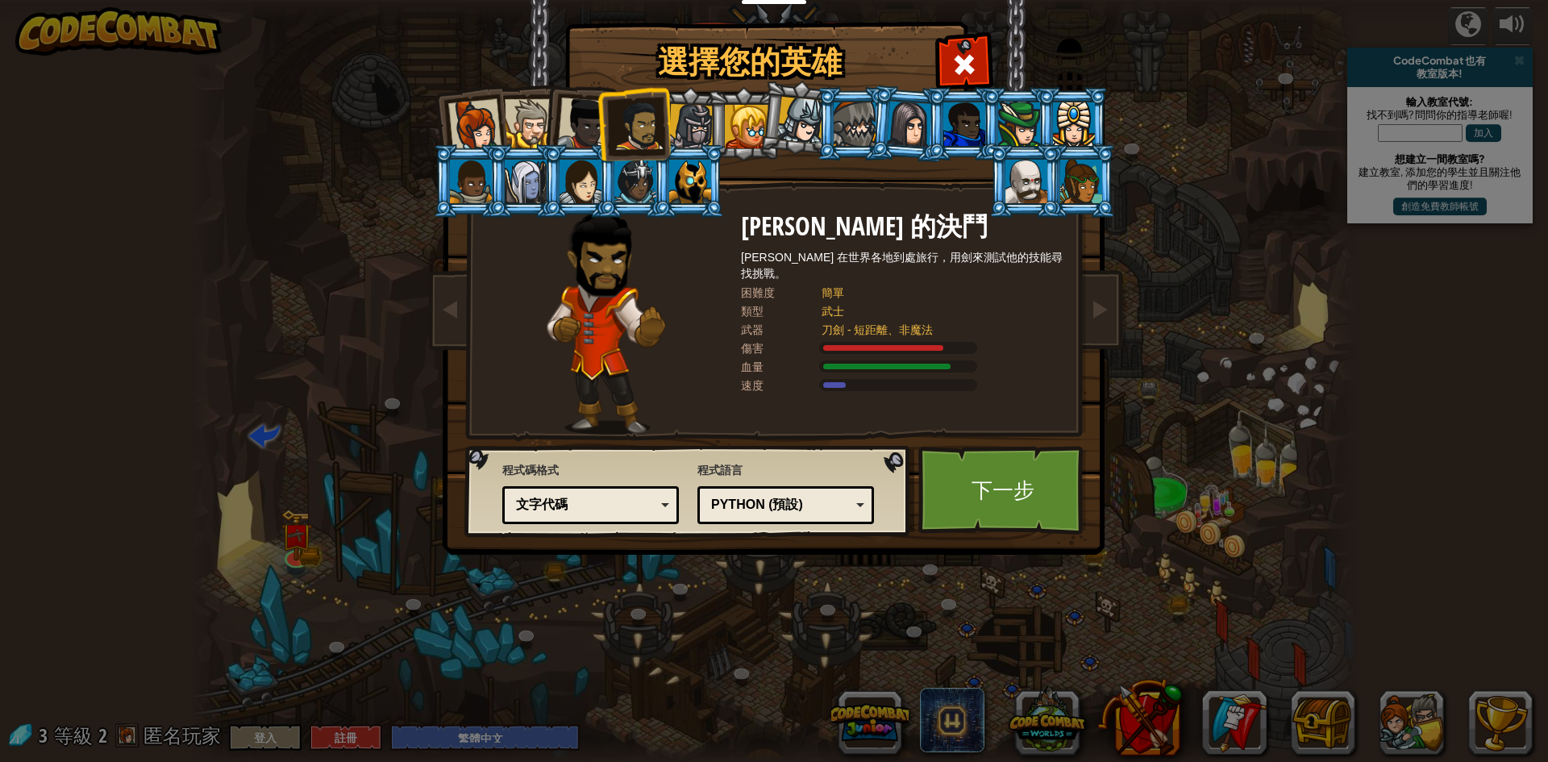
click at [561, 122] on div at bounding box center [583, 124] width 53 height 53
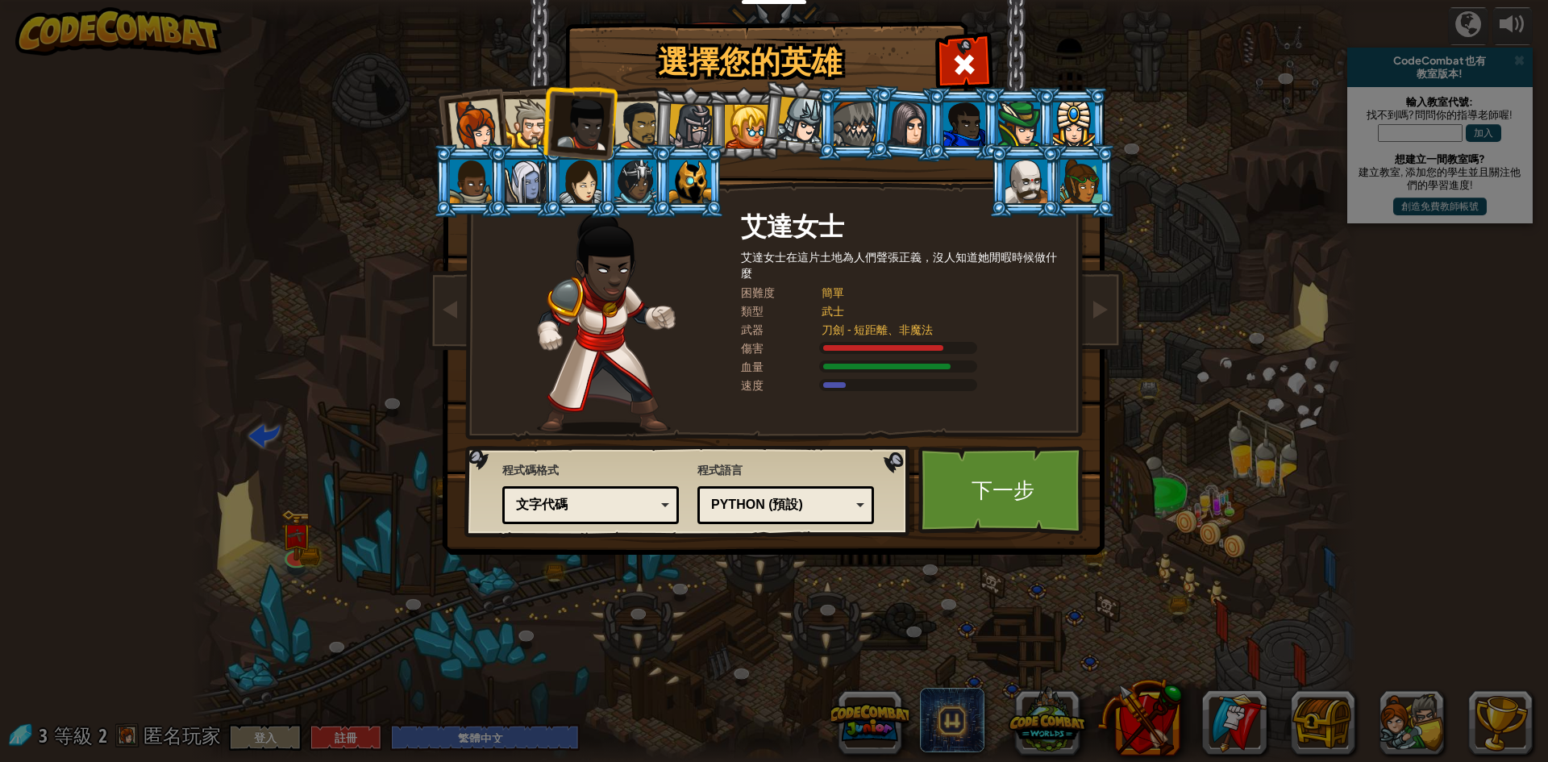
click at [647, 109] on div at bounding box center [639, 126] width 50 height 50
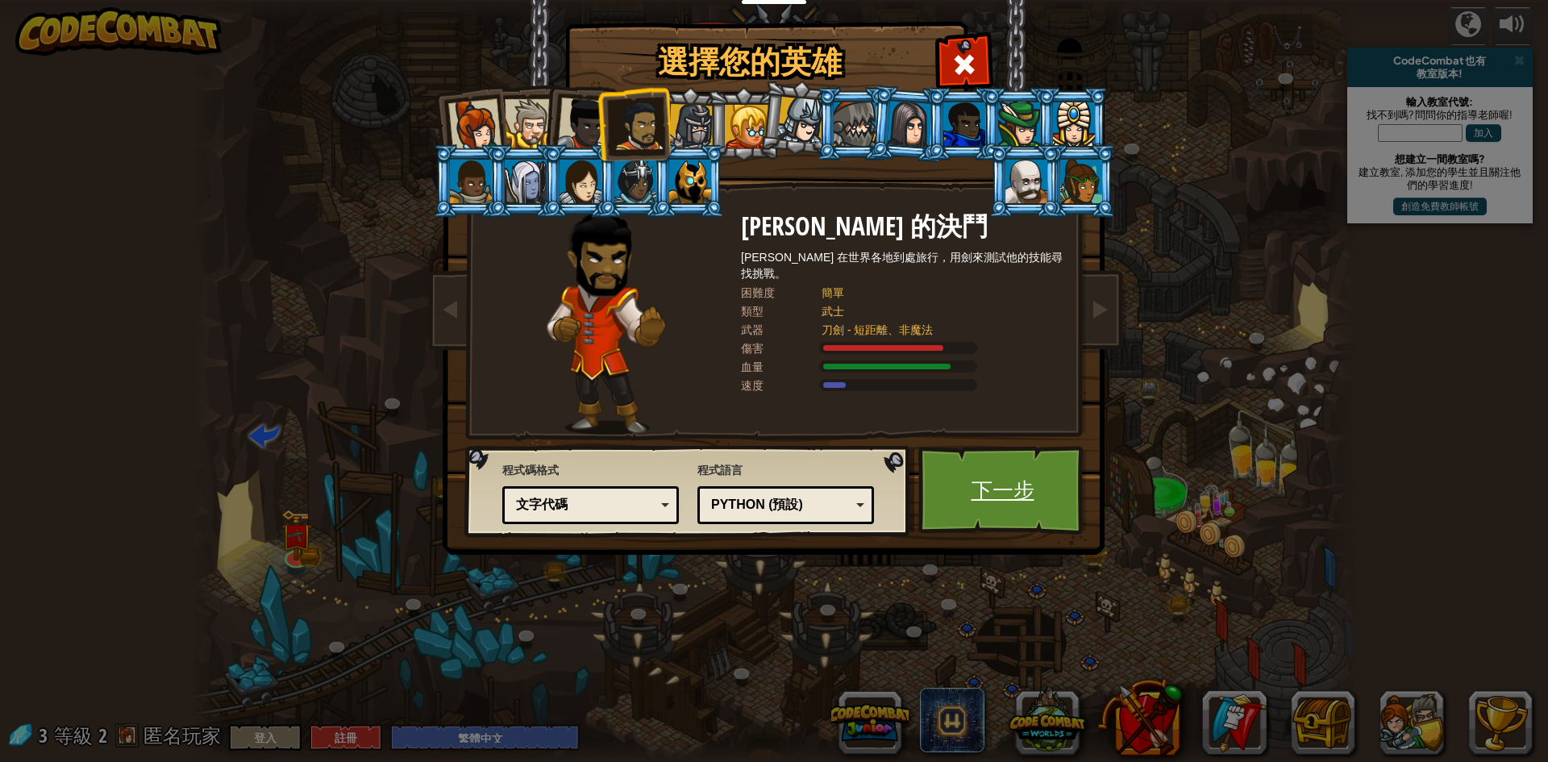
click at [1007, 495] on link "下一步" at bounding box center [1002, 490] width 168 height 89
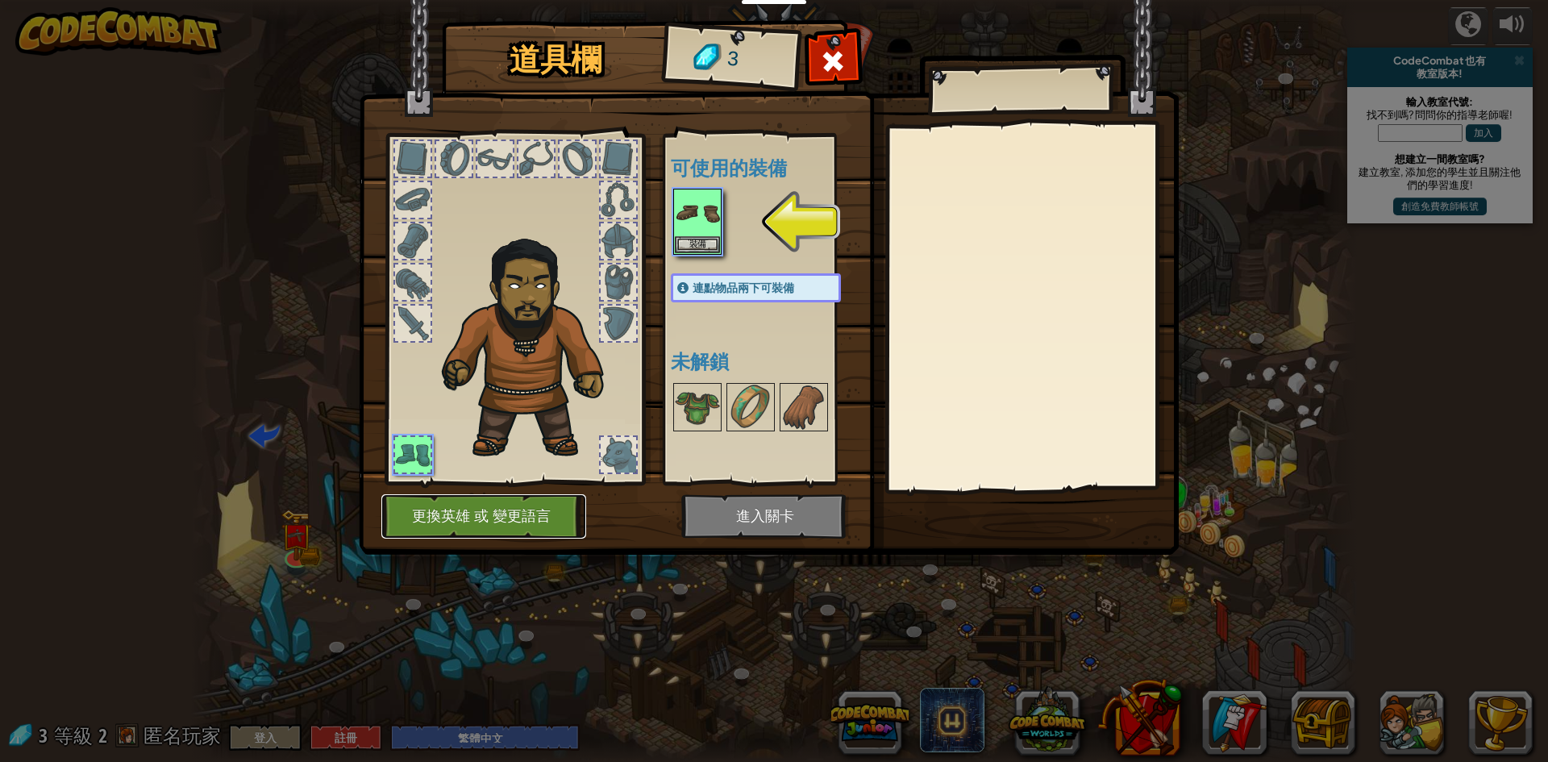
drag, startPoint x: 487, startPoint y: 520, endPoint x: 808, endPoint y: 502, distance: 321.3
click at [742, 484] on div "道具欄 3 可使用的裝備 裝備 連點物品兩下可裝備 未解鎖 裝備 脫下 訂閱我們來解鎖吧! (受本關卡限制) 更換英雄 或 變更語言 進入關卡" at bounding box center [774, 290] width 820 height 532
click at [815, 508] on img at bounding box center [769, 261] width 820 height 585
click at [700, 234] on img at bounding box center [697, 212] width 45 height 45
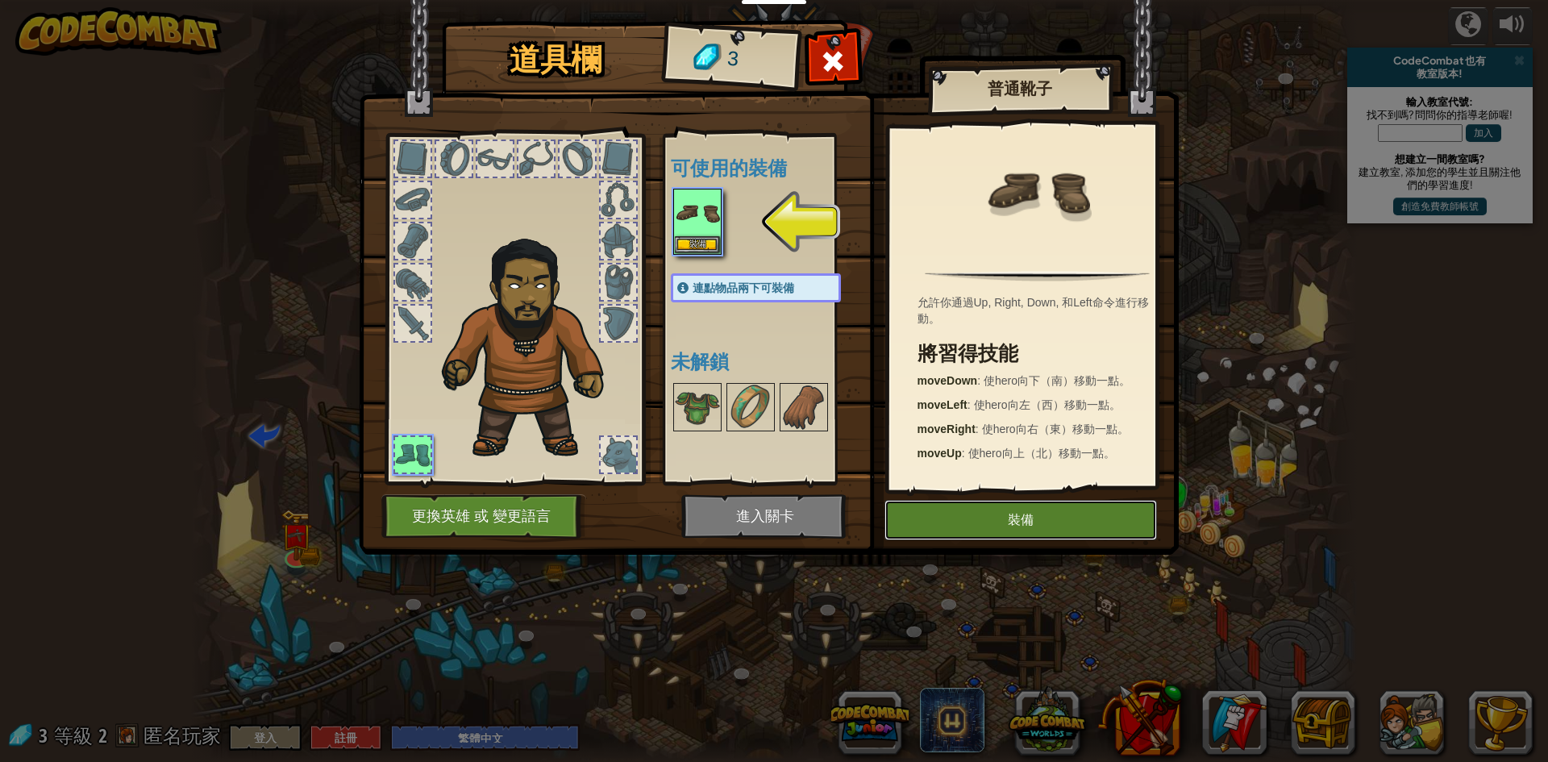
click at [1049, 530] on button "裝備" at bounding box center [1020, 520] width 272 height 40
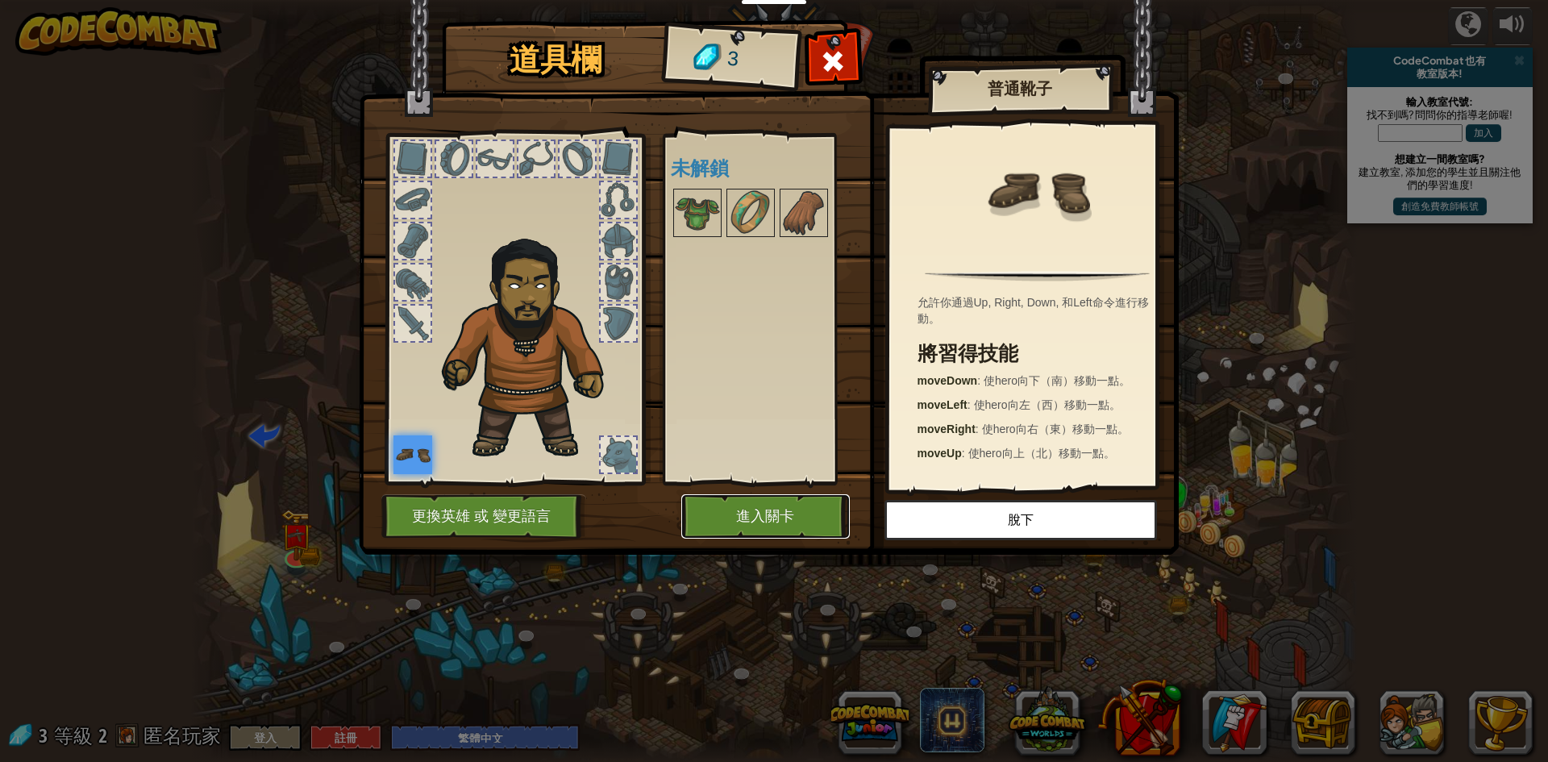
click at [734, 498] on button "進入關卡" at bounding box center [765, 516] width 168 height 44
click at [740, 2] on body "教育者 創建免費帳號 學校和地區解決方案 教師工具包預覽 標準對齊 效能研究 成功故事 專業發展 編程一小時 贈款與資金資源 請求演示或報價 父母 玩 Cod…" at bounding box center [774, 1] width 1548 height 2
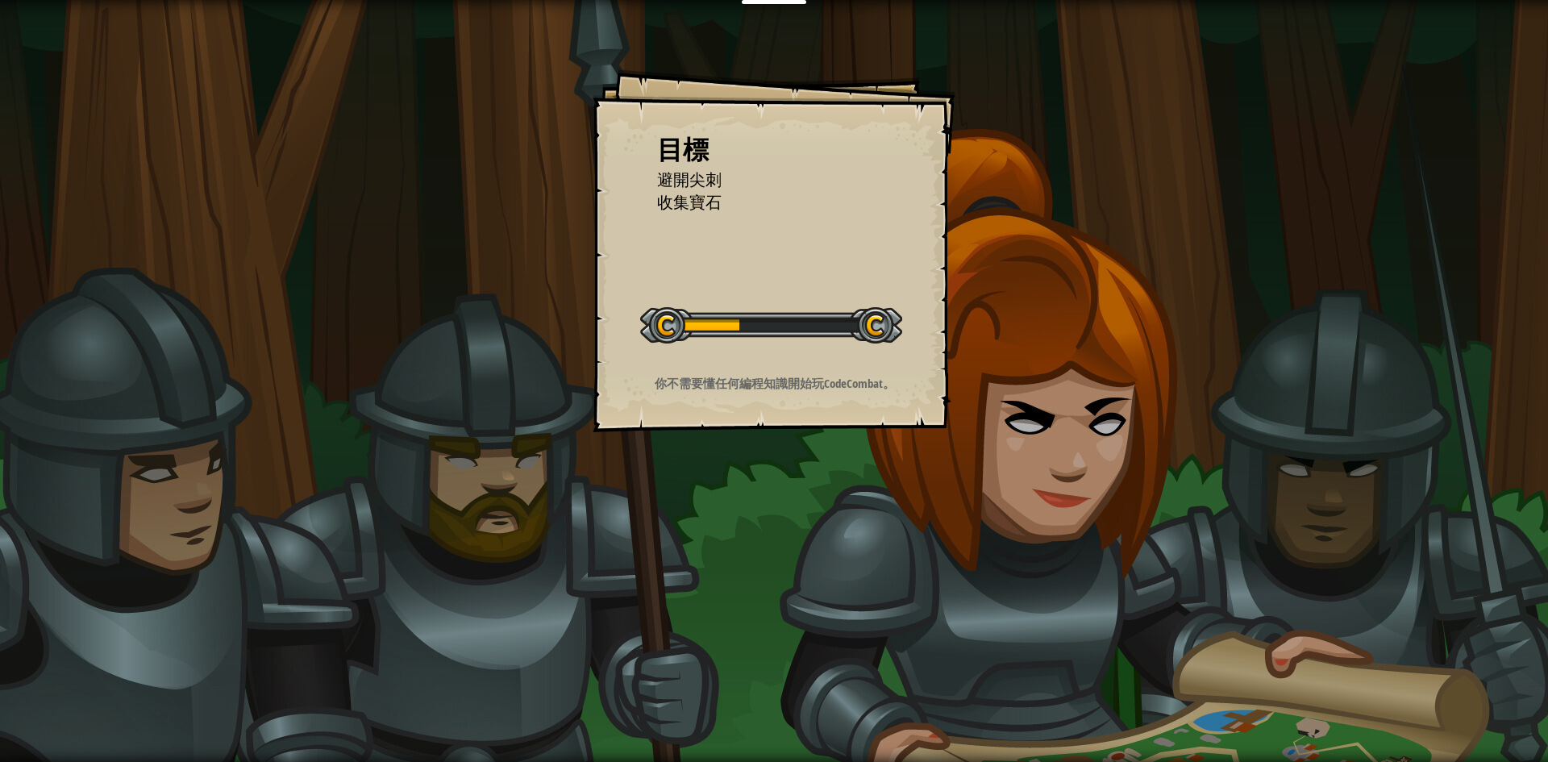
drag, startPoint x: 575, startPoint y: 366, endPoint x: 1229, endPoint y: 467, distance: 662.3
click at [1229, 467] on div "目標 避開尖刺 收集寶石 開始戰役 從伺服器載入失敗 您將需要訂閱來開啟這關。 訂閱 您需要加入一個課程來遊玩此關卡。 回到我的課程 詢問您的老師來分派一個授…" at bounding box center [774, 381] width 1548 height 762
drag, startPoint x: 1157, startPoint y: 526, endPoint x: 821, endPoint y: 576, distance: 339.7
click at [813, 580] on div "目標 避開尖刺 收集寶石 開始戰役 從伺服器載入失敗 您將需要訂閱來開啟這關。 訂閱 您需要加入一個課程來遊玩此關卡。 回到我的課程 詢問您的老師來分派一個授…" at bounding box center [774, 381] width 1548 height 762
drag, startPoint x: 1393, startPoint y: 553, endPoint x: 1054, endPoint y: 415, distance: 365.6
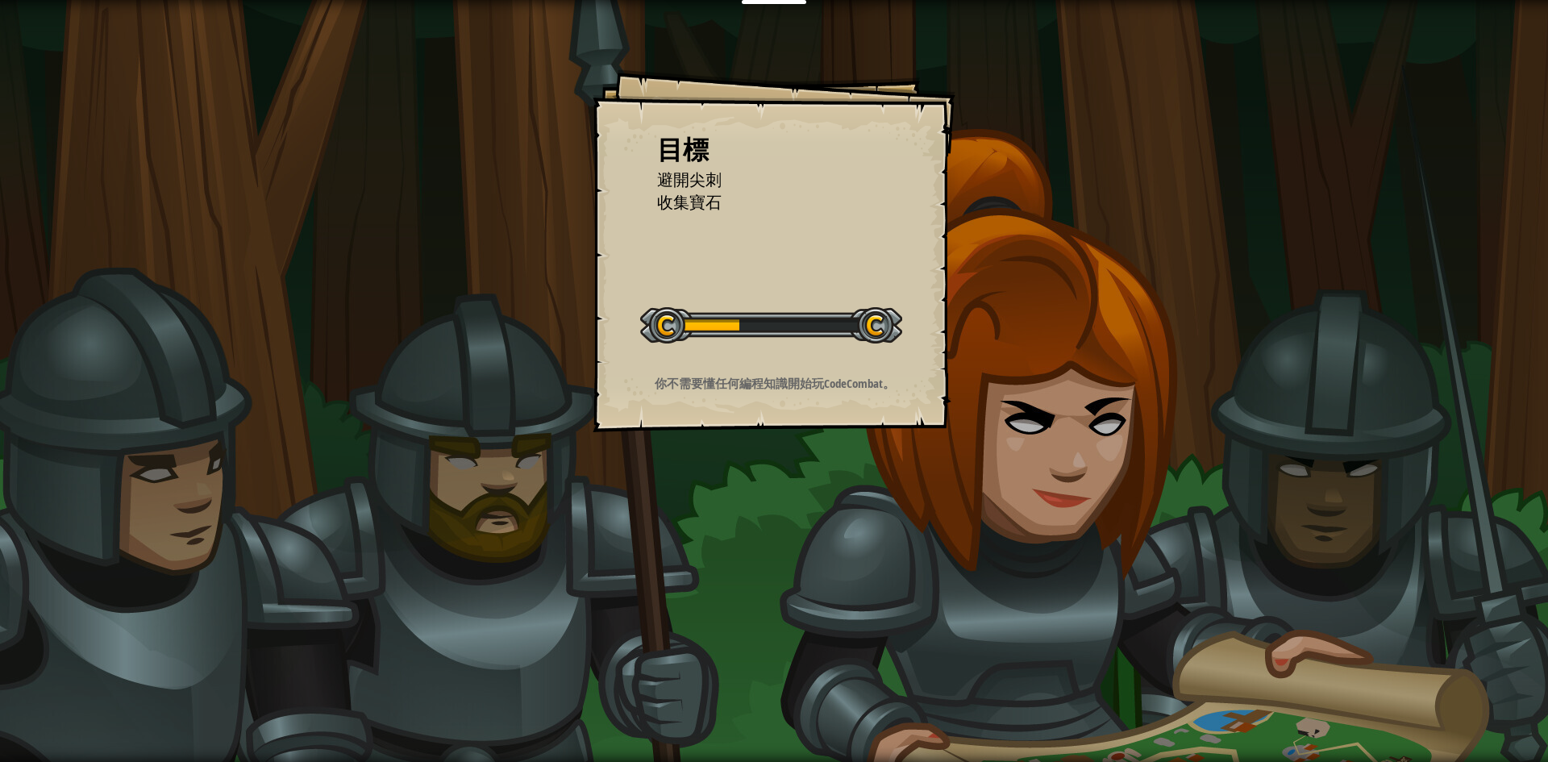
click at [1256, 627] on div "目標 避開尖刺 收集寶石 開始戰役 從伺服器載入失敗 您將需要訂閱來開啟這關。 訂閱 您需要加入一個課程來遊玩此關卡。 回到我的課程 詢問您的老師來分派一個授…" at bounding box center [774, 381] width 1548 height 762
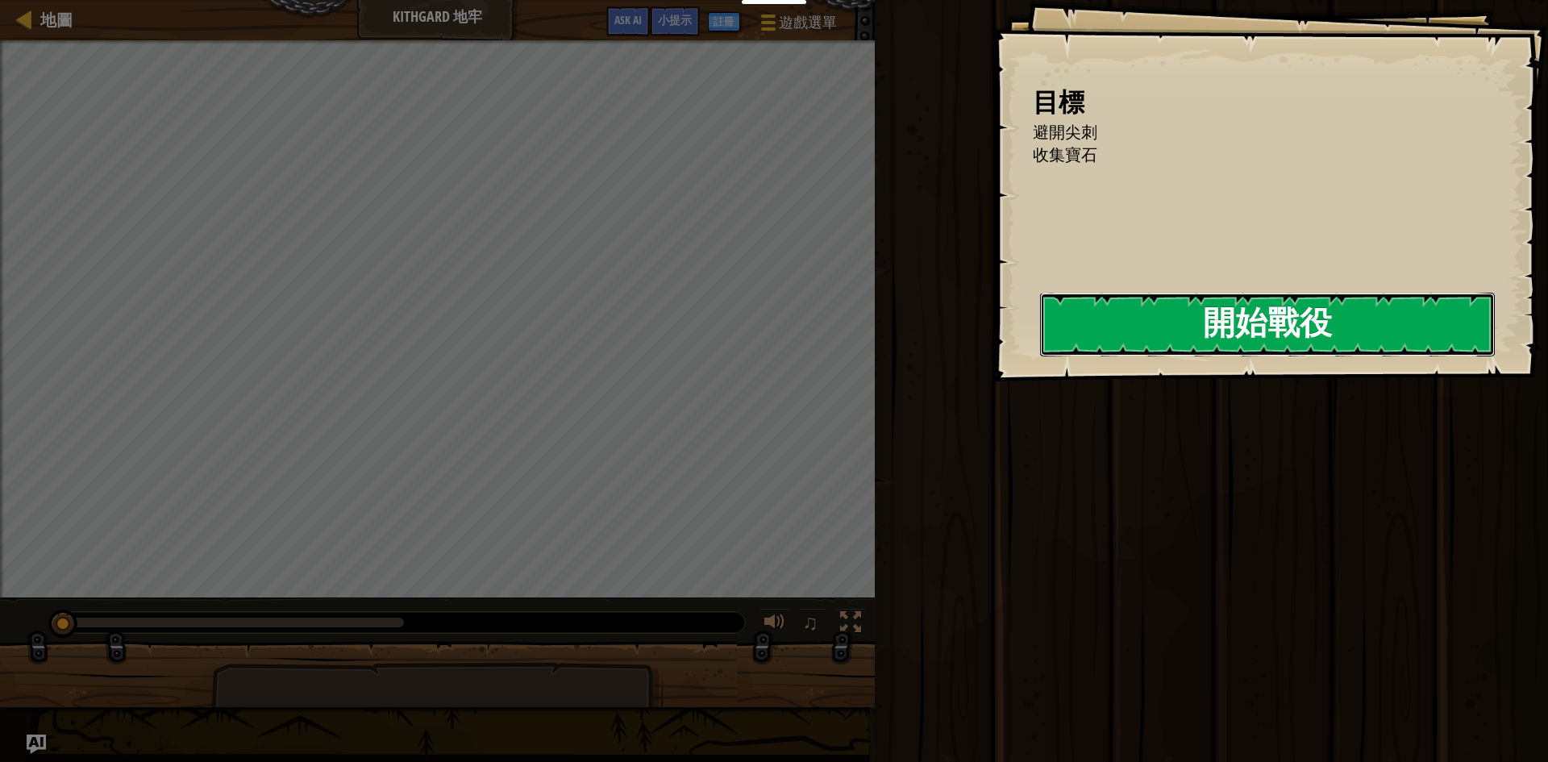
click at [1349, 312] on button "開始戰役" at bounding box center [1267, 325] width 455 height 64
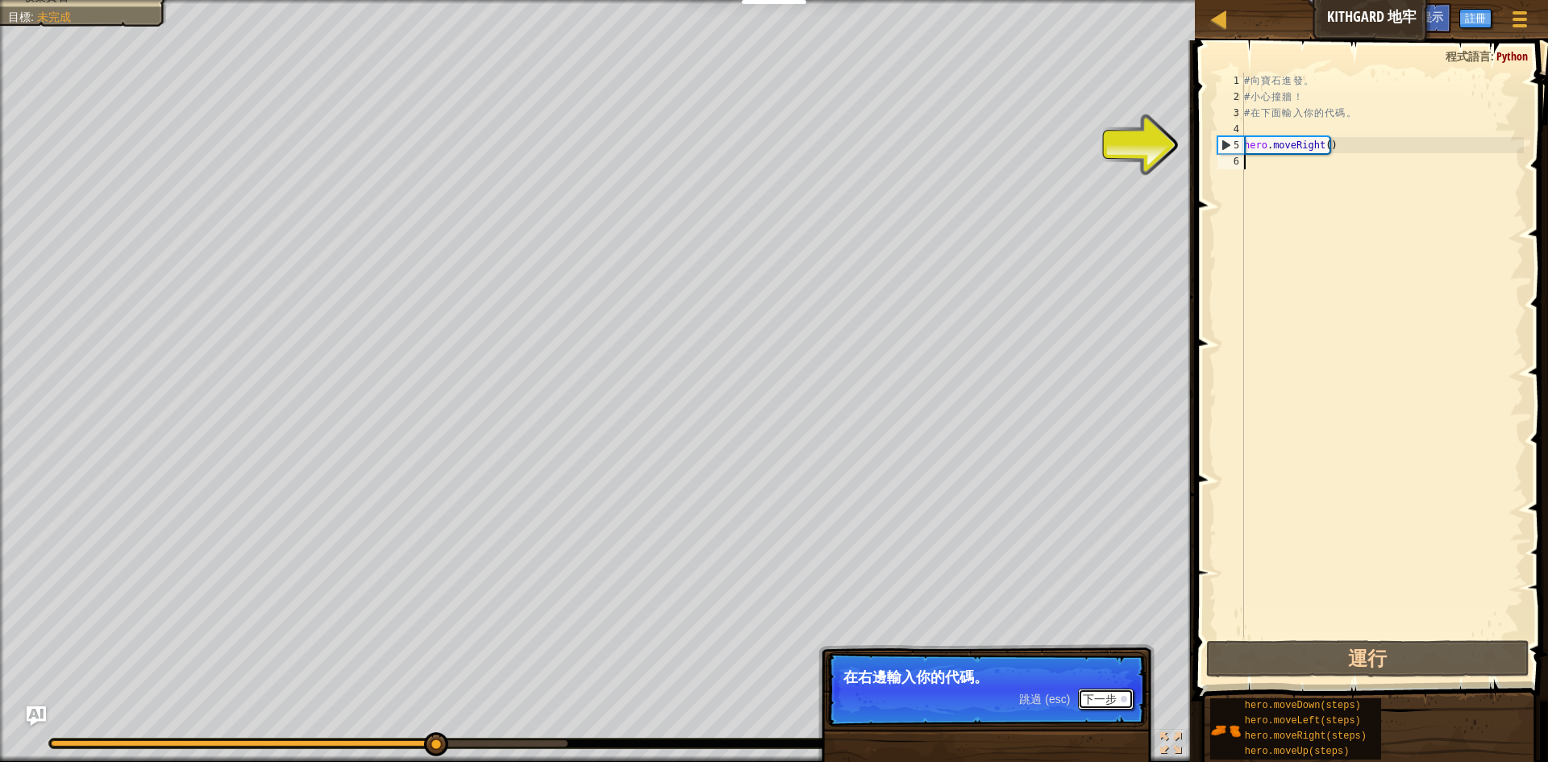
click at [1104, 704] on button "下一步" at bounding box center [1106, 698] width 56 height 21
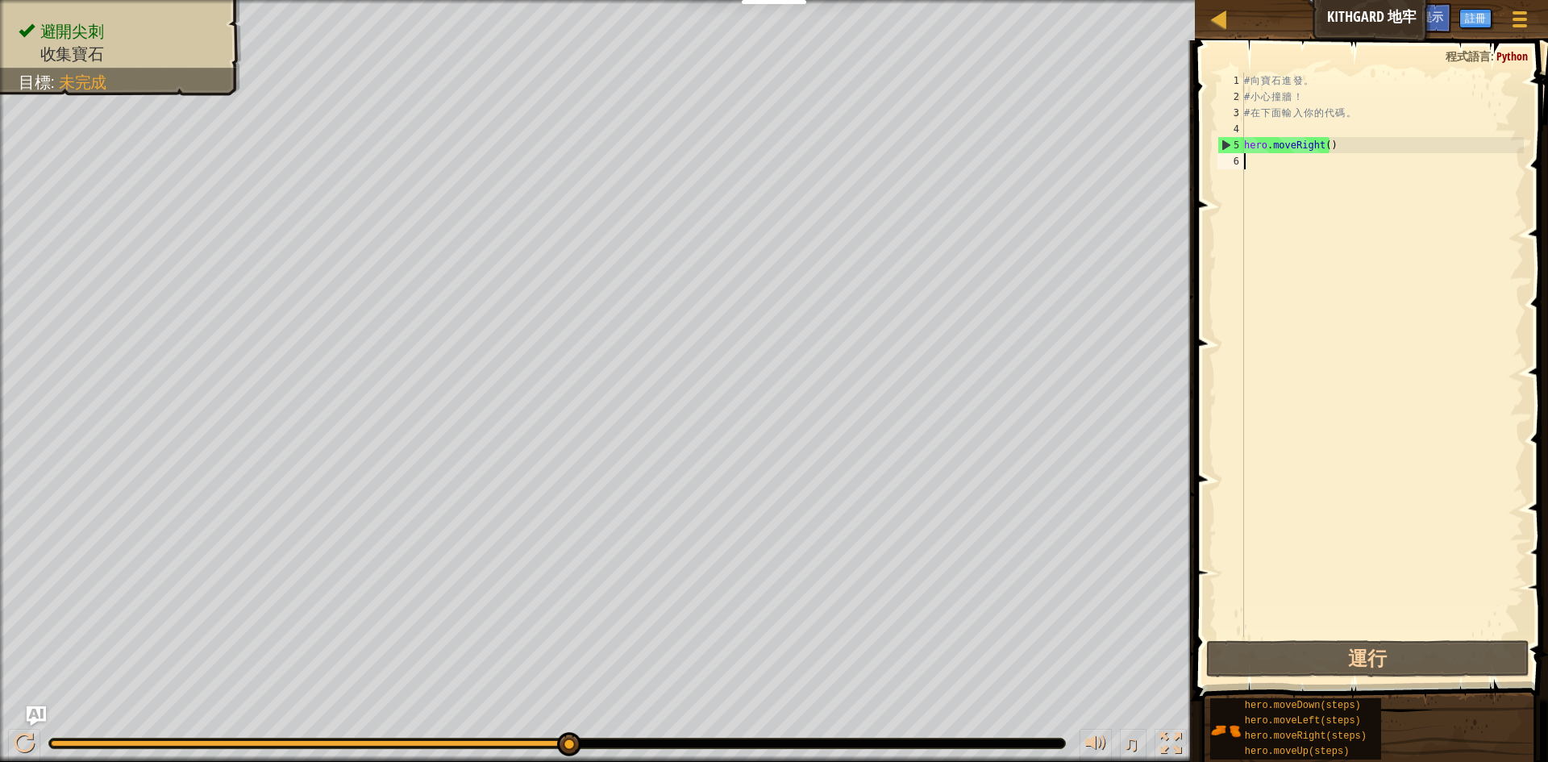
click at [1405, 356] on div "# 向 寶 石 進 發 。 # 小 心 撞 牆 ！ # 在 下 面 輸 入 你 的 代 碼 。 hero . moveRight ( )" at bounding box center [1382, 371] width 283 height 597
